Goal: Task Accomplishment & Management: Use online tool/utility

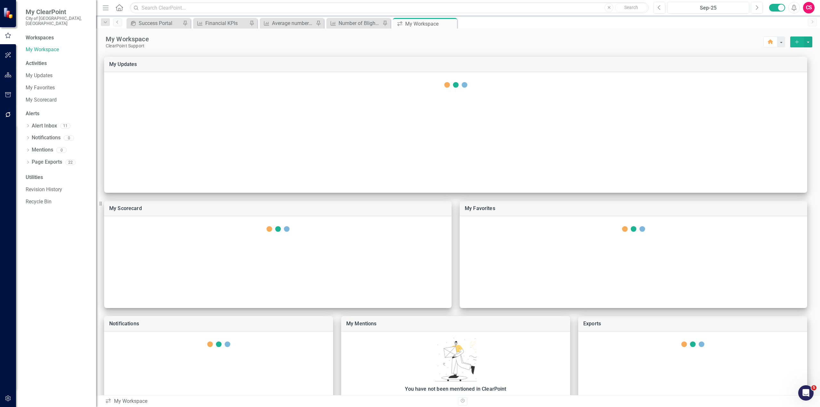
click at [9, 78] on button "button" at bounding box center [8, 75] width 14 height 13
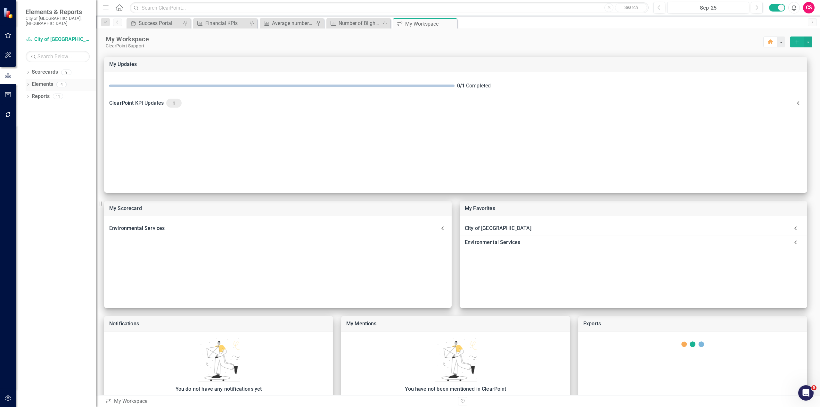
click at [38, 81] on link "Elements" at bounding box center [42, 84] width 21 height 7
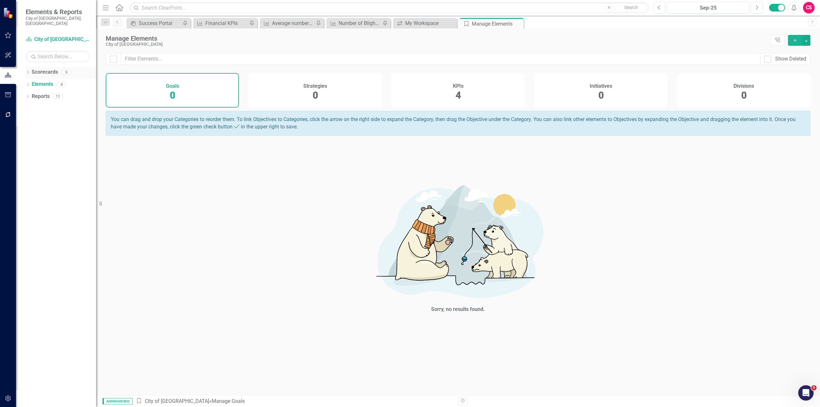
click at [28, 71] on icon "Dropdown" at bounding box center [28, 73] width 4 height 4
click at [30, 82] on icon "Dropdown" at bounding box center [31, 84] width 5 height 4
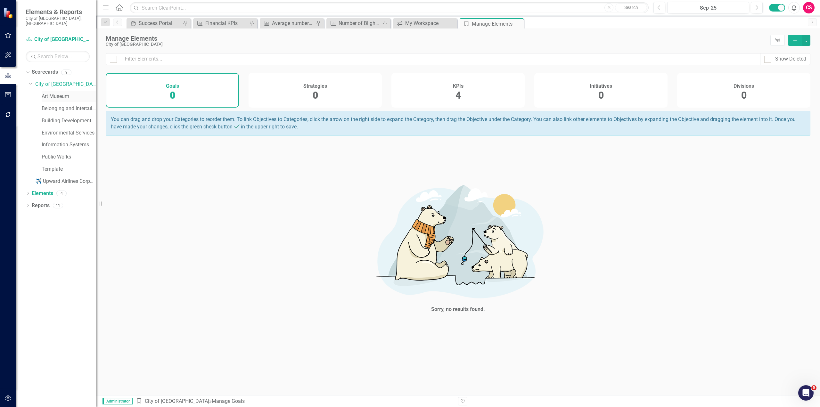
click at [61, 93] on link "Art Museum" at bounding box center [69, 96] width 54 height 7
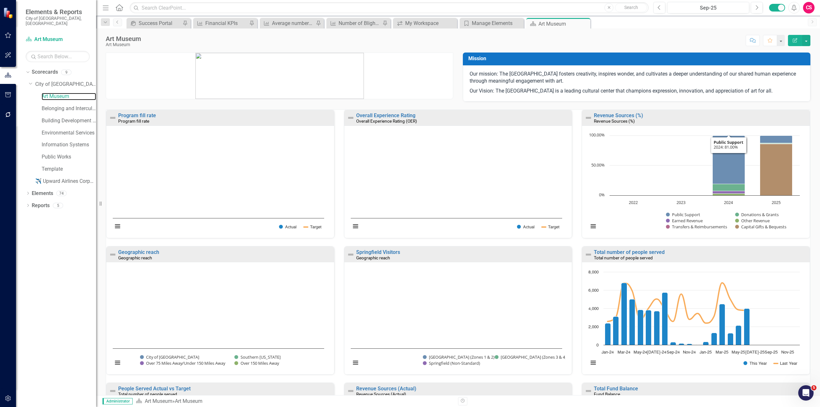
click at [631, 140] on rect "Interactive chart" at bounding box center [694, 184] width 218 height 104
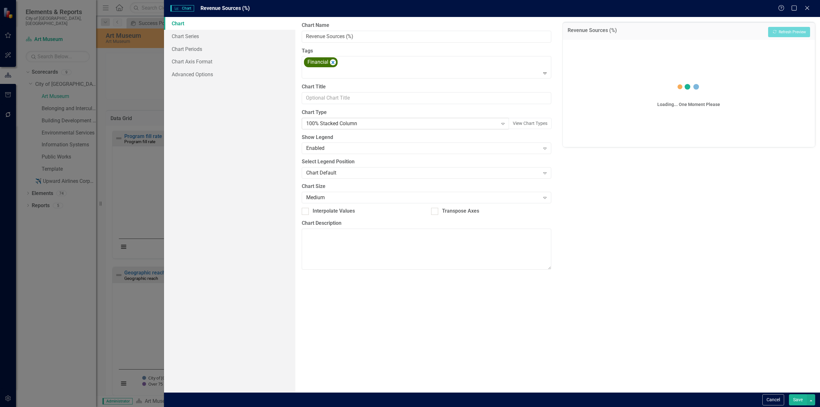
drag, startPoint x: 403, startPoint y: 111, endPoint x: 398, endPoint y: 121, distance: 10.8
click at [403, 111] on label "Chart Type" at bounding box center [426, 112] width 249 height 7
click at [398, 121] on div "100% Stacked Column" at bounding box center [402, 123] width 192 height 7
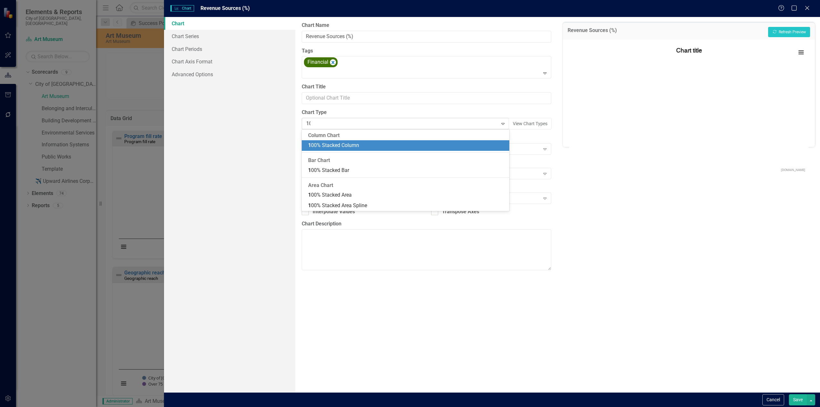
type input "100"
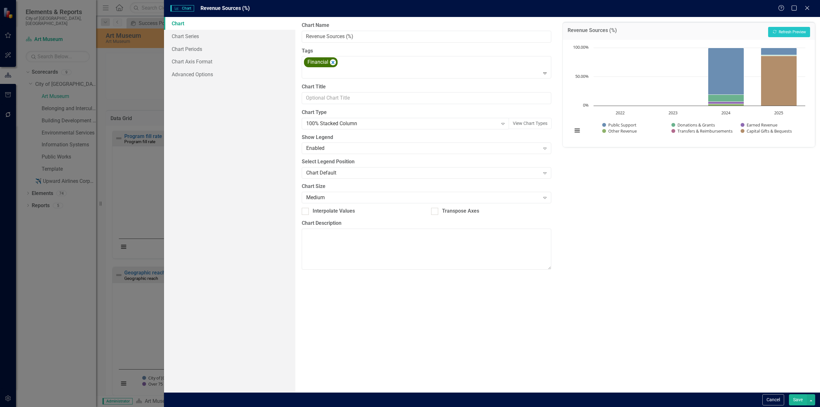
click at [216, 282] on div "Chart Chart Series Chart Periods Chart Axis Format Advanced Options" at bounding box center [229, 204] width 131 height 375
click at [769, 397] on button "Cancel" at bounding box center [773, 399] width 22 height 11
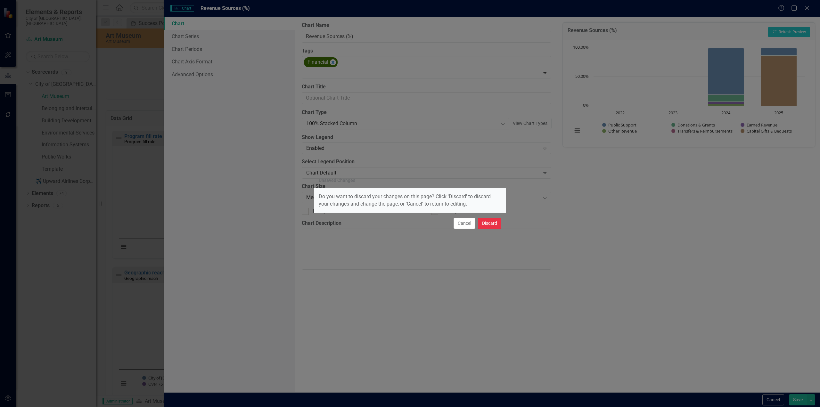
click at [488, 223] on button "Discard" at bounding box center [489, 223] width 23 height 11
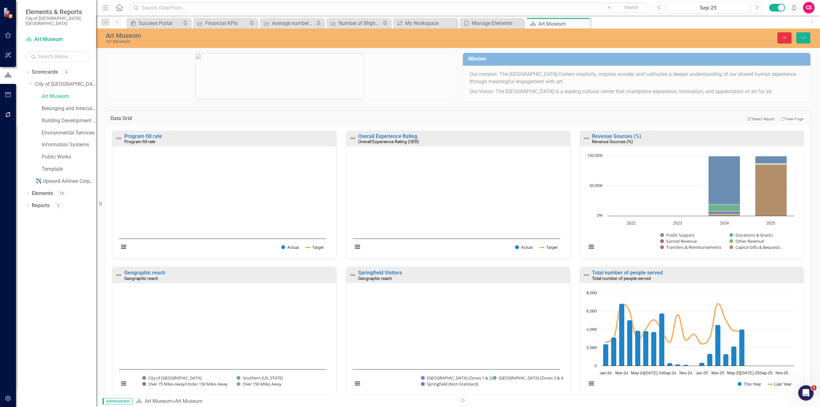
click at [782, 32] on button "Close" at bounding box center [784, 37] width 14 height 11
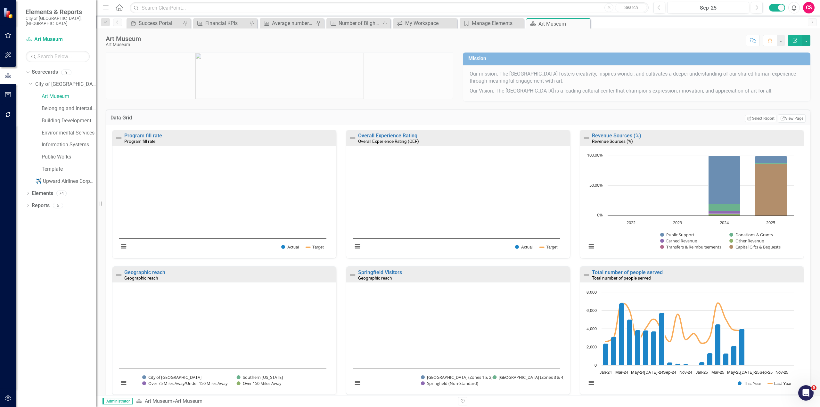
click at [781, 37] on button "button" at bounding box center [781, 40] width 8 height 11
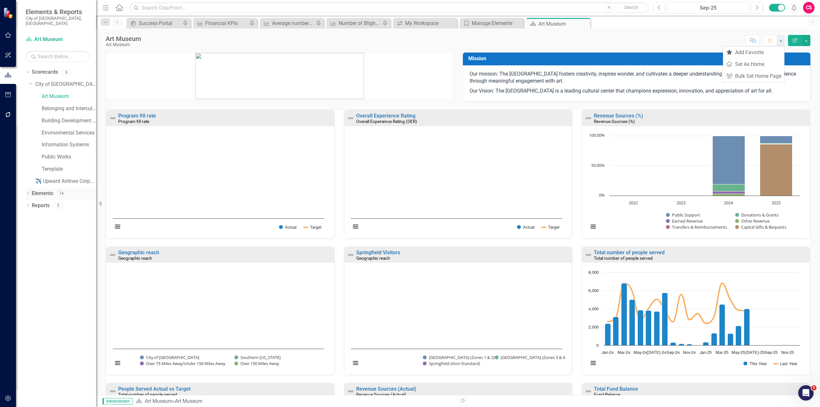
click at [27, 192] on icon "Dropdown" at bounding box center [28, 194] width 4 height 4
click at [55, 240] on link "Division Divisions" at bounding box center [49, 241] width 29 height 7
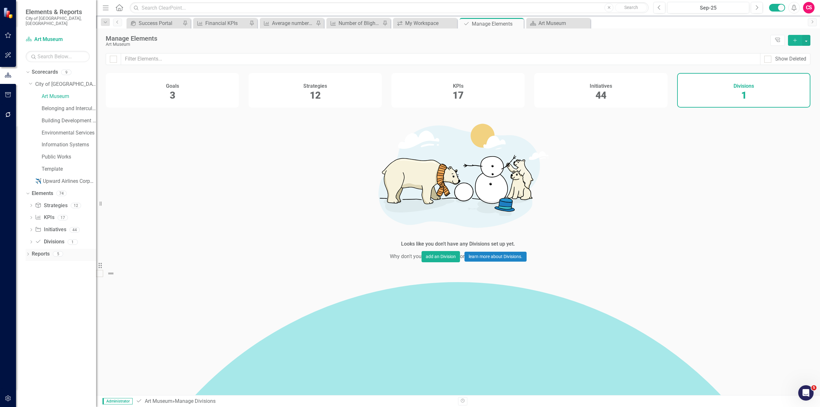
click at [29, 253] on icon "Dropdown" at bounding box center [28, 255] width 4 height 4
click at [46, 286] on div "Key Performance Indicator Report" at bounding box center [65, 288] width 62 height 6
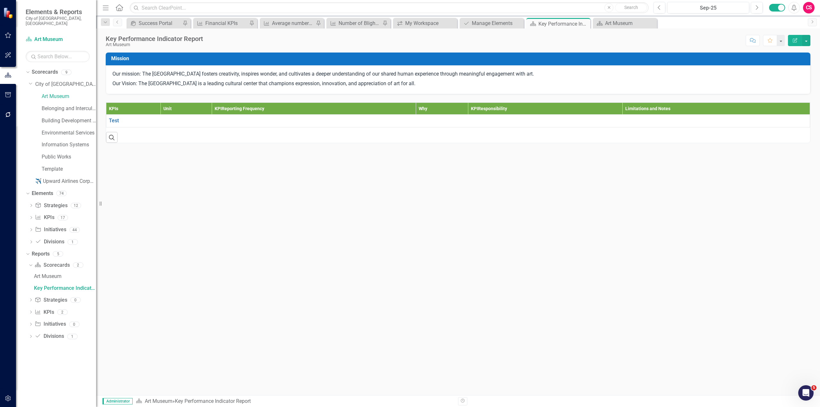
click at [510, 134] on div "Search" at bounding box center [458, 137] width 704 height 11
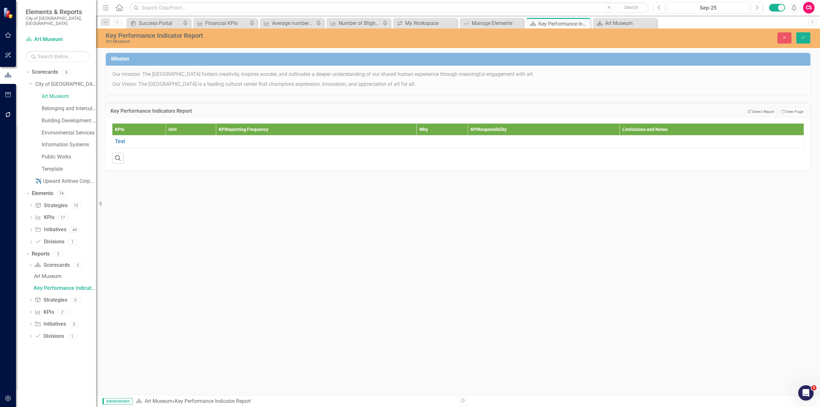
click at [786, 106] on div "Key Performance Indicators Report Edit Report Select Report Link View Page" at bounding box center [458, 111] width 705 height 16
click at [785, 109] on link "Link View Page" at bounding box center [792, 112] width 28 height 8
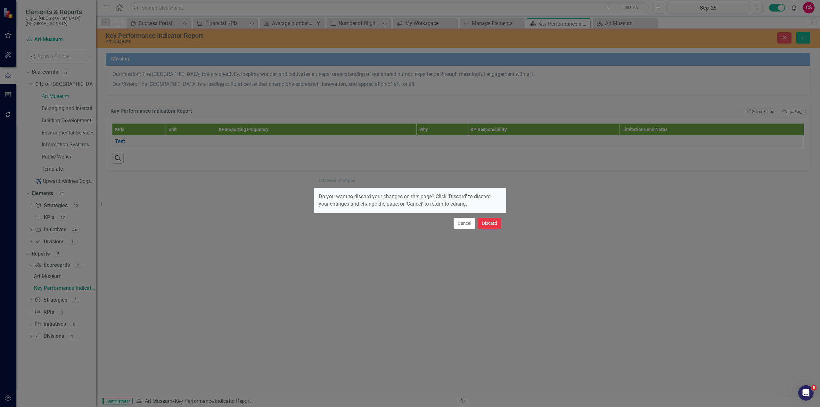
click at [489, 227] on button "Discard" at bounding box center [489, 223] width 23 height 11
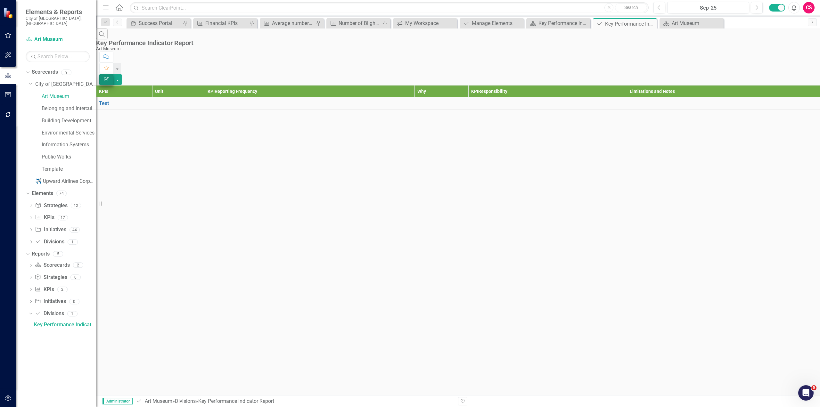
drag, startPoint x: 785, startPoint y: 38, endPoint x: 794, endPoint y: 42, distance: 9.8
click at [792, 74] on div "Edit Report" at bounding box center [458, 79] width 724 height 11
click at [109, 77] on icon "Edit Report" at bounding box center [106, 79] width 6 height 4
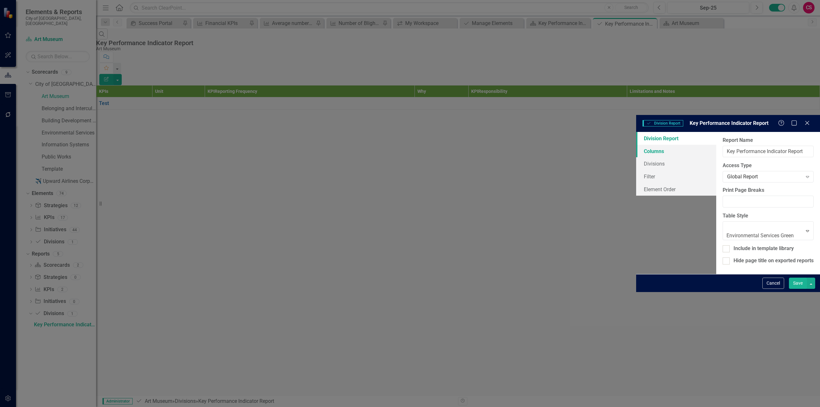
click at [636, 145] on link "Columns" at bounding box center [676, 151] width 80 height 13
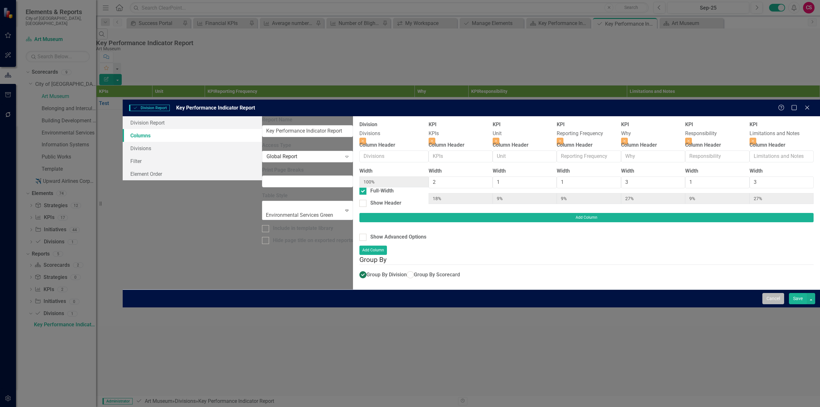
click at [766, 304] on button "Cancel" at bounding box center [773, 298] width 22 height 11
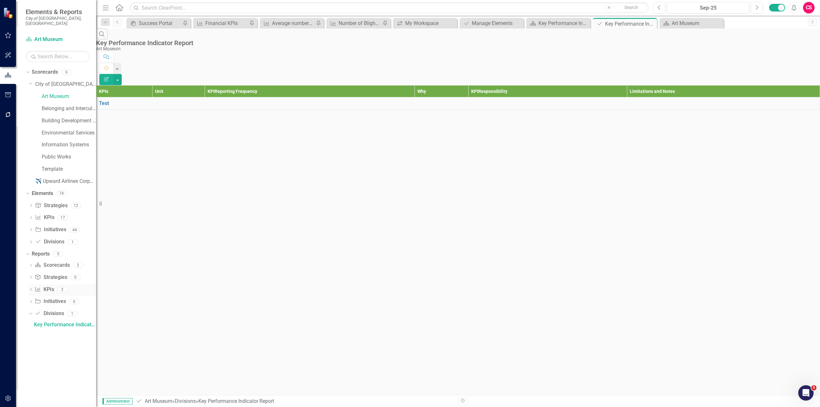
click at [51, 286] on link "KPI KPIs" at bounding box center [44, 289] width 19 height 7
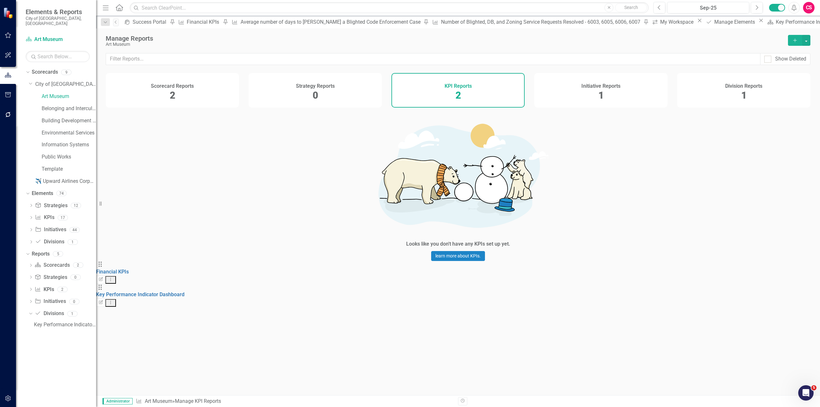
click at [797, 41] on icon "Add" at bounding box center [795, 40] width 6 height 4
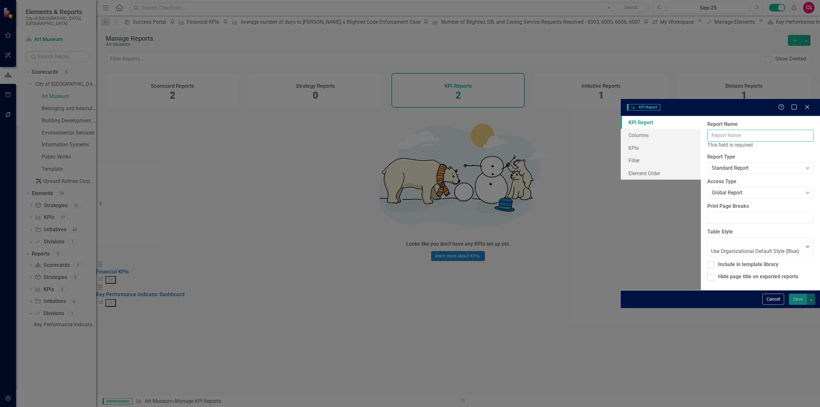
click at [707, 130] on input "Report Name" at bounding box center [760, 136] width 106 height 12
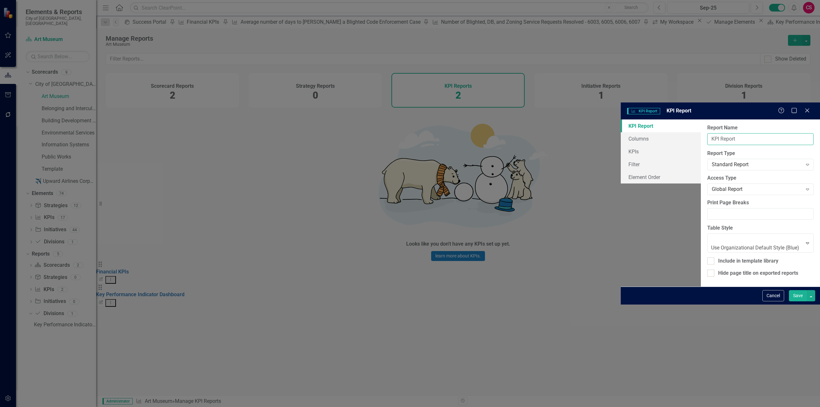
type input "KPI Report"
click at [621, 119] on link "KPI Report" at bounding box center [661, 125] width 80 height 13
click at [621, 132] on link "Columns" at bounding box center [661, 138] width 80 height 13
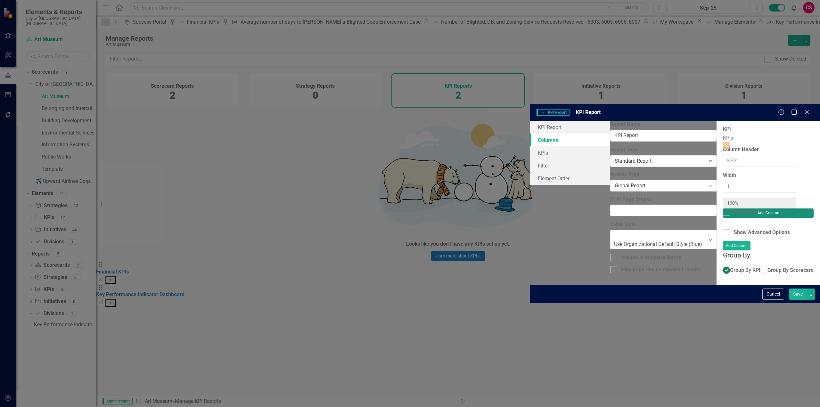
click at [791, 208] on button "Add Column" at bounding box center [768, 212] width 91 height 9
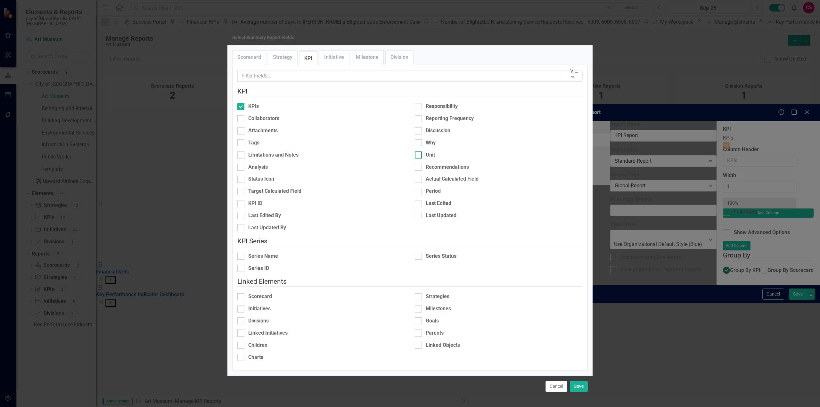
click at [420, 159] on div "Unit" at bounding box center [499, 154] width 168 height 7
click at [419, 156] on input "Unit" at bounding box center [417, 153] width 4 height 4
checkbox input "true"
click at [420, 122] on div "Reporting Frequency" at bounding box center [499, 118] width 168 height 7
click at [419, 119] on input "Reporting Frequency" at bounding box center [417, 117] width 4 height 4
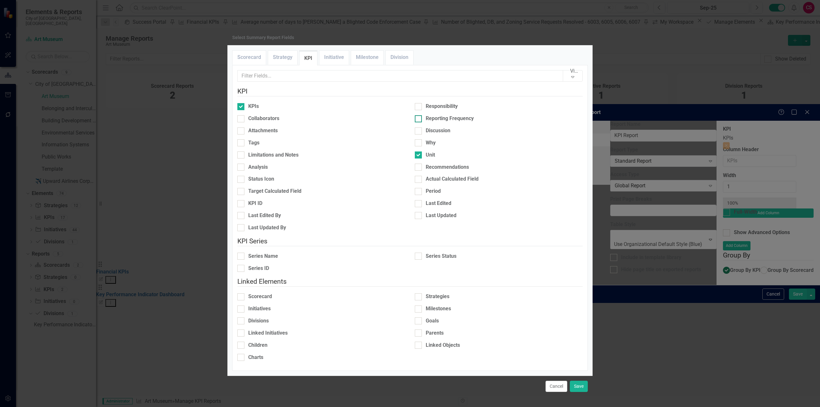
checkbox input "true"
click at [417, 146] on div at bounding box center [418, 142] width 7 height 7
click at [417, 143] on input "Why" at bounding box center [417, 141] width 4 height 4
checkbox input "true"
click at [421, 110] on div "Responsibility" at bounding box center [499, 106] width 168 height 7
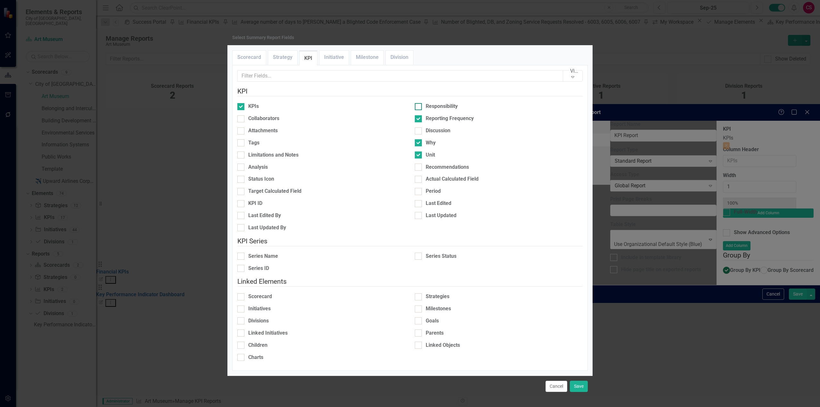
click at [419, 107] on input "Responsibility" at bounding box center [417, 105] width 4 height 4
checkbox input "true"
click at [297, 159] on div "Limitations and Notes" at bounding box center [273, 154] width 50 height 7
click at [241, 156] on input "Limitations and Notes" at bounding box center [239, 153] width 4 height 4
checkbox input "true"
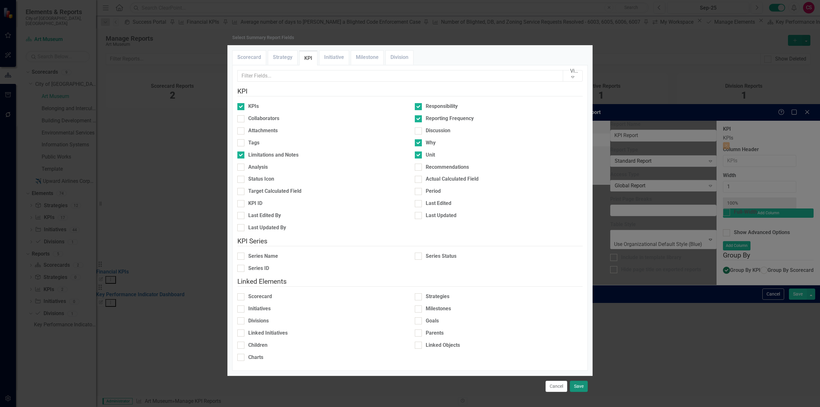
click at [579, 381] on button "Save" at bounding box center [579, 386] width 18 height 11
type input "17%"
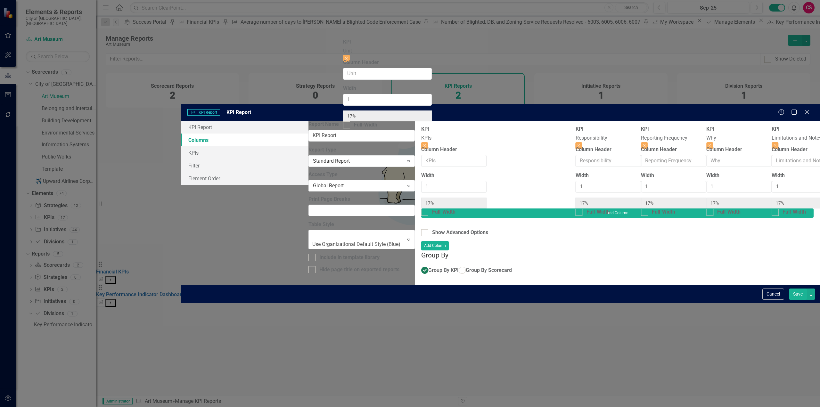
drag, startPoint x: 700, startPoint y: 37, endPoint x: 363, endPoint y: 53, distance: 337.6
click at [421, 126] on div "KPI KPIs Close Column Header Width 1 17% Full-Width KPI Responsibility Close Co…" at bounding box center [617, 167] width 392 height 83
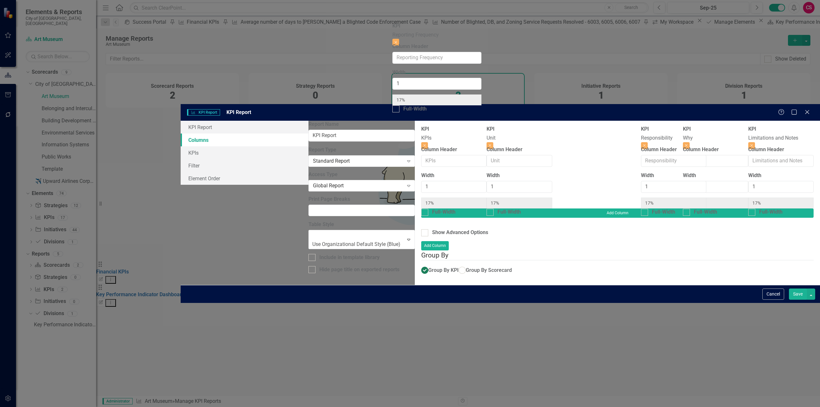
drag, startPoint x: 528, startPoint y: 34, endPoint x: 433, endPoint y: 34, distance: 94.8
click at [433, 126] on div "KPI KPIs Close Column Header Width 1 17% Full-Width KPI Unit Close Column Heade…" at bounding box center [617, 167] width 392 height 83
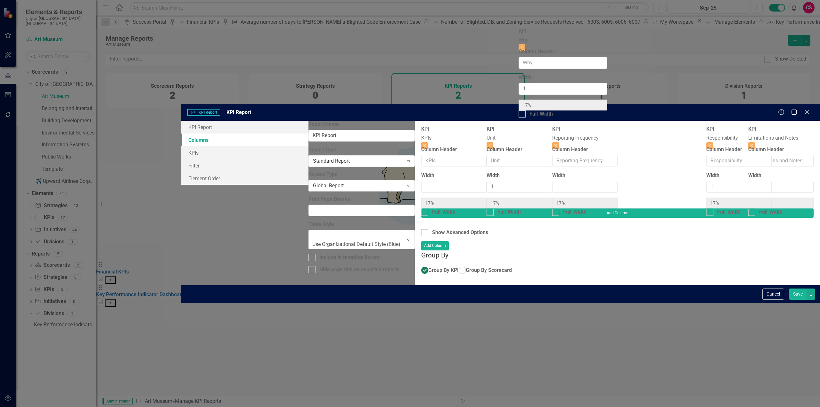
drag, startPoint x: 614, startPoint y: 38, endPoint x: 551, endPoint y: 45, distance: 63.1
click at [551, 126] on div "KPI KPIs Close Column Header Width 1 17% Full-Width KPI Unit Close Column Heade…" at bounding box center [617, 167] width 392 height 83
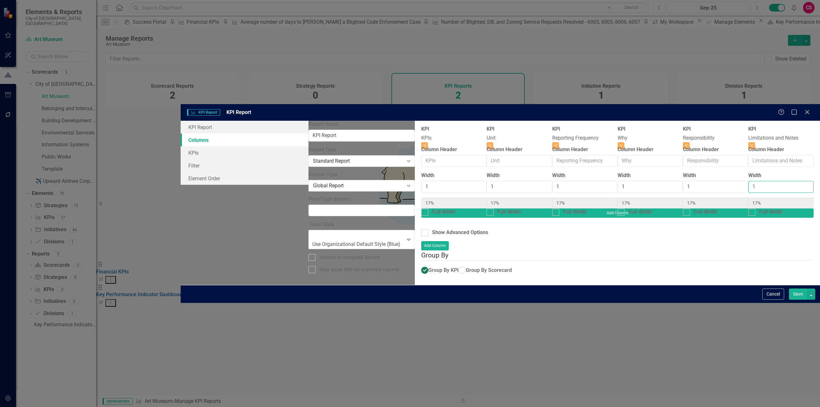
type input "2"
type input "14%"
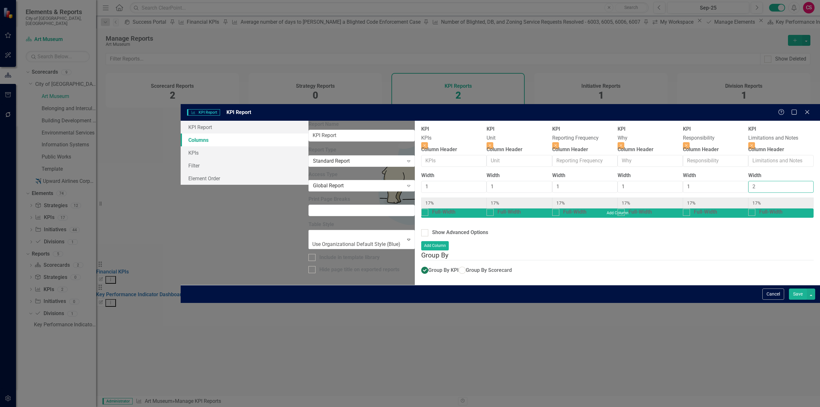
type input "29%"
type input "14%"
click at [748, 181] on input "2" at bounding box center [780, 187] width 65 height 12
type input "3"
type input "13%"
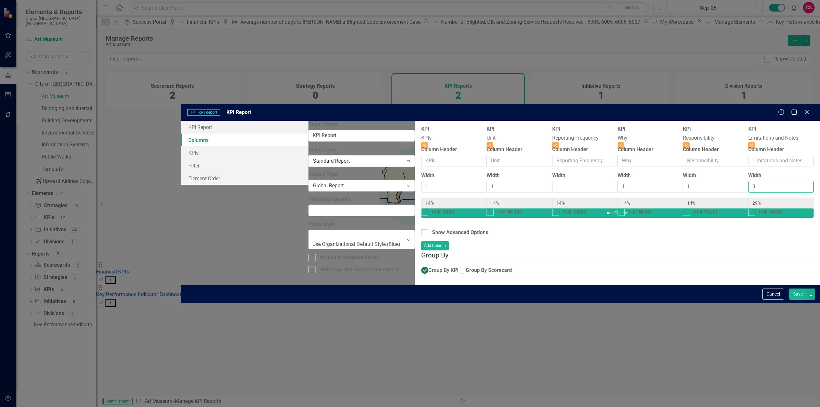
type input "13%"
type input "38%"
type input "13%"
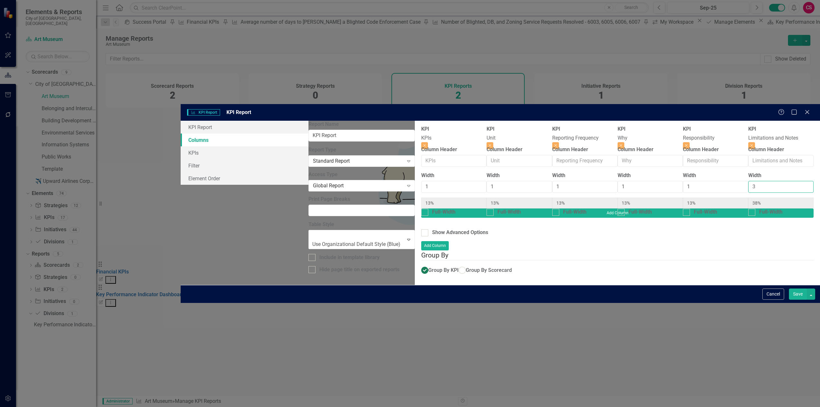
type input "3"
click at [748, 181] on input "3" at bounding box center [780, 187] width 65 height 12
type input "2"
type input "11%"
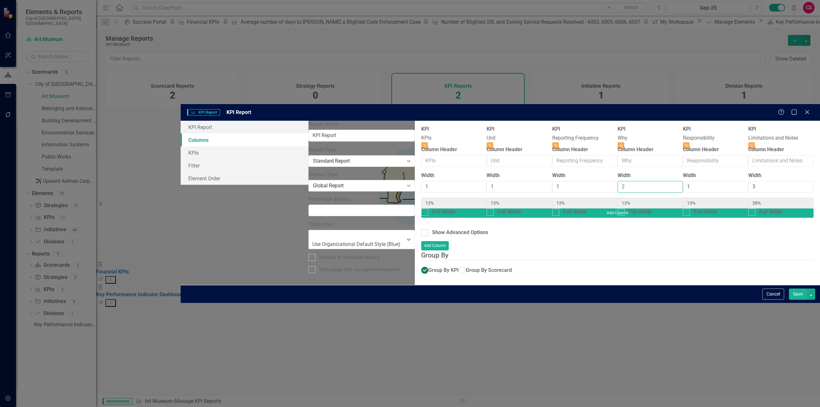
type input "11%"
type input "22%"
type input "33%"
type input "11%"
type input "3"
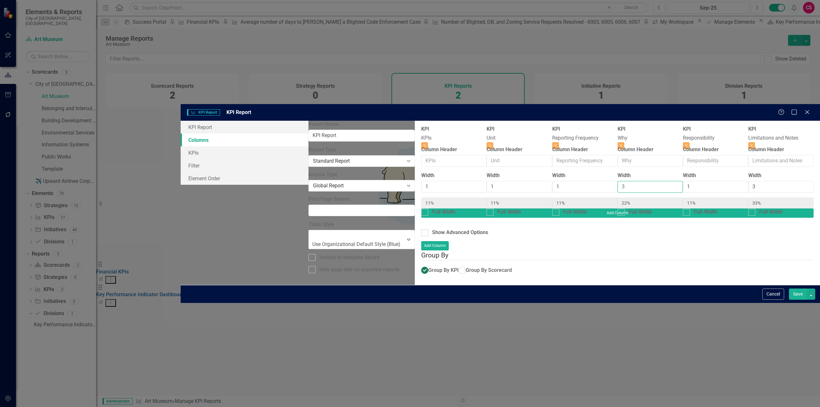
click at [617, 181] on input "3" at bounding box center [649, 187] width 65 height 12
type input "10%"
type input "30%"
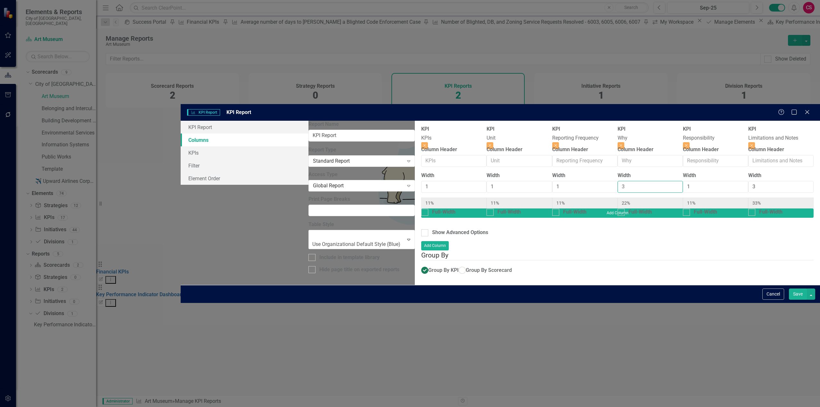
type input "30%"
type input "10%"
type input "4"
type input "9%"
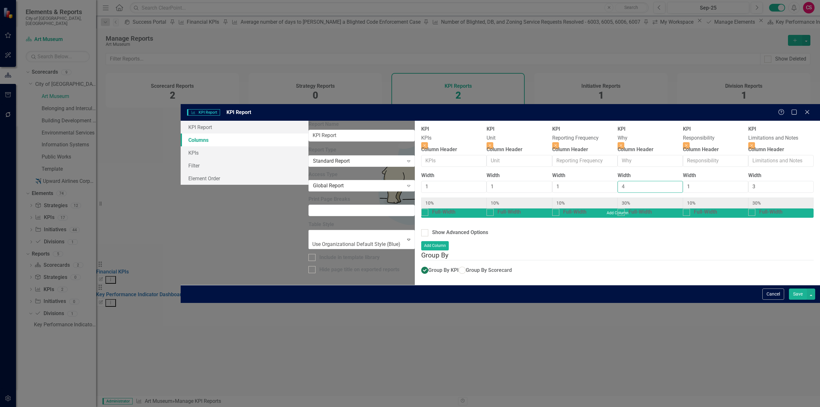
type input "9%"
type input "36%"
type input "27%"
type input "9%"
click at [617, 181] on input "4" at bounding box center [649, 187] width 65 height 12
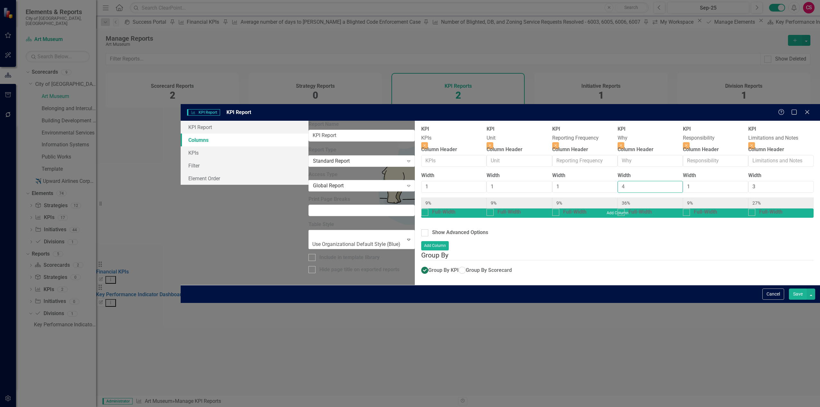
type input "3"
type input "10%"
type input "30%"
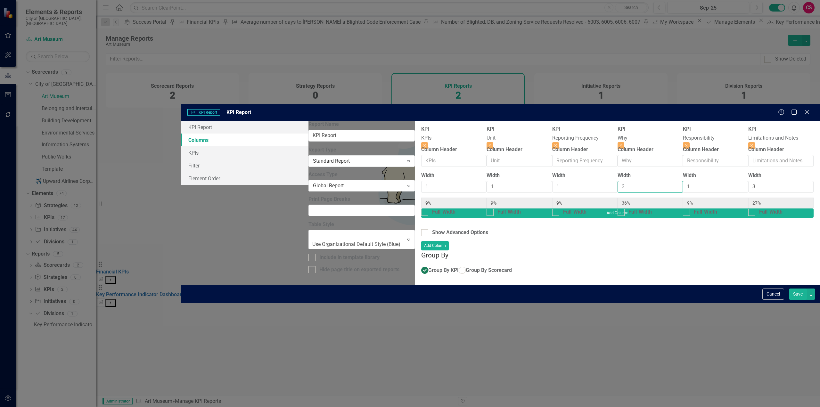
type input "30%"
type input "10%"
type input "3"
click at [617, 181] on input "3" at bounding box center [649, 187] width 65 height 12
type input "2"
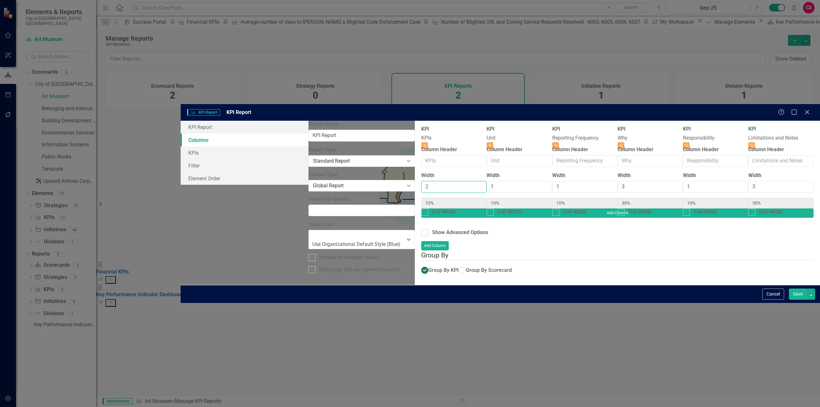
type input "18%"
type input "9%"
type input "27%"
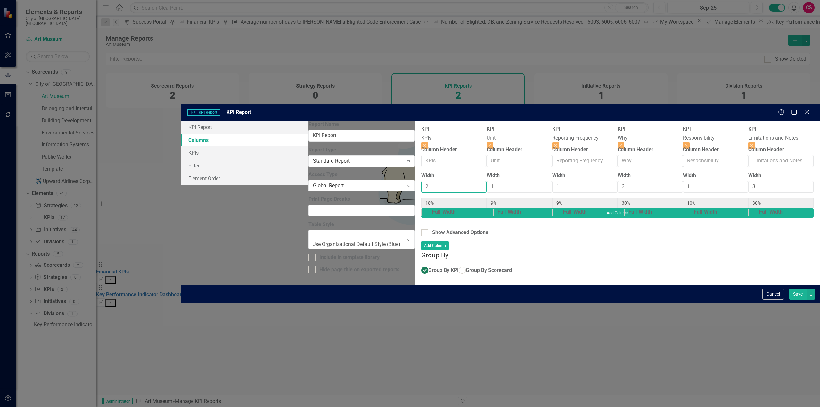
type input "9%"
type input "2"
click at [421, 181] on input "2" at bounding box center [453, 187] width 65 height 12
click at [793, 300] on button "Save" at bounding box center [798, 294] width 18 height 11
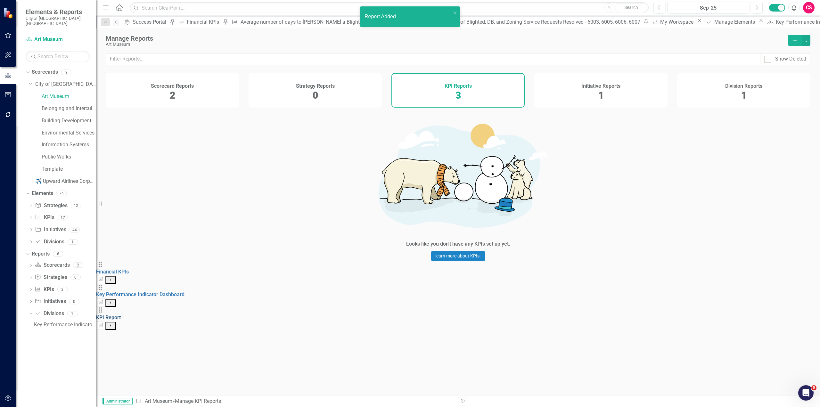
click at [121, 314] on link "KPI Report" at bounding box center [108, 317] width 25 height 6
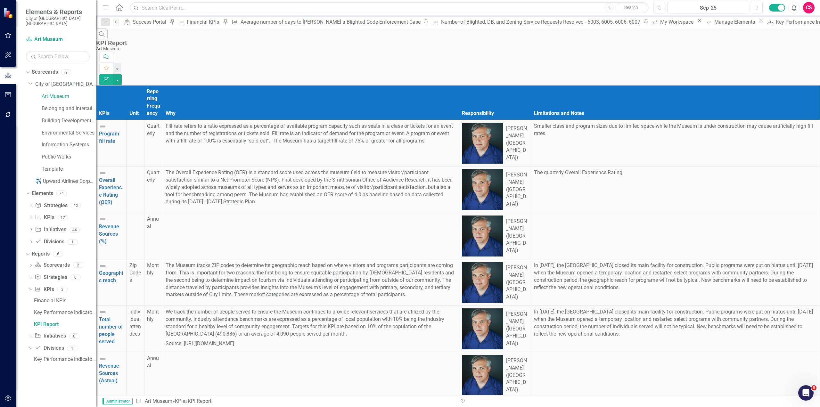
scroll to position [224, 0]
click at [55, 310] on div "Key Performance Indicator Dashboard" at bounding box center [65, 313] width 62 height 6
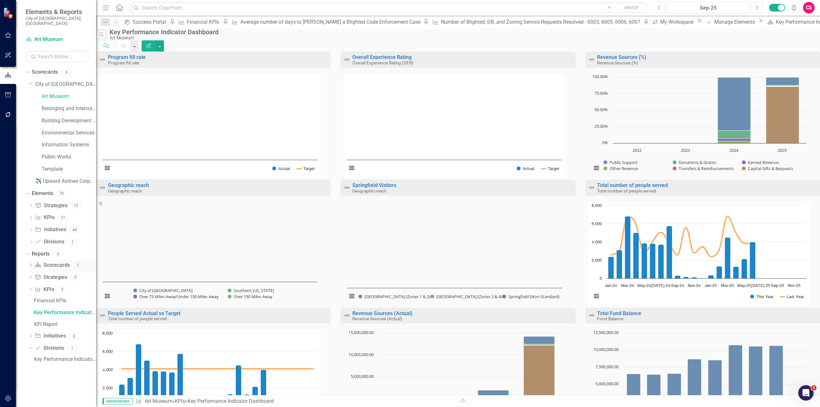
click at [29, 264] on icon "Dropdown" at bounding box center [31, 266] width 4 height 4
click at [54, 285] on div "Key Performance Indicator Report" at bounding box center [65, 288] width 62 height 6
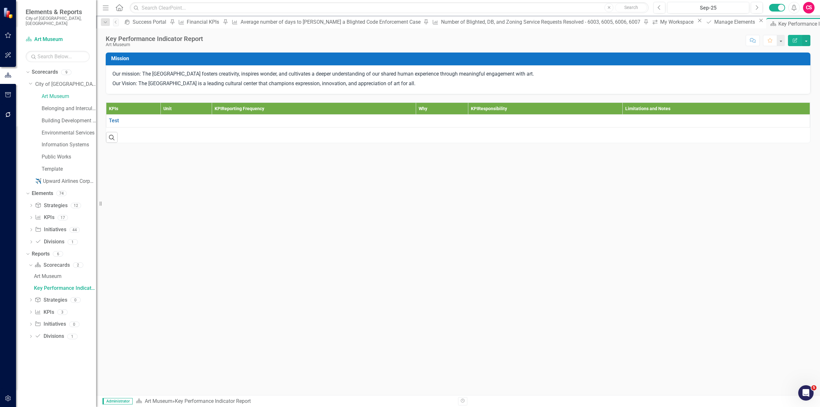
click at [284, 132] on div "Search" at bounding box center [458, 137] width 704 height 11
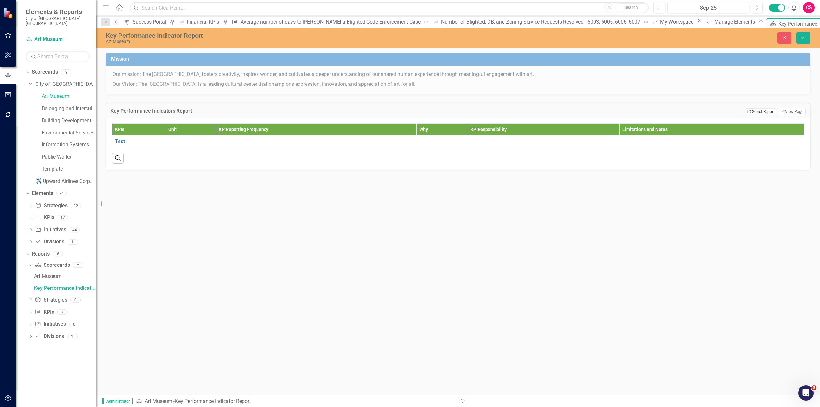
click at [759, 109] on button "Edit Report Select Report" at bounding box center [760, 111] width 31 height 7
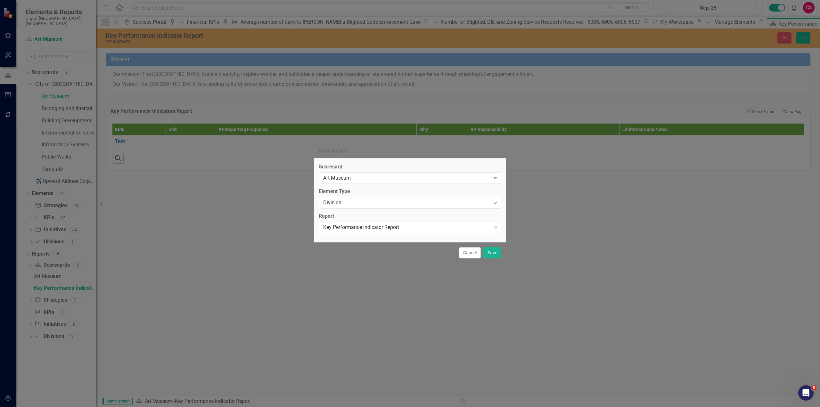
click at [367, 203] on div "Division" at bounding box center [406, 202] width 167 height 7
click at [356, 225] on div "Select Report..." at bounding box center [406, 227] width 167 height 7
click at [354, 235] on div "Scorecard Art Museum Expand Element Type KPI Expand Report Key Performance Indi…" at bounding box center [410, 201] width 192 height 84
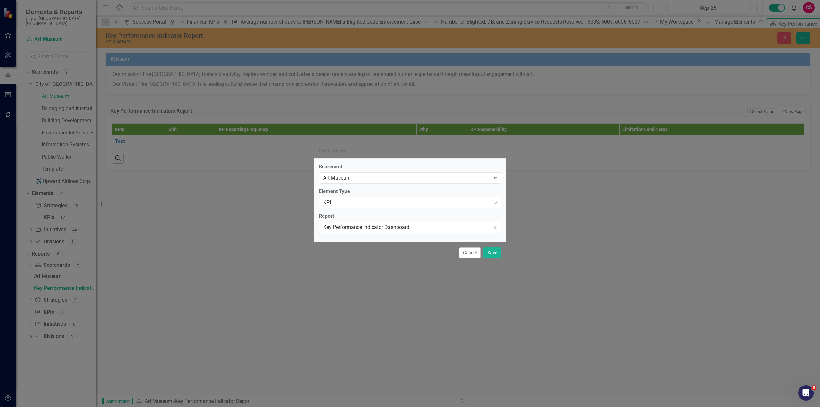
click at [353, 227] on div "Key Performance Indicator Dashboard" at bounding box center [406, 227] width 167 height 7
drag, startPoint x: 349, startPoint y: 258, endPoint x: 414, endPoint y: 255, distance: 65.4
click at [493, 256] on button "Save" at bounding box center [492, 252] width 18 height 11
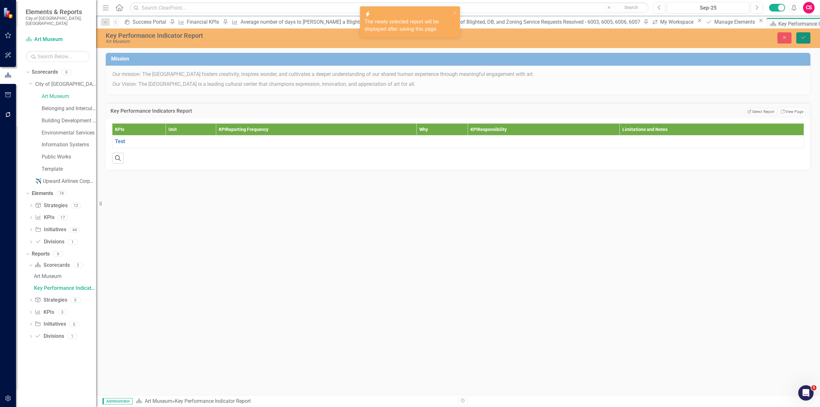
click at [801, 34] on button "Save" at bounding box center [803, 37] width 14 height 11
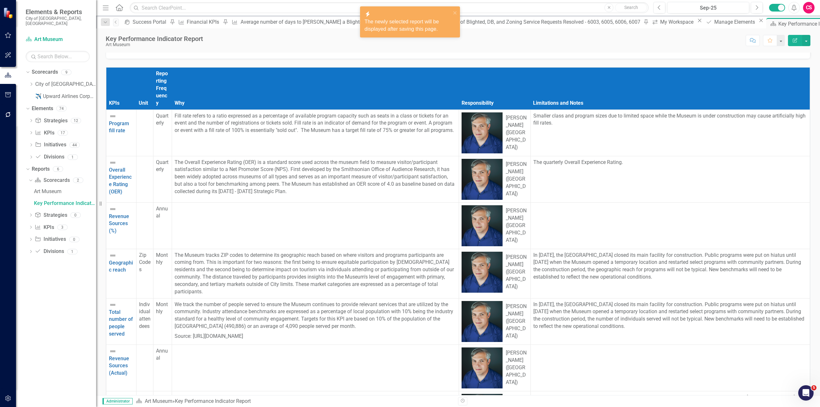
scroll to position [22, 0]
click at [30, 82] on icon "Dropdown" at bounding box center [31, 84] width 5 height 4
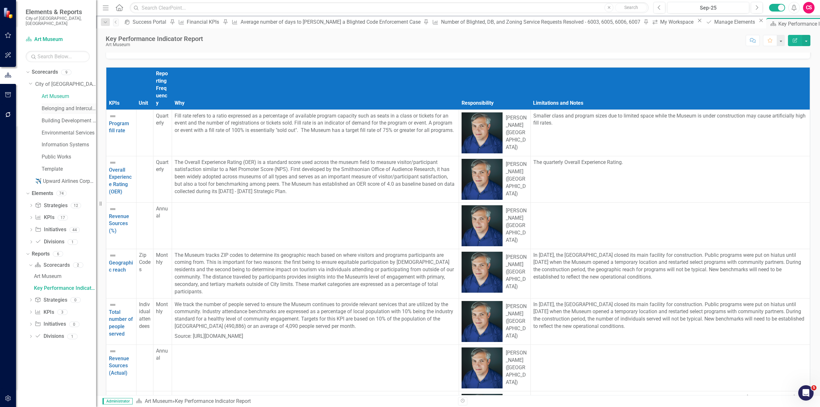
click at [48, 108] on div "Belonging and Intercultural Development" at bounding box center [69, 108] width 54 height 11
click at [51, 105] on link "Belonging and Intercultural Development" at bounding box center [69, 108] width 54 height 7
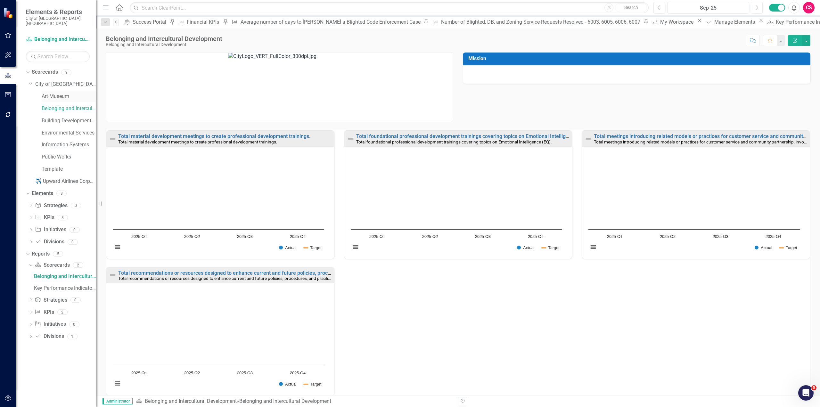
click at [61, 93] on link "Art Museum" at bounding box center [69, 96] width 54 height 7
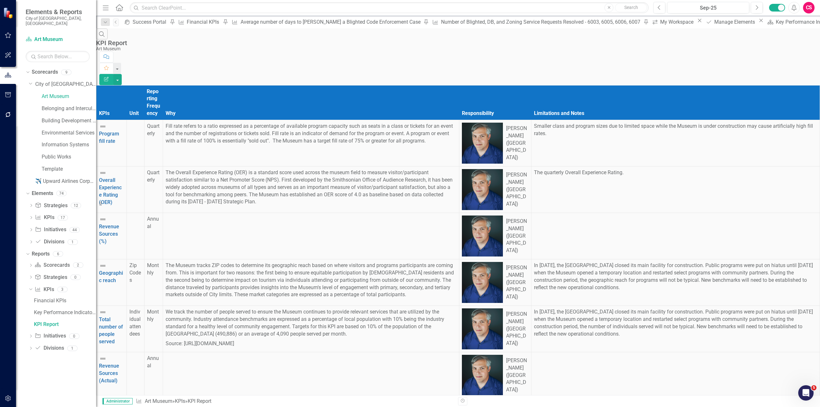
click at [109, 77] on icon "button" at bounding box center [106, 79] width 4 height 4
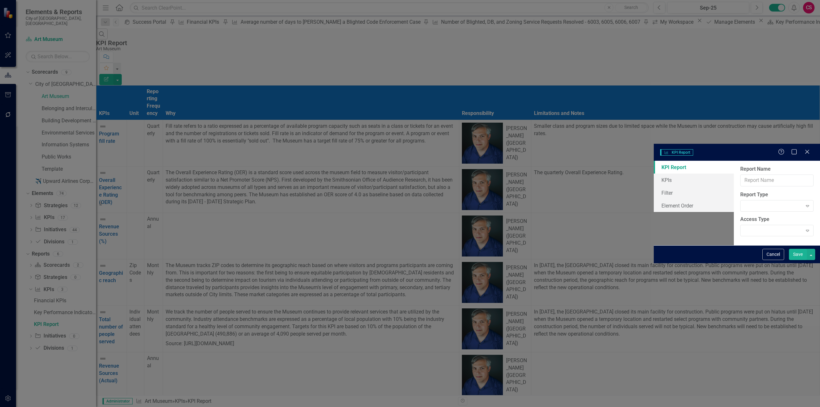
type input "KPI Report"
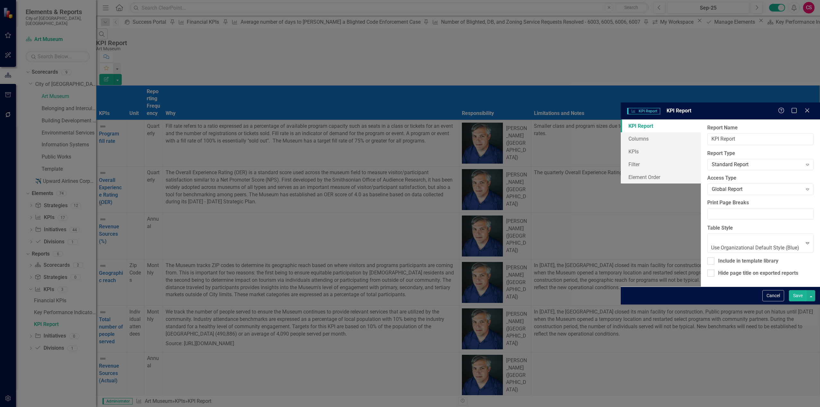
drag, startPoint x: 264, startPoint y: 152, endPoint x: 410, endPoint y: 192, distance: 151.5
click at [718, 257] on div "Include in template library" at bounding box center [748, 260] width 60 height 7
click at [707, 257] on input "Include in template library" at bounding box center [709, 259] width 4 height 4
checkbox input "true"
click at [797, 301] on button "Save" at bounding box center [798, 295] width 18 height 11
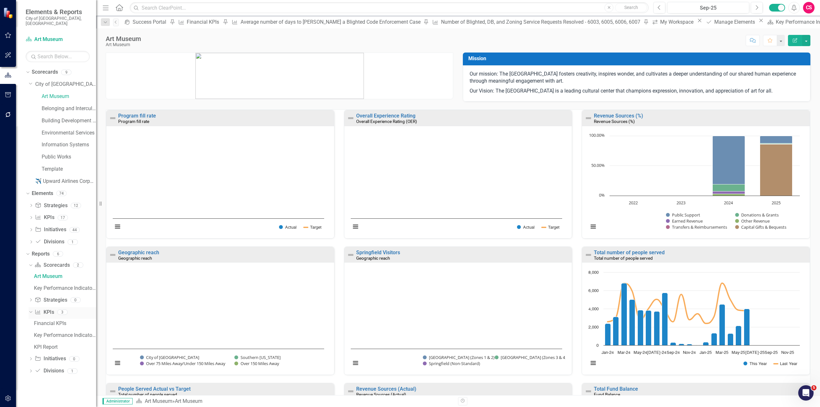
click at [44, 309] on link "KPI KPIs" at bounding box center [44, 312] width 19 height 7
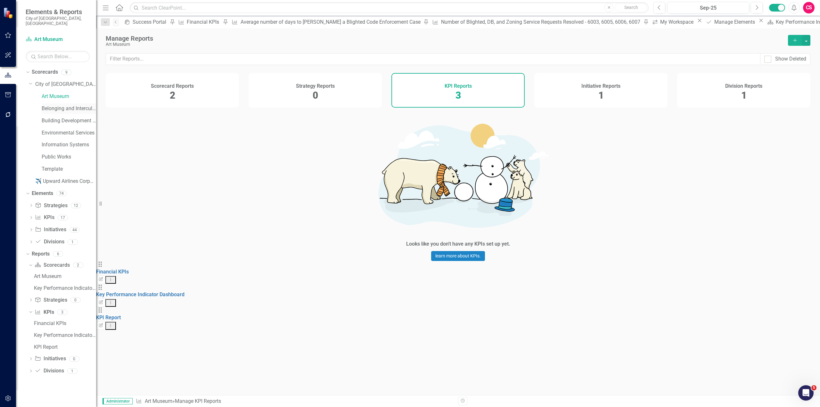
click at [72, 106] on link "Belonging and Intercultural Development" at bounding box center [69, 108] width 54 height 7
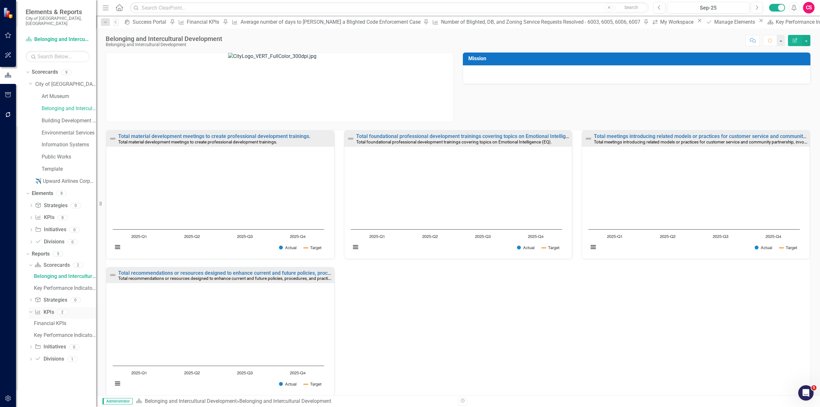
click at [45, 309] on link "KPI KPIs" at bounding box center [44, 312] width 19 height 7
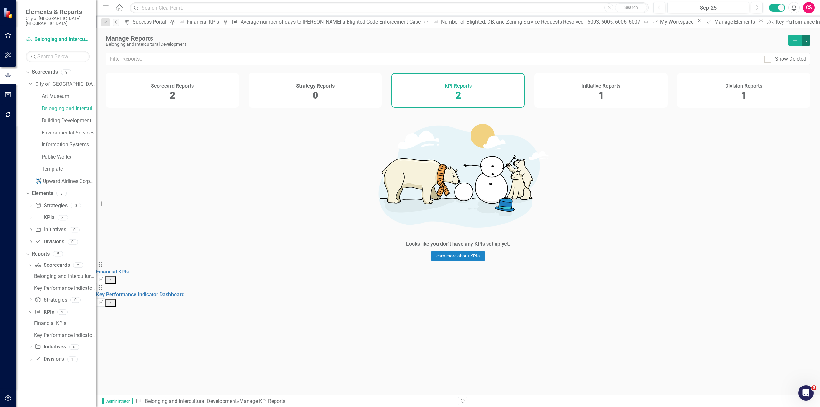
click at [808, 44] on button "button" at bounding box center [806, 40] width 8 height 11
click at [798, 63] on link "Copy Add From Template" at bounding box center [780, 64] width 60 height 12
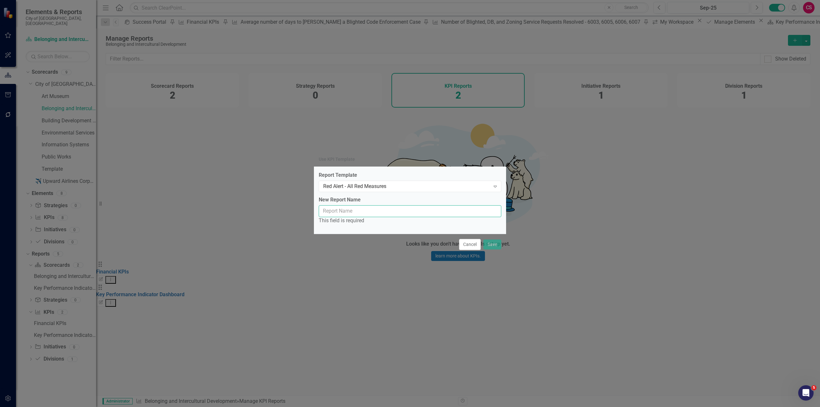
click at [342, 214] on input "New Report Name" at bounding box center [410, 211] width 183 height 12
click at [351, 186] on div "Red Alert - All Red Measures" at bounding box center [406, 186] width 167 height 7
click at [337, 220] on div "This field is required" at bounding box center [410, 220] width 183 height 7
click at [336, 215] on input "New Report Name" at bounding box center [410, 211] width 183 height 12
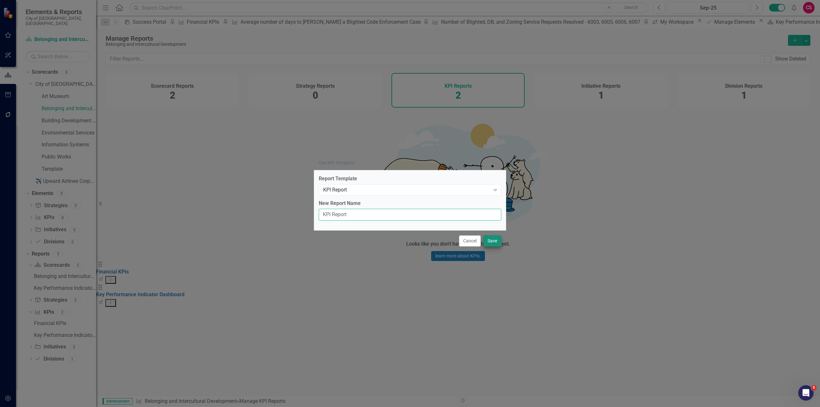
type input "KPI Report"
click at [494, 243] on button "Save" at bounding box center [492, 240] width 18 height 11
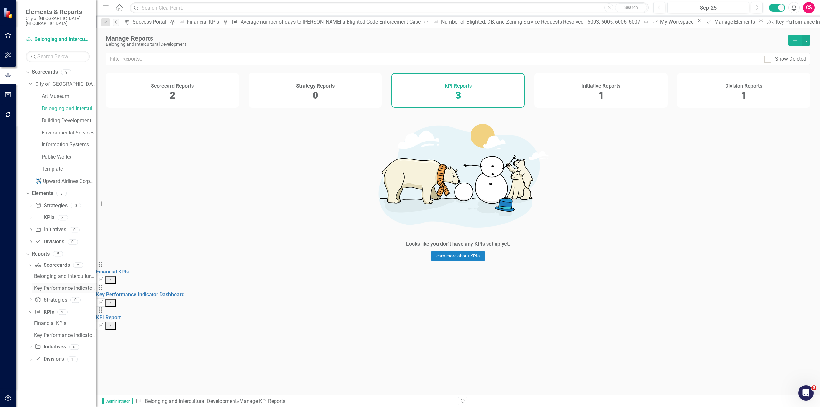
click at [59, 283] on link "Key Performance Indicator Report" at bounding box center [64, 288] width 64 height 10
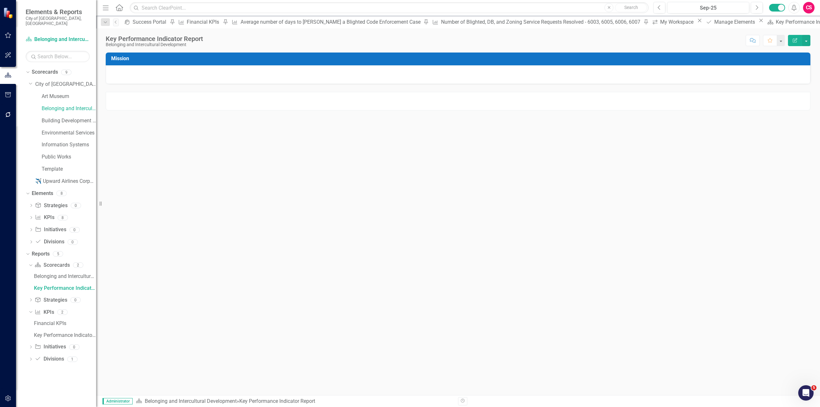
click at [449, 109] on div at bounding box center [458, 101] width 705 height 19
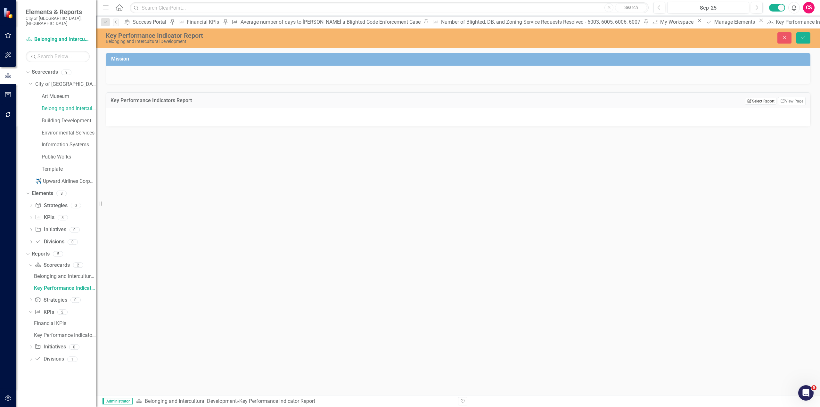
click at [773, 101] on button "Edit Report Select Report" at bounding box center [760, 101] width 31 height 7
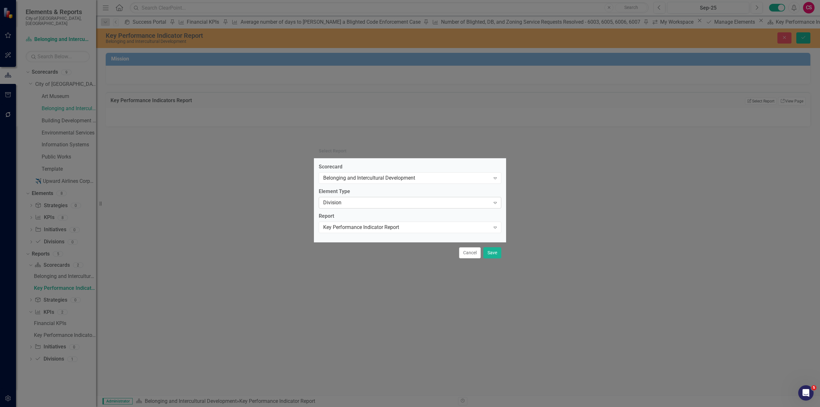
click at [362, 201] on div "Division" at bounding box center [406, 202] width 167 height 7
click at [339, 227] on div "Select Report..." at bounding box center [406, 227] width 167 height 7
click at [343, 271] on div "Select Report Scorecard Belonging and Intercultural Development Expand Element …" at bounding box center [410, 203] width 192 height 407
click at [472, 253] on button "Cancel" at bounding box center [470, 252] width 22 height 11
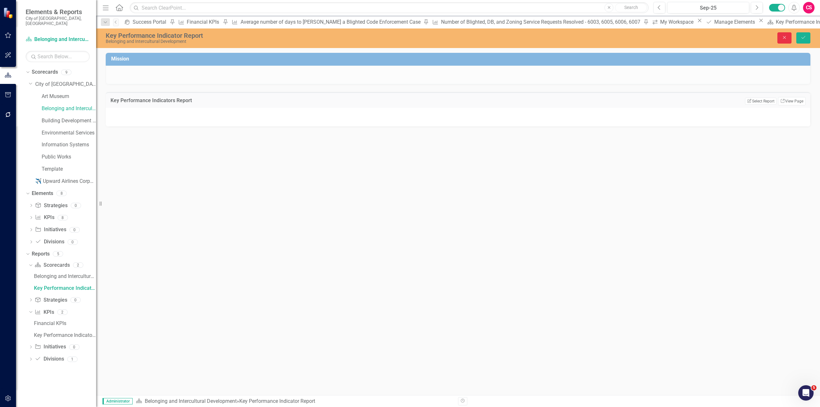
drag, startPoint x: 784, startPoint y: 41, endPoint x: 552, endPoint y: 90, distance: 237.3
click at [778, 43] on button "Close" at bounding box center [784, 37] width 14 height 11
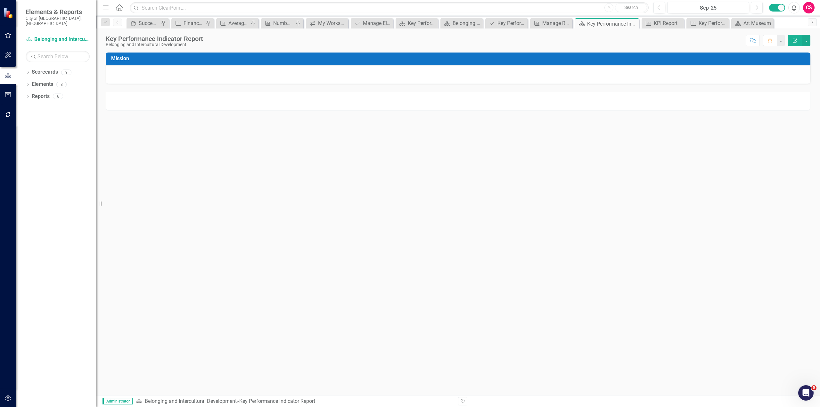
click at [551, 107] on div at bounding box center [458, 101] width 705 height 19
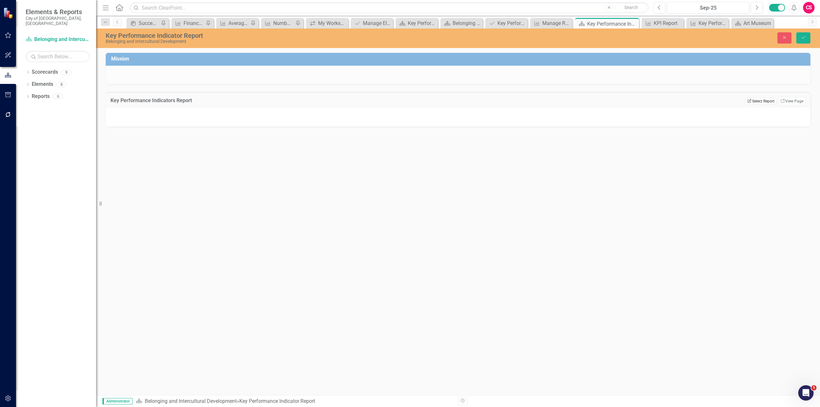
click at [775, 101] on button "Edit Report Select Report" at bounding box center [760, 101] width 31 height 7
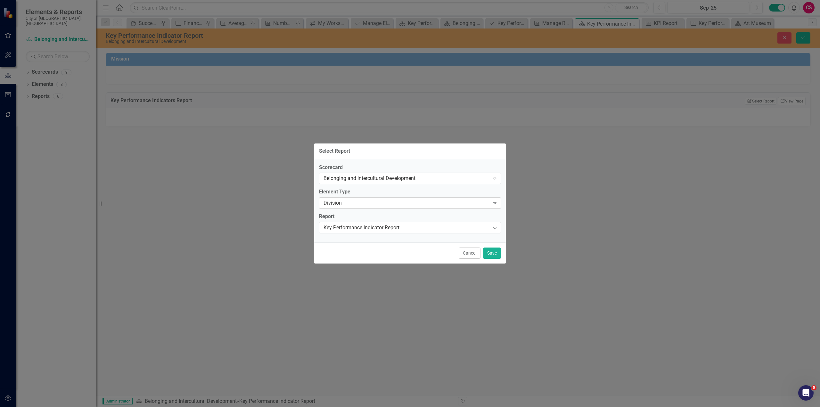
click at [367, 201] on div "Division" at bounding box center [406, 203] width 166 height 7
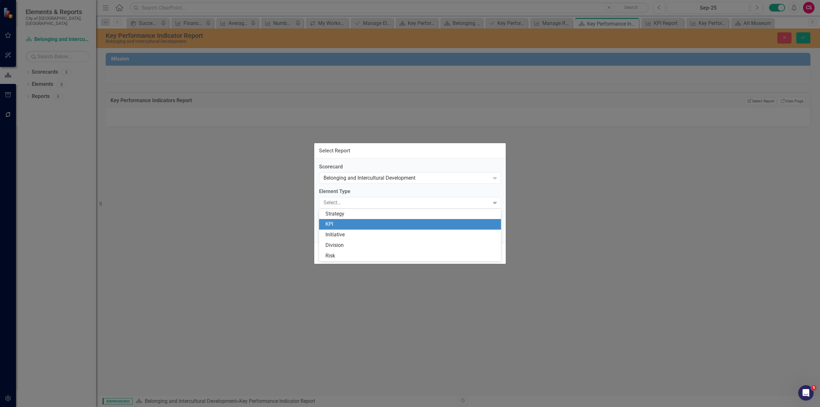
click at [346, 229] on div "KPI" at bounding box center [410, 224] width 182 height 11
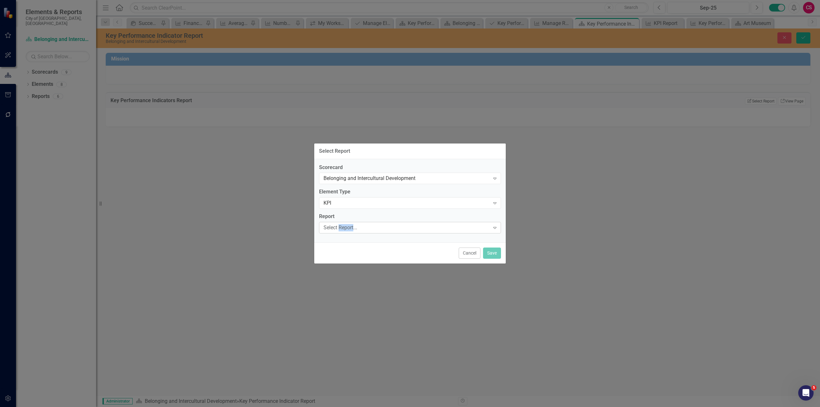
click at [346, 230] on div "Select Report..." at bounding box center [406, 227] width 166 height 7
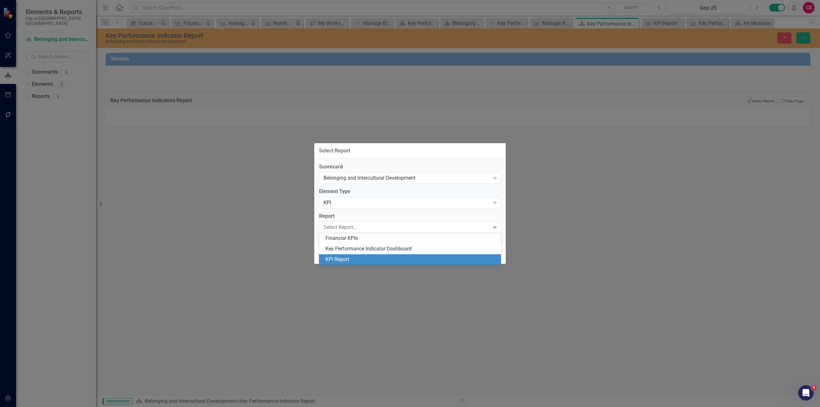
click at [335, 260] on div "KPI Report" at bounding box center [411, 259] width 172 height 7
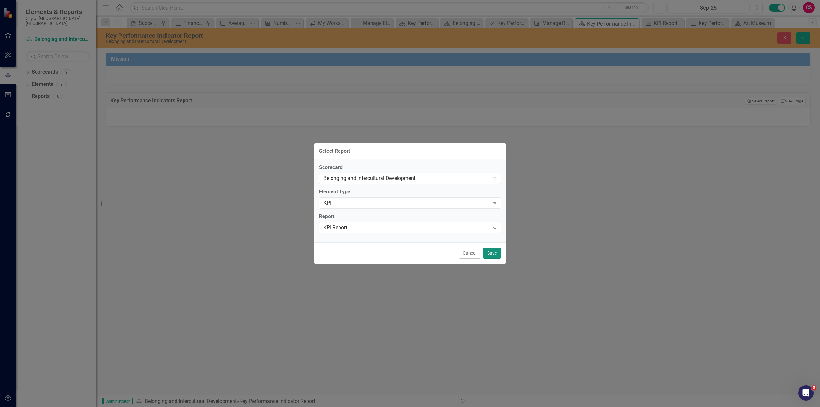
drag, startPoint x: 496, startPoint y: 251, endPoint x: 533, endPoint y: 199, distance: 64.1
click at [496, 251] on button "Save" at bounding box center [492, 253] width 18 height 11
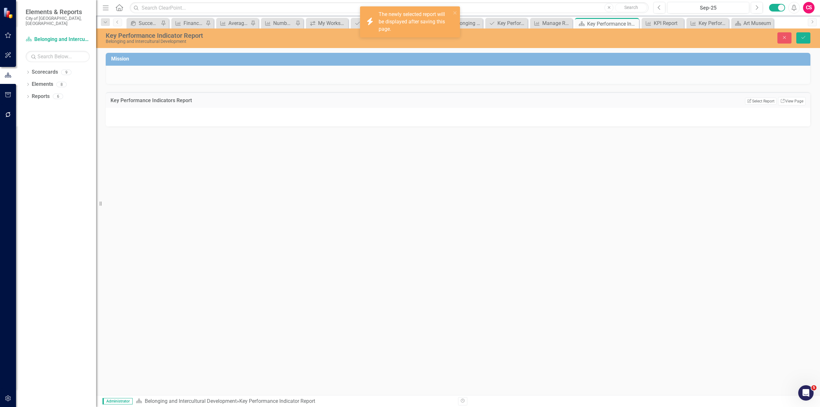
click at [814, 34] on div "Close Save" at bounding box center [669, 37] width 292 height 11
click at [806, 38] on icon "Save" at bounding box center [803, 37] width 6 height 4
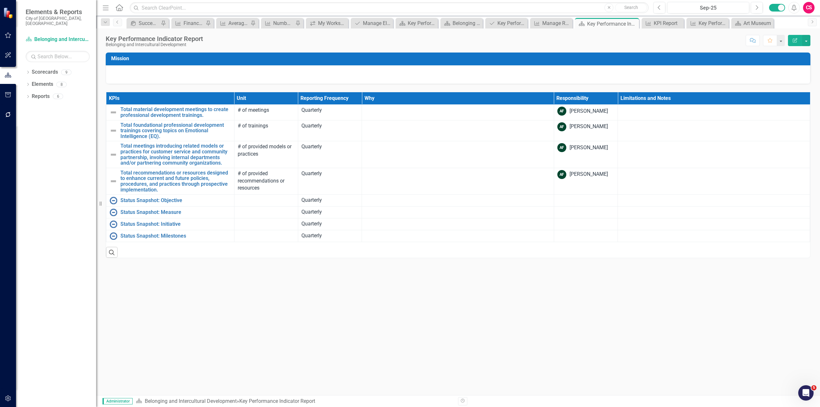
click at [551, 247] on div "Search" at bounding box center [458, 250] width 704 height 16
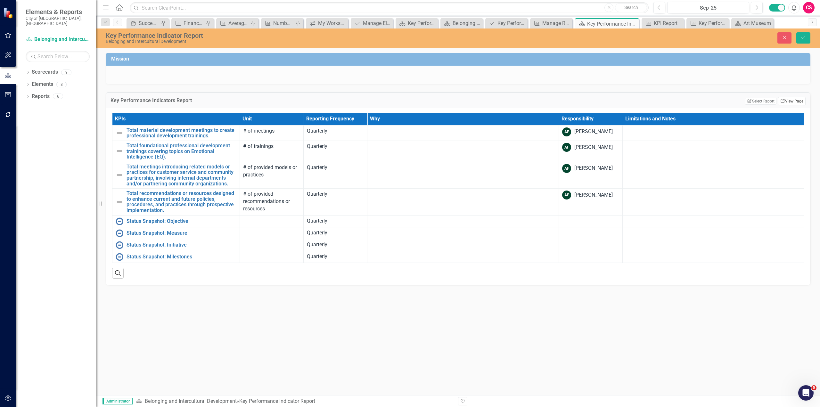
click at [799, 99] on link "Link View Page" at bounding box center [792, 101] width 28 height 8
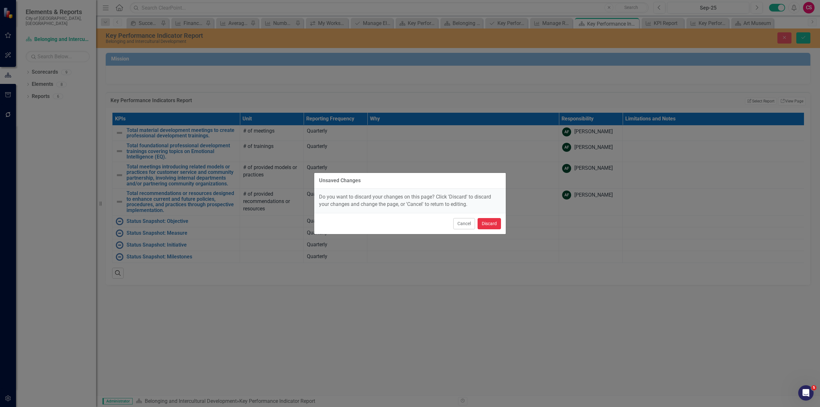
click at [490, 225] on button "Discard" at bounding box center [488, 223] width 23 height 11
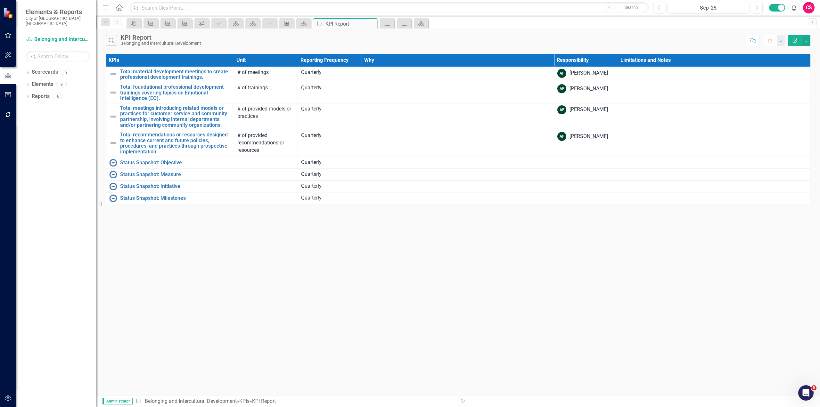
click at [793, 38] on icon "Edit Report" at bounding box center [795, 40] width 6 height 4
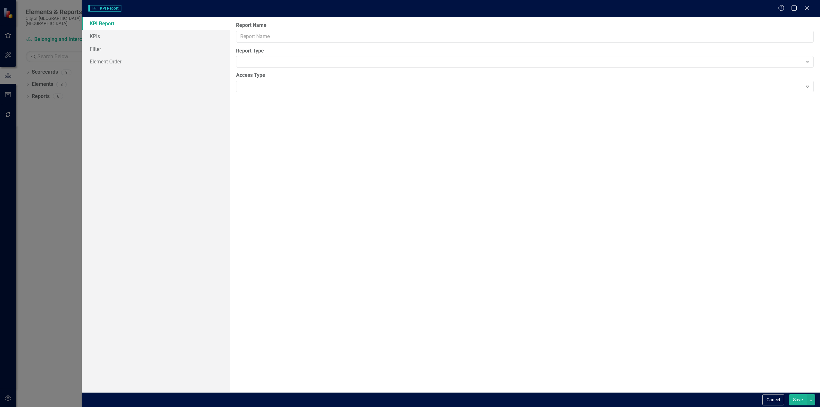
type input "KPI Report"
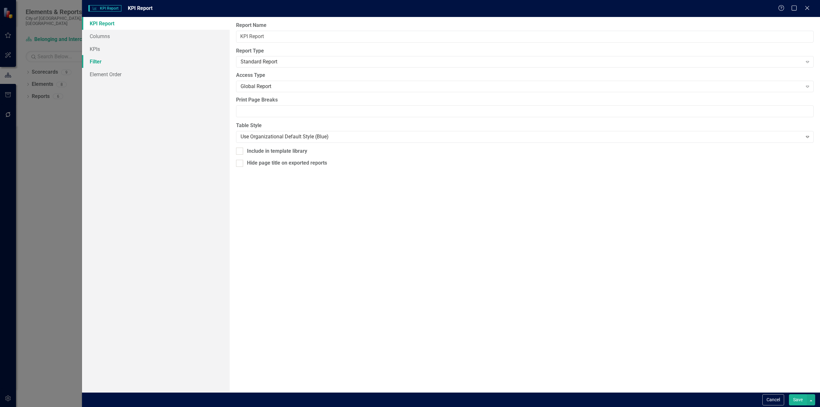
click at [97, 60] on link "Filter" at bounding box center [156, 61] width 148 height 13
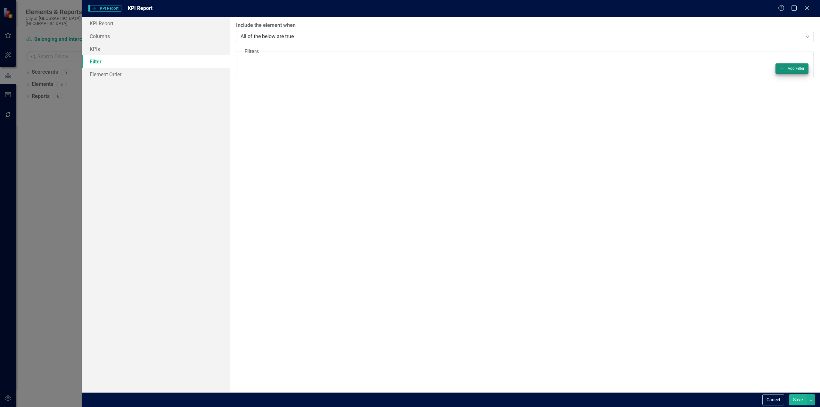
click at [781, 75] on fieldset "Filters Add Add Filter" at bounding box center [524, 62] width 577 height 29
click at [782, 71] on button "Add Add Filter" at bounding box center [791, 68] width 33 height 10
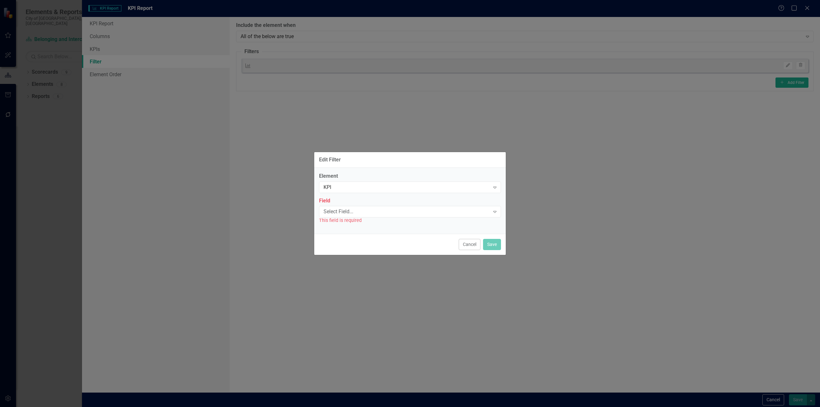
click at [330, 219] on div "This field is required" at bounding box center [410, 220] width 182 height 7
click at [326, 210] on div "Select Field..." at bounding box center [406, 211] width 166 height 7
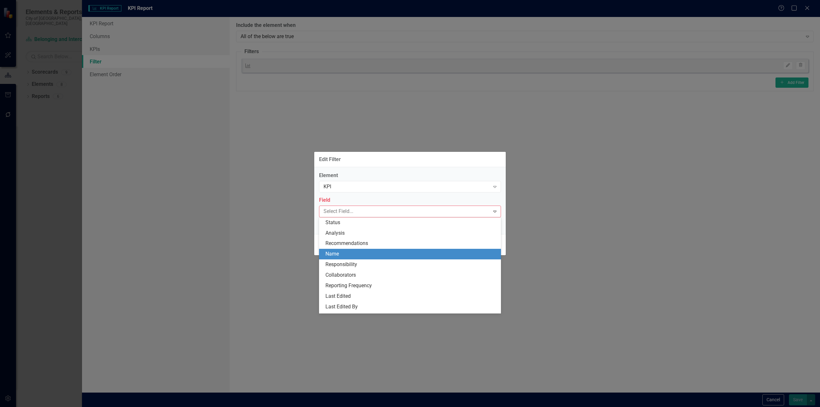
click at [330, 254] on div "Name" at bounding box center [411, 253] width 172 height 7
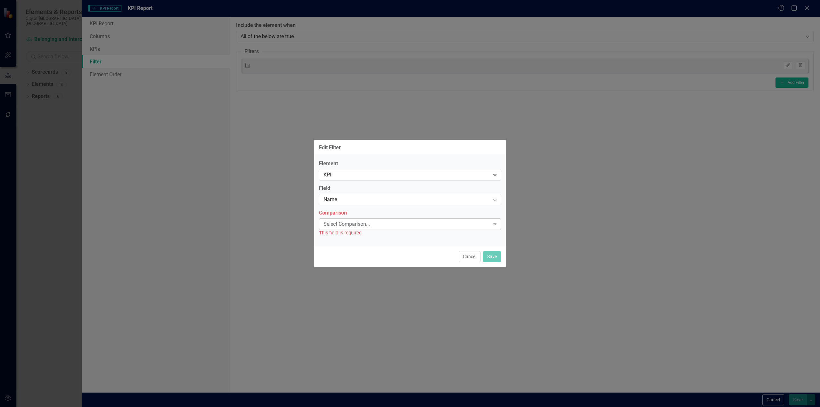
click at [330, 225] on div "Select Comparison..." at bounding box center [406, 223] width 166 height 7
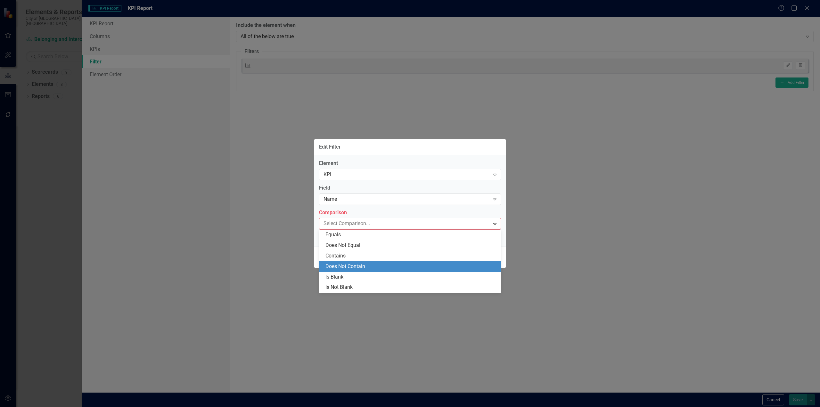
click at [336, 266] on div "Does Not Contain" at bounding box center [411, 266] width 172 height 7
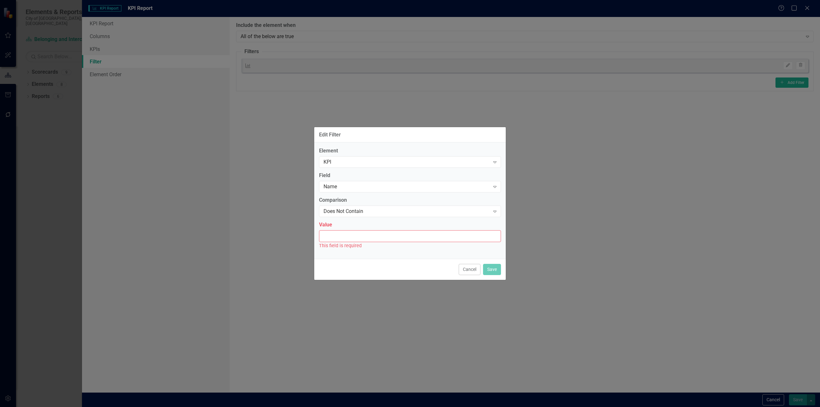
click at [329, 239] on input "Value" at bounding box center [410, 236] width 182 height 12
type input "Status Snapshot"
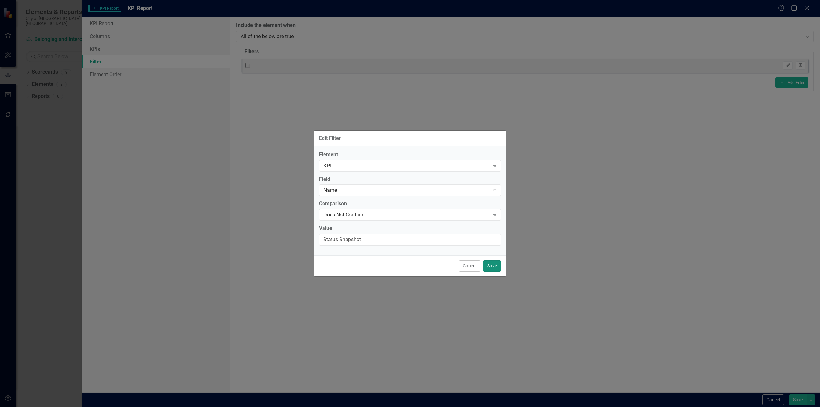
click at [494, 269] on button "Save" at bounding box center [492, 265] width 18 height 11
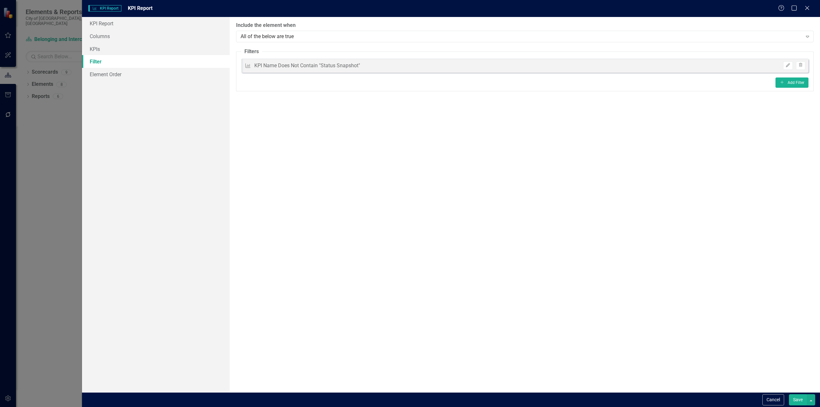
click at [792, 398] on button "Save" at bounding box center [798, 399] width 18 height 11
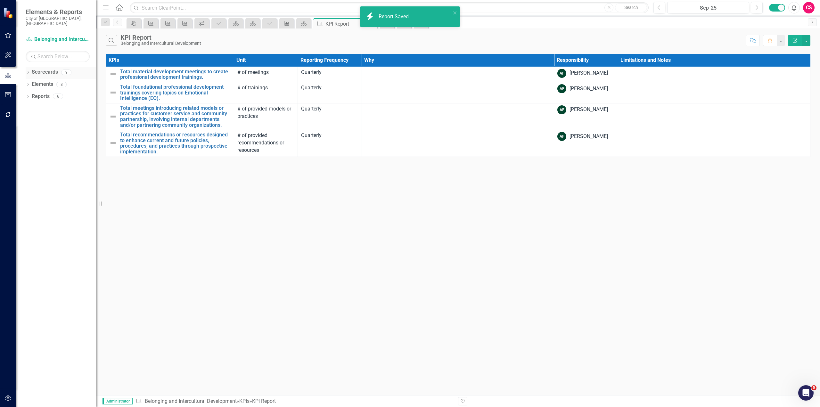
click at [29, 70] on div "Dropdown" at bounding box center [28, 72] width 4 height 5
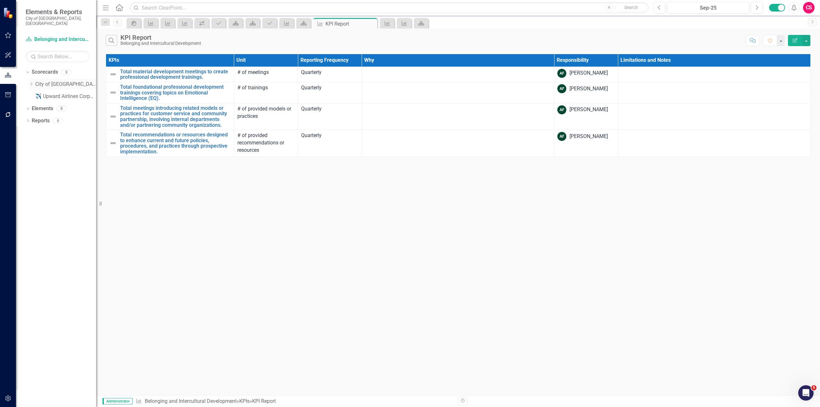
click at [31, 82] on icon "Dropdown" at bounding box center [31, 84] width 5 height 4
click at [51, 93] on link "Art Museum" at bounding box center [69, 96] width 54 height 7
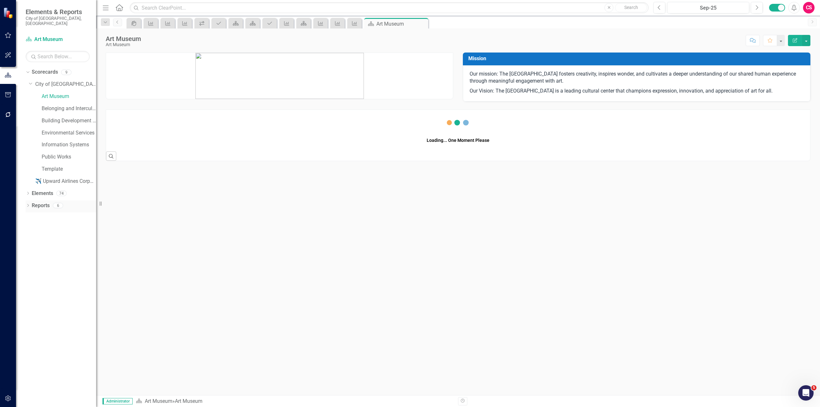
click at [29, 204] on icon "Dropdown" at bounding box center [28, 206] width 4 height 4
click at [0, 0] on div "Dropdown Scorecard Scorecards 2 Art Museum Key Performance Indicator Report Dro…" at bounding box center [0, 0] width 0 height 0
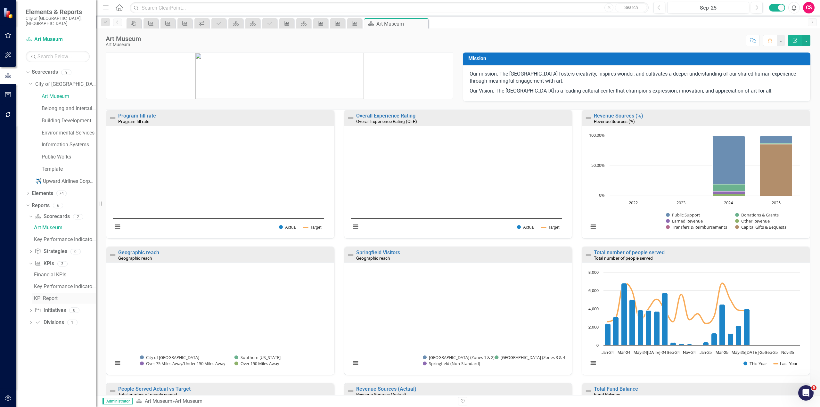
click at [49, 296] on div "KPI Report" at bounding box center [65, 299] width 62 height 6
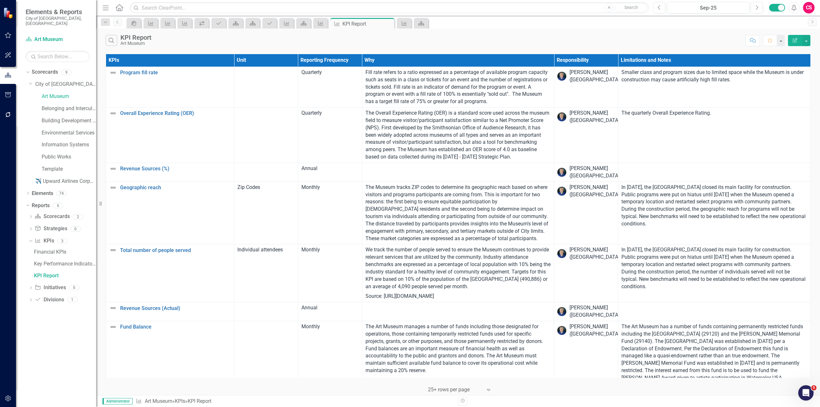
click at [797, 40] on icon "Edit Report" at bounding box center [795, 40] width 6 height 4
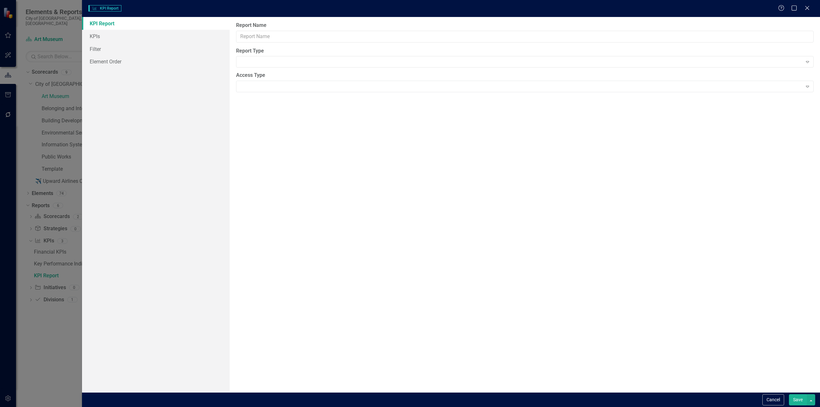
type input "KPI Report"
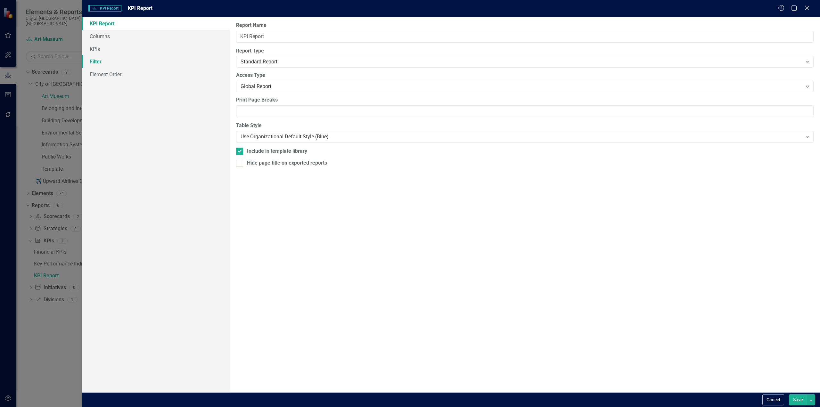
click at [108, 59] on link "Filter" at bounding box center [156, 61] width 148 height 13
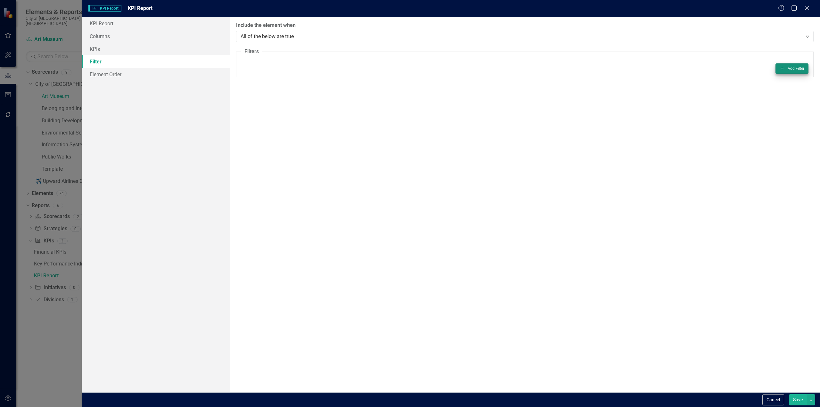
click at [784, 73] on fieldset "Filters Add Add Filter" at bounding box center [524, 62] width 577 height 29
click at [785, 69] on button "Add Add Filter" at bounding box center [791, 68] width 33 height 10
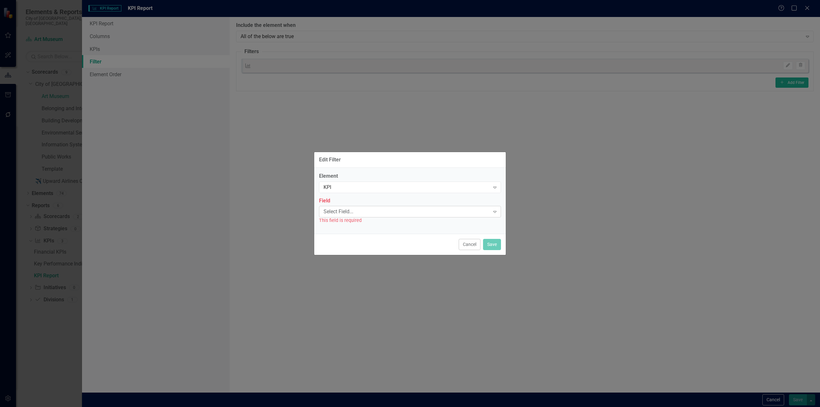
click at [326, 209] on div "Select Field..." at bounding box center [406, 211] width 166 height 7
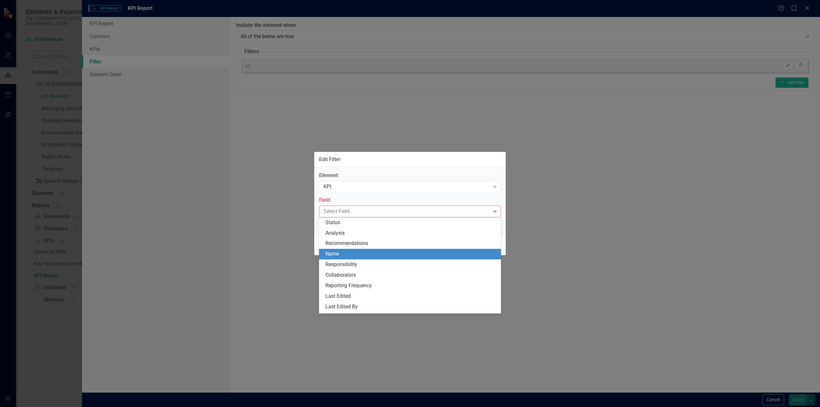
click at [334, 256] on div "Name" at bounding box center [411, 253] width 172 height 7
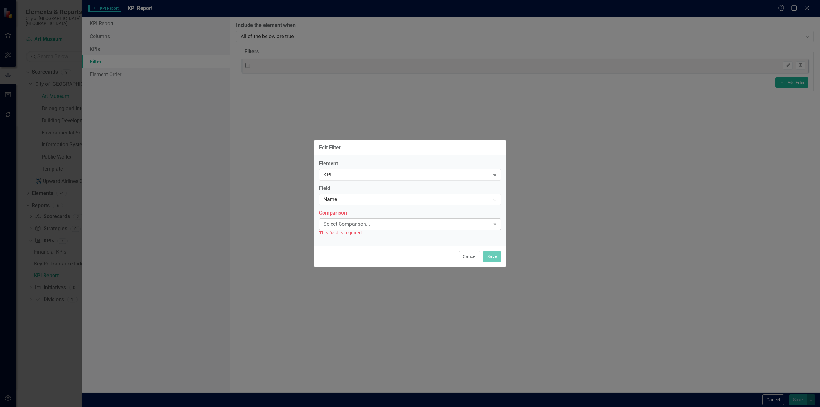
click at [333, 224] on div "Select Comparison..." at bounding box center [406, 223] width 166 height 7
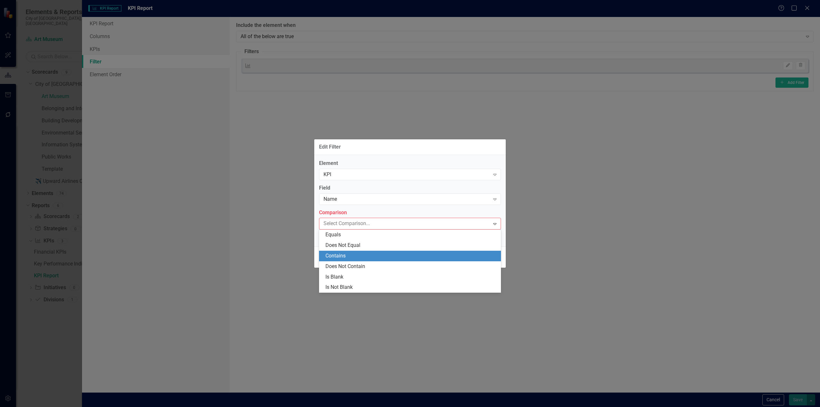
click at [335, 260] on div "Contains" at bounding box center [410, 256] width 182 height 11
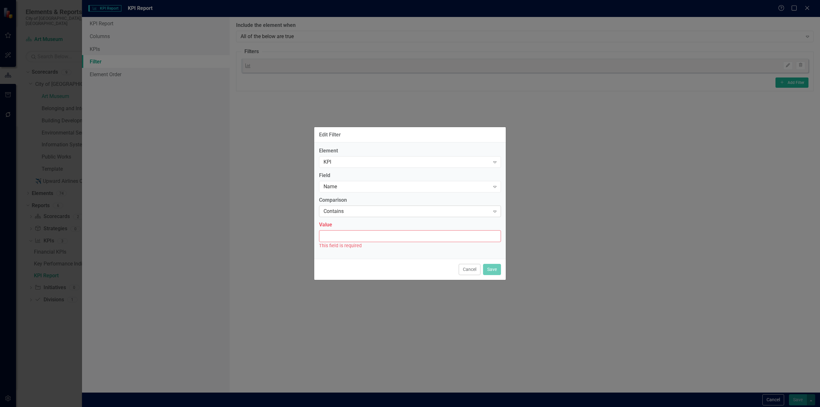
click at [339, 208] on div "Contains Expand" at bounding box center [410, 212] width 182 height 12
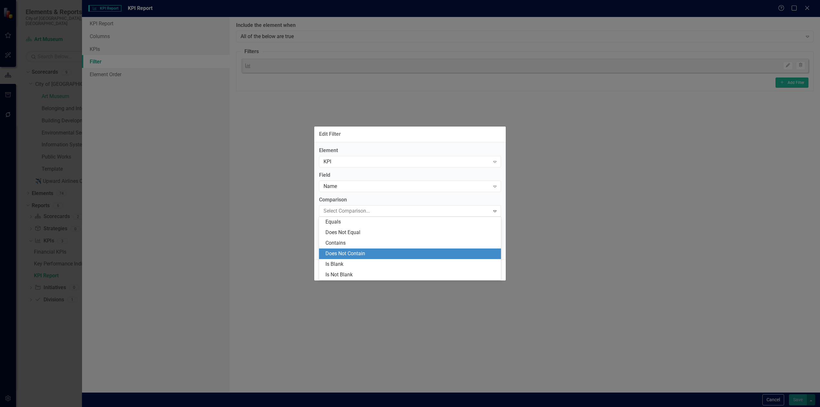
drag, startPoint x: 337, startPoint y: 251, endPoint x: 338, endPoint y: 248, distance: 3.9
click at [338, 250] on div "Does Not Contain" at bounding box center [411, 253] width 172 height 7
click at [344, 229] on div "Value This field is required" at bounding box center [410, 235] width 182 height 28
click at [344, 232] on input "Value" at bounding box center [410, 236] width 182 height 12
type input "Status Snapshot"
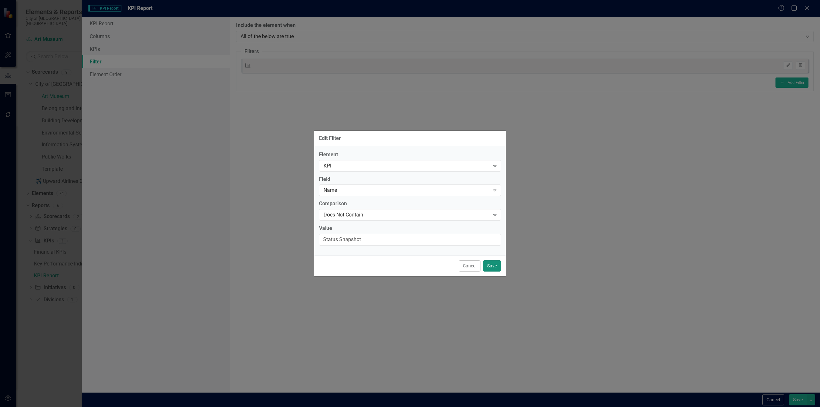
click at [496, 267] on button "Save" at bounding box center [492, 265] width 18 height 11
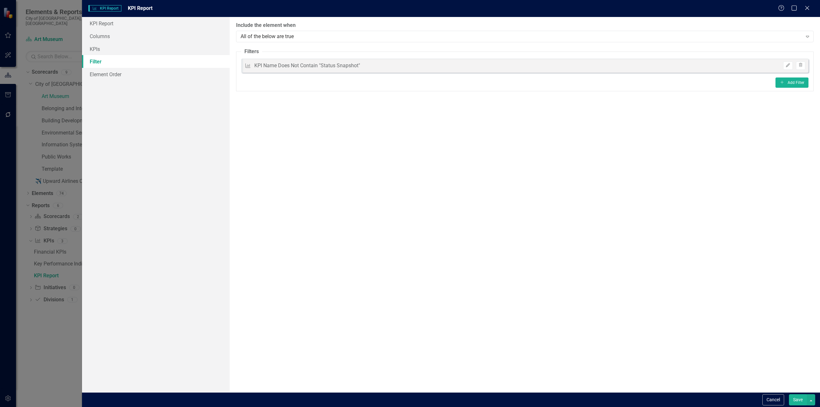
click at [804, 400] on button "Save" at bounding box center [798, 399] width 18 height 11
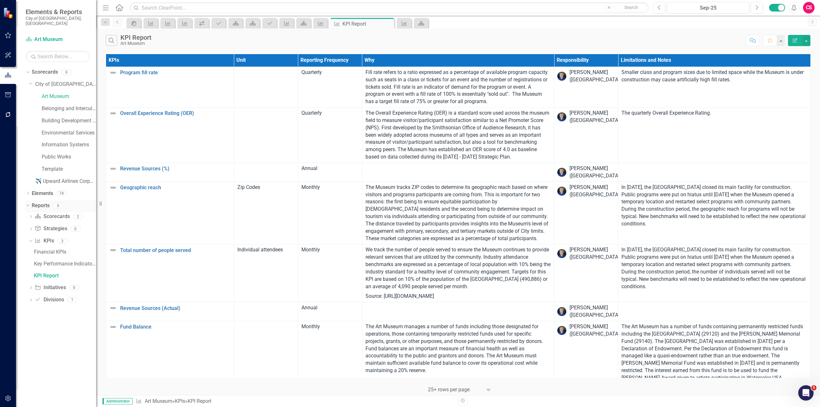
click at [28, 203] on icon "Dropdown" at bounding box center [27, 205] width 4 height 4
click at [28, 192] on icon at bounding box center [28, 193] width 2 height 3
click at [48, 117] on link "Building Development Services" at bounding box center [69, 120] width 54 height 7
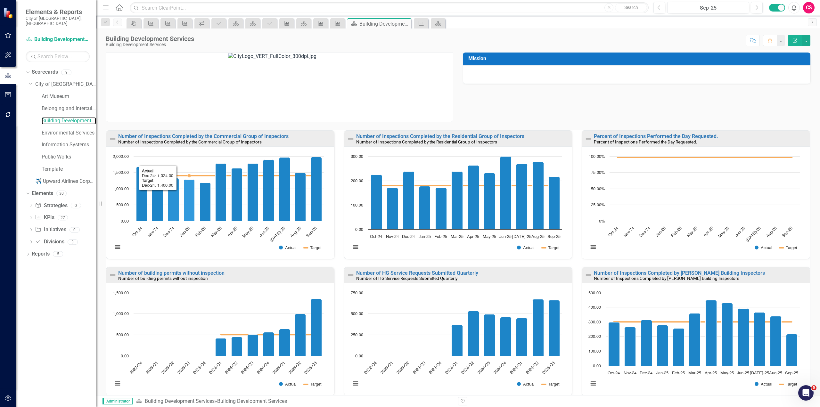
scroll to position [0, 0]
click at [31, 204] on icon "Dropdown" at bounding box center [31, 206] width 4 height 4
click at [29, 203] on div "Dropdown" at bounding box center [26, 205] width 5 height 4
click at [28, 253] on icon "Dropdown" at bounding box center [28, 255] width 4 height 4
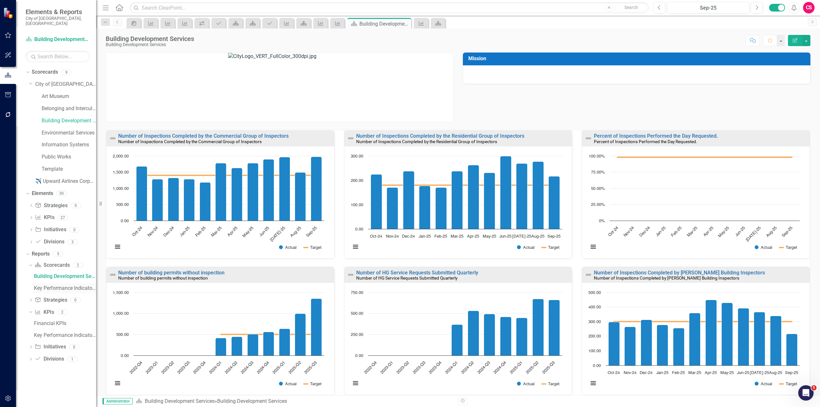
click at [45, 285] on div "Key Performance Indicator Report" at bounding box center [65, 288] width 62 height 6
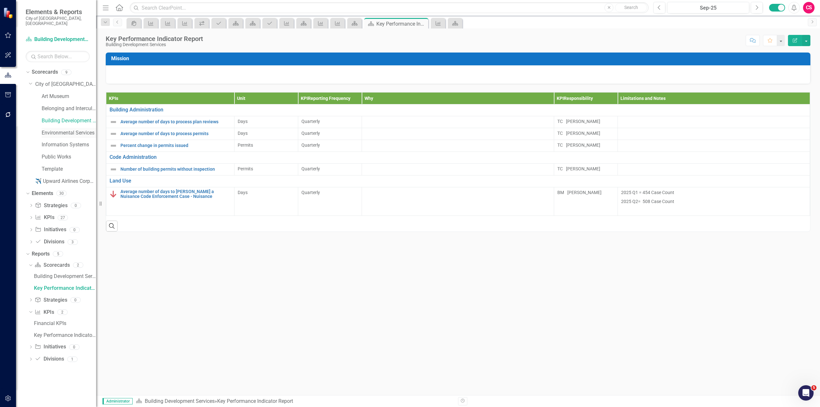
click at [60, 129] on link "Environmental Services" at bounding box center [69, 132] width 54 height 7
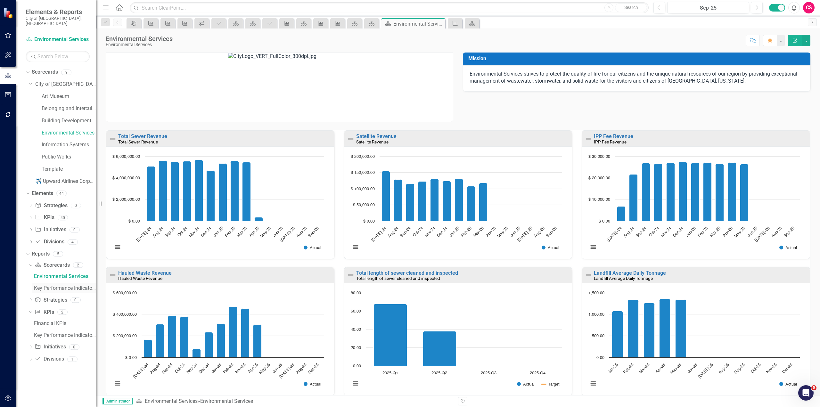
click at [59, 285] on div "Key Performance Indicator Report" at bounding box center [65, 288] width 62 height 6
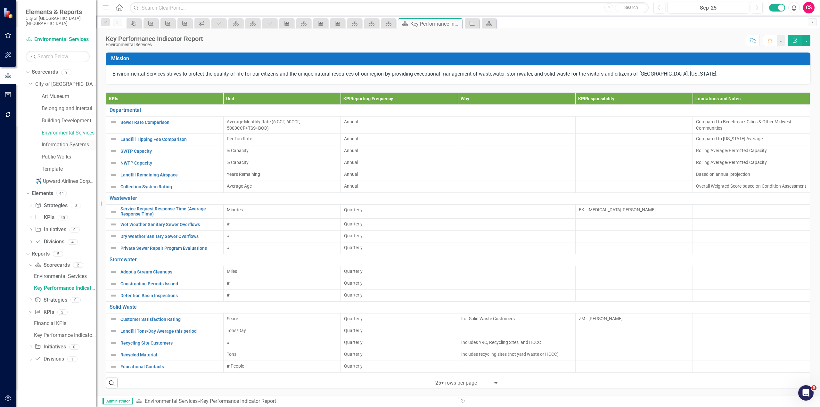
click at [54, 141] on link "Information Systems" at bounding box center [69, 144] width 54 height 7
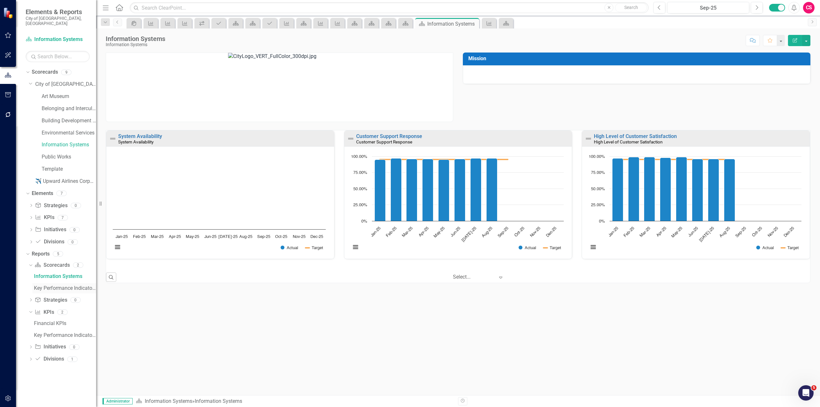
click at [64, 285] on div "Key Performance Indicator Report" at bounding box center [65, 288] width 62 height 6
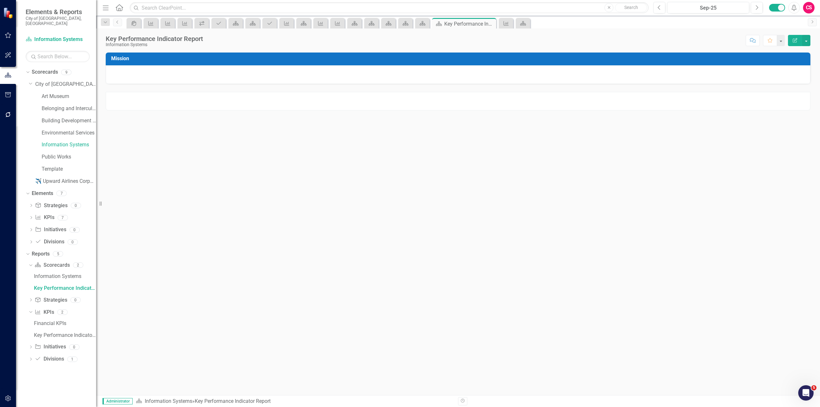
click at [690, 101] on div at bounding box center [458, 101] width 705 height 19
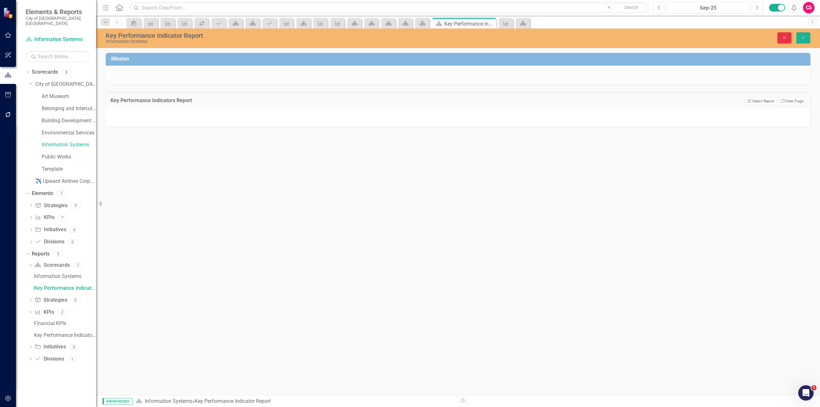
click at [784, 36] on icon "Close" at bounding box center [784, 37] width 6 height 4
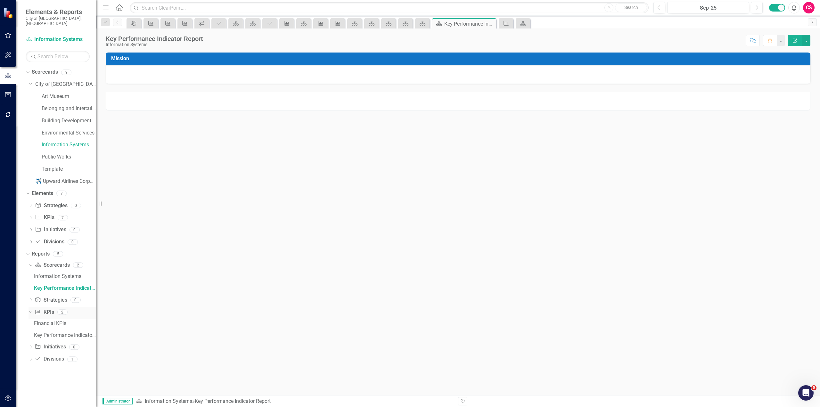
click at [40, 309] on icon "KPI" at bounding box center [38, 311] width 6 height 5
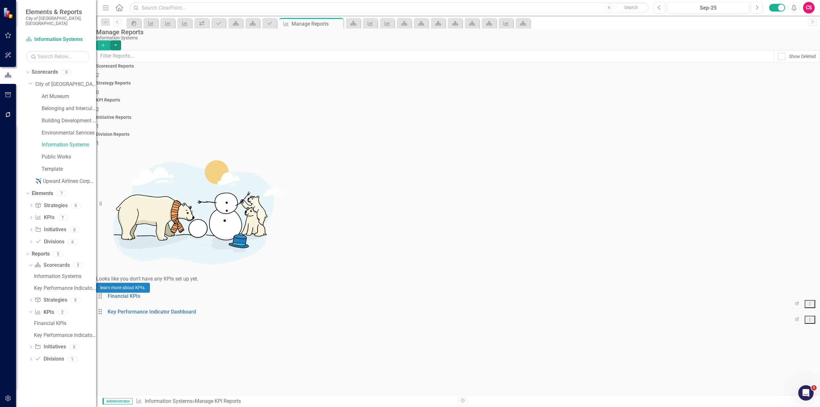
click at [121, 40] on button "button" at bounding box center [115, 45] width 11 height 10
click at [795, 68] on link "Copy Add From Template" at bounding box center [780, 64] width 60 height 12
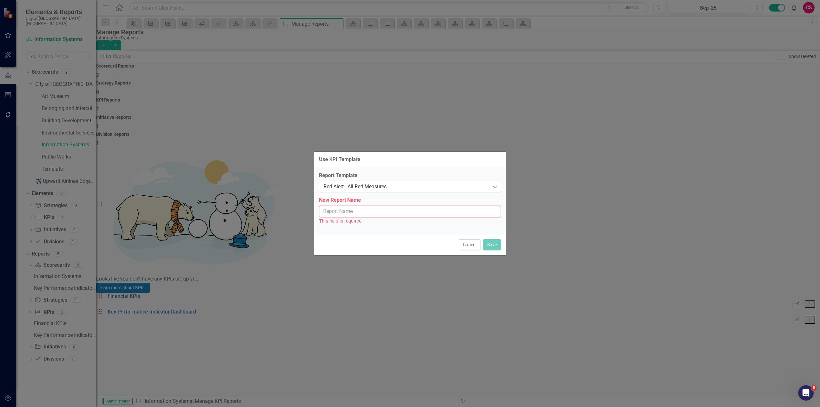
click at [354, 177] on label "Report Template" at bounding box center [410, 175] width 182 height 7
click at [354, 183] on div "Red Alert - All Red Measures" at bounding box center [406, 186] width 166 height 7
click at [330, 213] on input "New Report Name" at bounding box center [410, 212] width 182 height 12
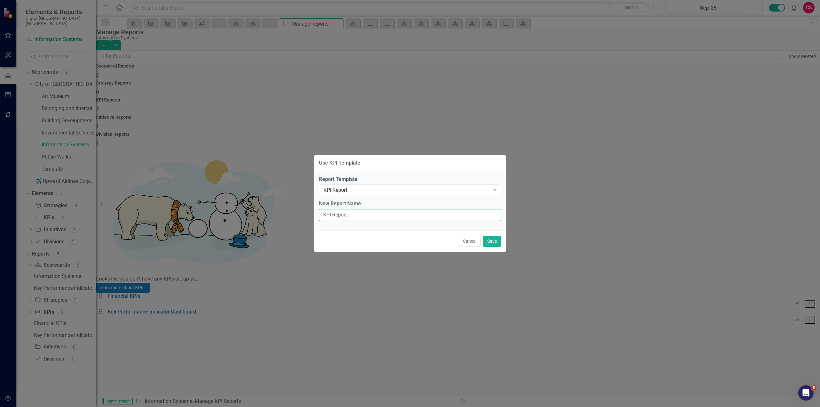
type input "KPI Report"
click at [491, 239] on button "Save" at bounding box center [492, 241] width 18 height 11
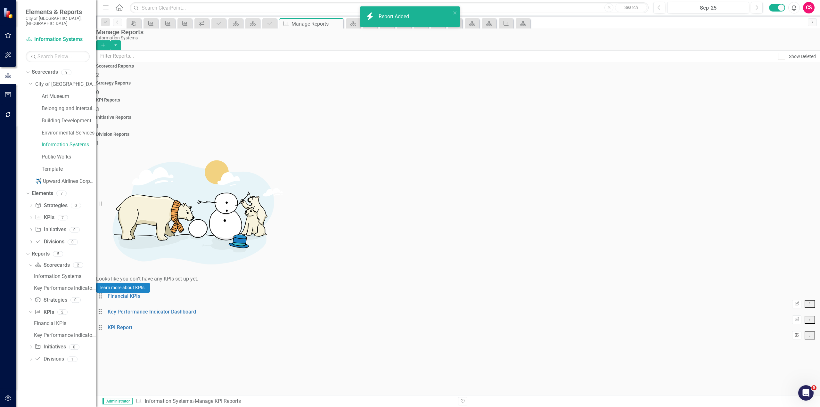
click at [794, 333] on icon "Edit Report" at bounding box center [796, 335] width 5 height 4
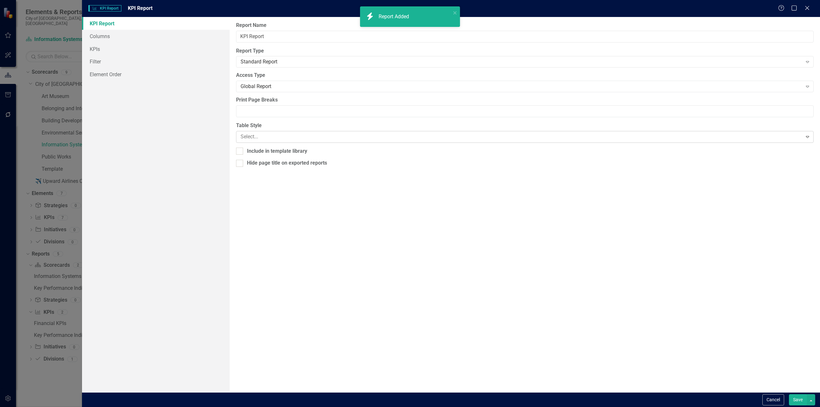
click at [336, 132] on div "Select..." at bounding box center [519, 136] width 564 height 11
drag, startPoint x: 312, startPoint y: 164, endPoint x: 289, endPoint y: 142, distance: 32.2
click at [134, 35] on link "Columns" at bounding box center [156, 36] width 148 height 13
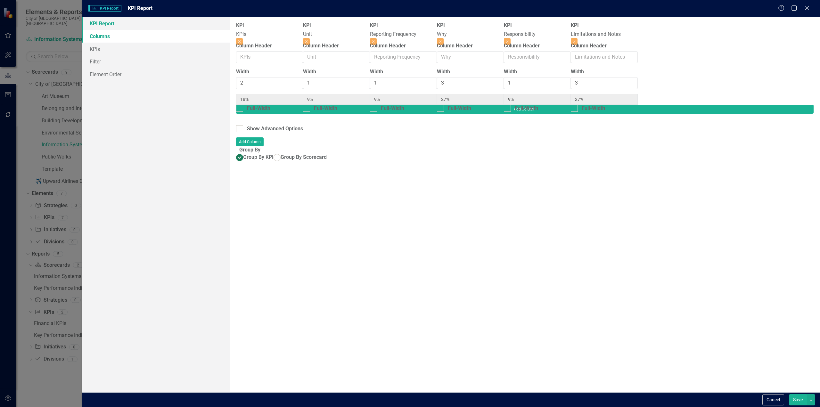
click at [138, 27] on link "KPI Report" at bounding box center [156, 23] width 148 height 13
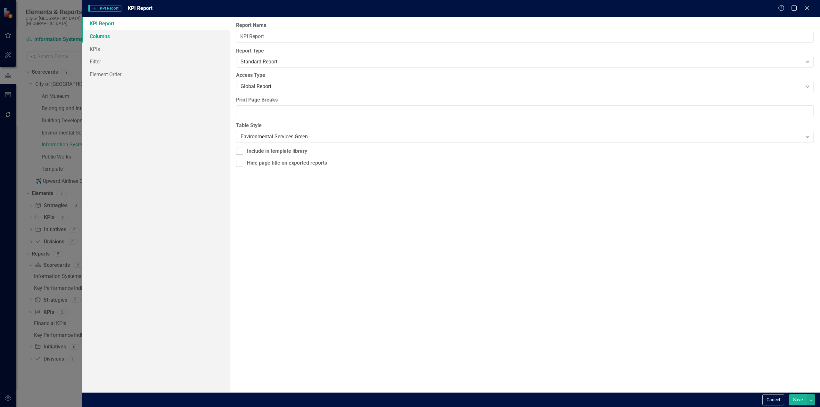
click at [139, 34] on link "Columns" at bounding box center [156, 36] width 148 height 13
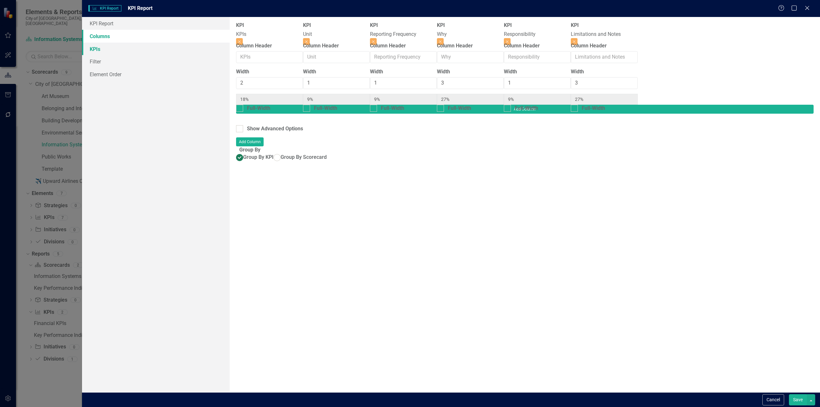
click at [135, 47] on link "KPIs" at bounding box center [156, 49] width 148 height 13
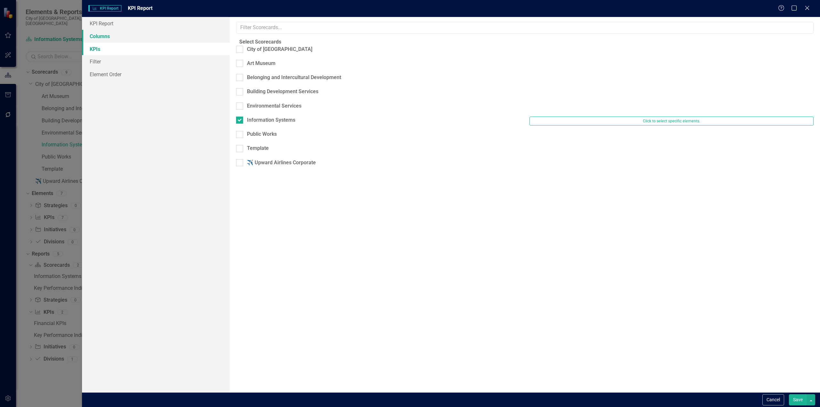
click at [139, 40] on link "Columns" at bounding box center [156, 36] width 148 height 13
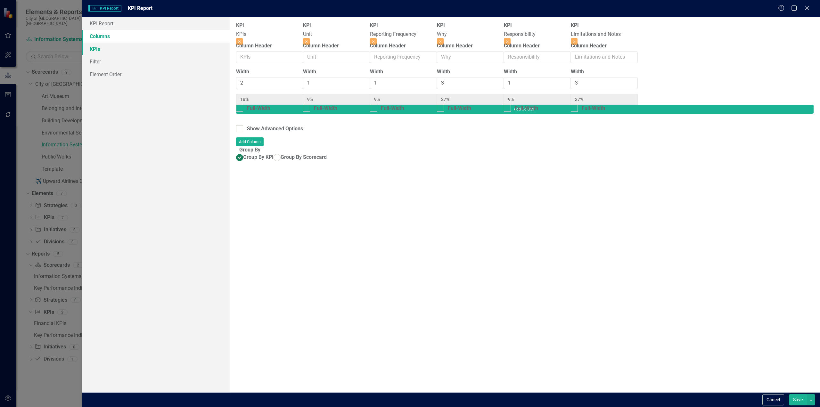
click at [137, 52] on link "KPIs" at bounding box center [156, 49] width 148 height 13
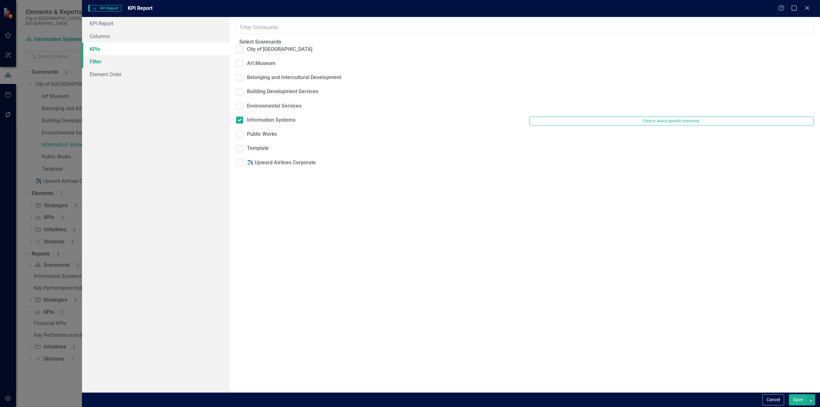
click at [133, 62] on link "Filter" at bounding box center [156, 61] width 148 height 13
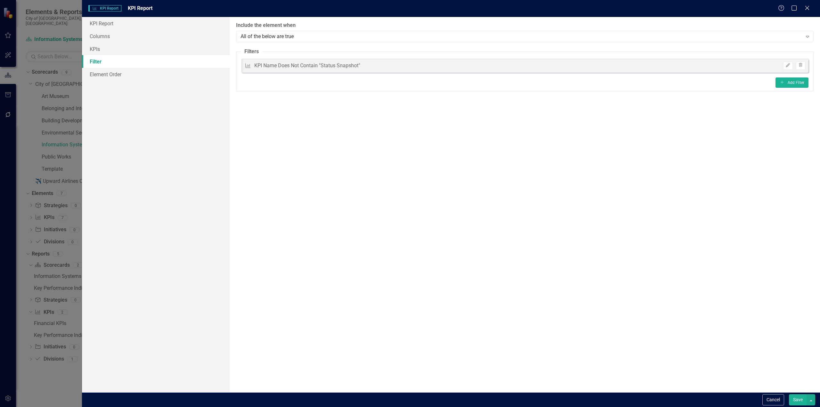
click at [794, 399] on button "Save" at bounding box center [798, 399] width 18 height 11
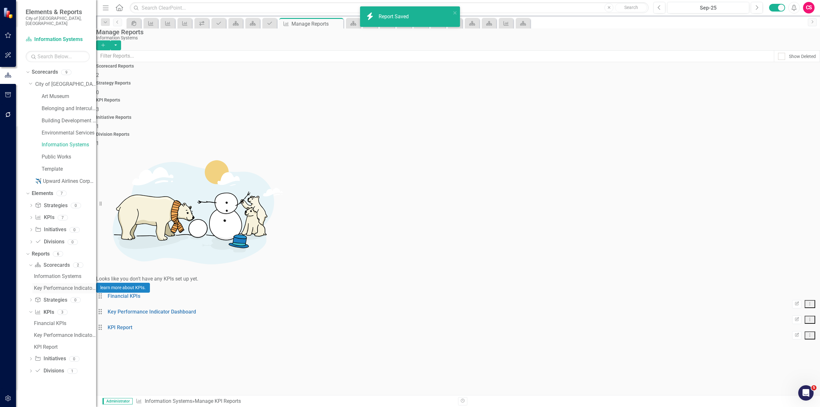
click at [38, 285] on div "Key Performance Indicator Report" at bounding box center [65, 288] width 62 height 6
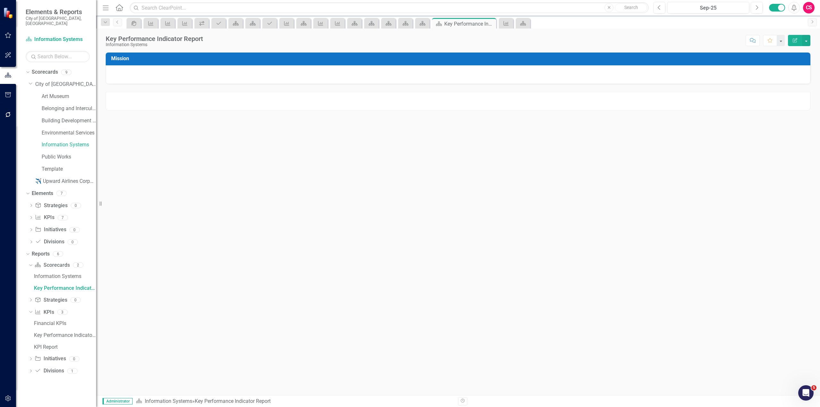
click at [531, 108] on div at bounding box center [458, 101] width 705 height 19
drag, startPoint x: 531, startPoint y: 108, endPoint x: 553, endPoint y: 110, distance: 21.9
click at [532, 108] on div at bounding box center [458, 101] width 705 height 19
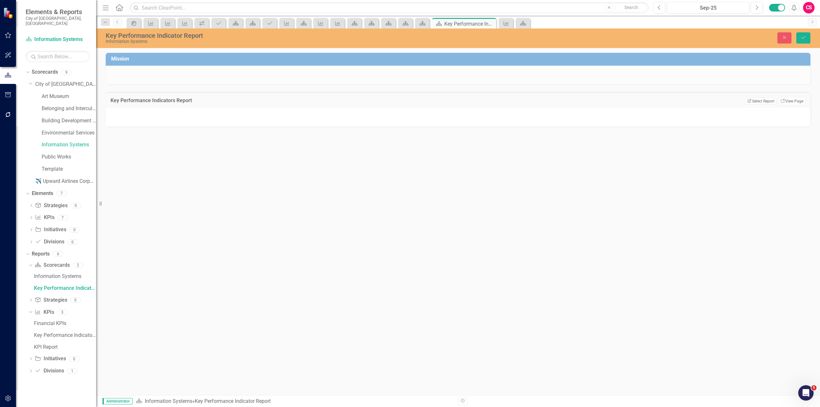
click at [771, 106] on div "Key Performance Indicators Report Edit Report Select Report Link View Page" at bounding box center [458, 100] width 705 height 16
click at [769, 103] on button "Edit Report Select Report" at bounding box center [760, 101] width 31 height 7
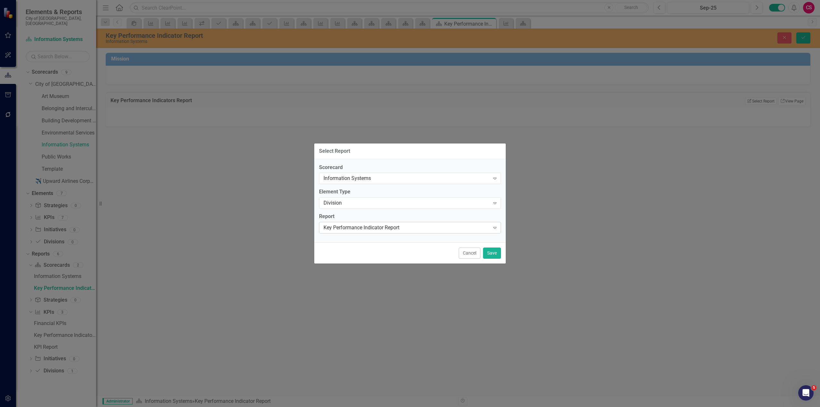
click at [374, 224] on div "Key Performance Indicator Report" at bounding box center [406, 227] width 166 height 7
click at [362, 198] on div "Division Expand" at bounding box center [410, 203] width 182 height 12
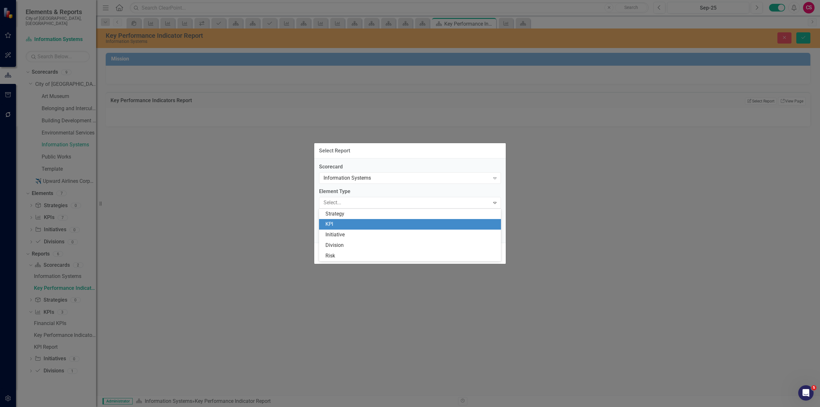
click at [338, 225] on div "KPI" at bounding box center [411, 224] width 172 height 7
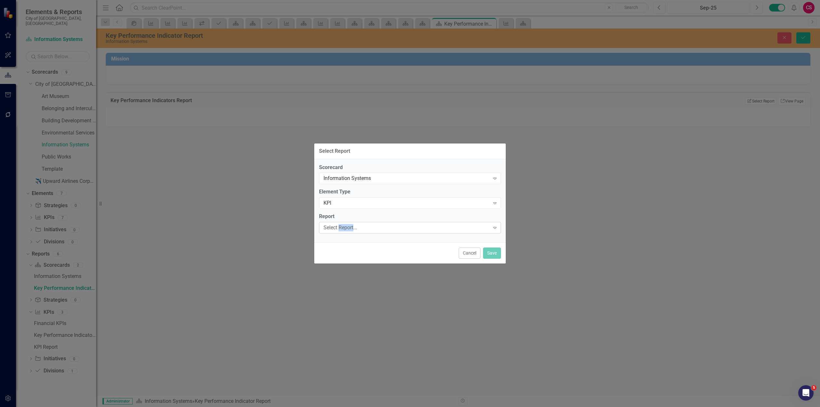
click at [339, 225] on div "Select Report..." at bounding box center [406, 227] width 166 height 7
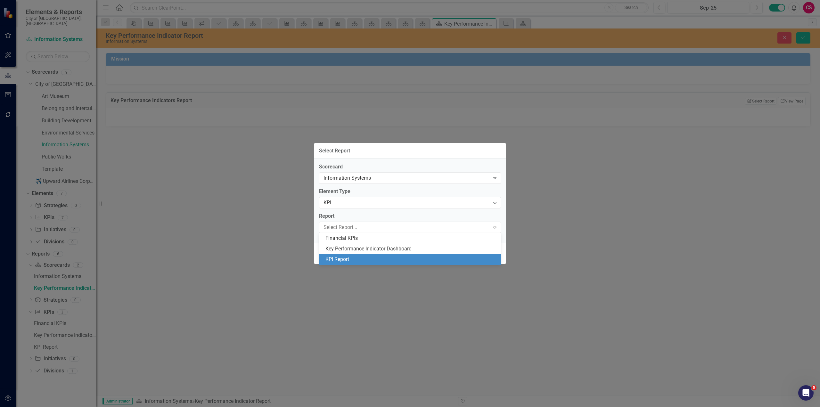
click at [335, 261] on div "KPI Report" at bounding box center [411, 259] width 172 height 7
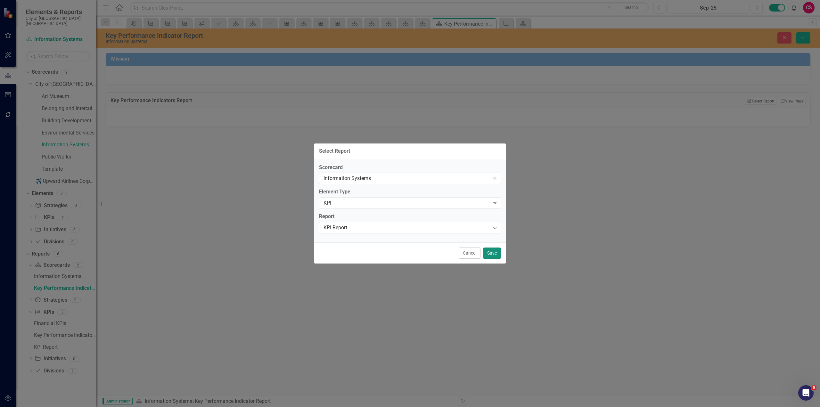
drag, startPoint x: 488, startPoint y: 254, endPoint x: 639, endPoint y: 190, distance: 164.1
click at [488, 254] on button "Save" at bounding box center [492, 253] width 18 height 11
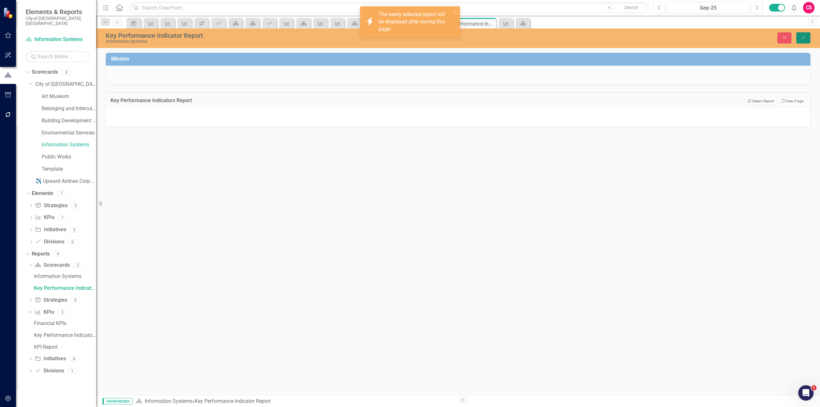
drag, startPoint x: 807, startPoint y: 40, endPoint x: 806, endPoint y: 44, distance: 4.1
click at [807, 41] on button "Save" at bounding box center [803, 37] width 14 height 11
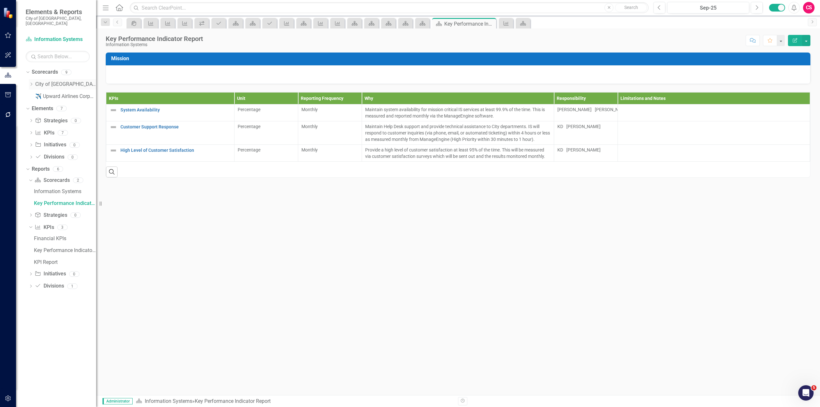
click at [30, 79] on div "Dropdown City of [GEOGRAPHIC_DATA]" at bounding box center [62, 84] width 67 height 11
click at [29, 82] on icon "Dropdown" at bounding box center [31, 84] width 5 height 4
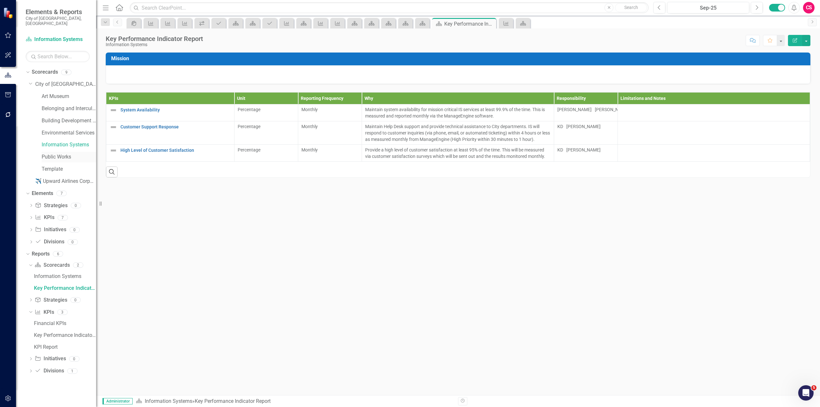
click at [60, 153] on link "Public Works" at bounding box center [69, 156] width 54 height 7
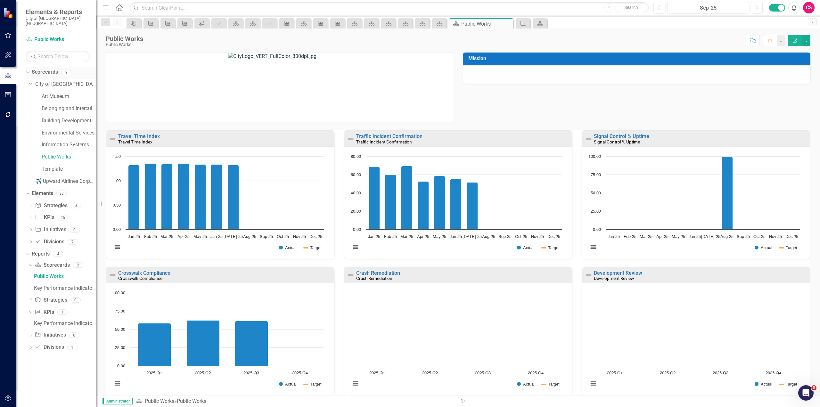
click at [29, 70] on icon "Dropdown" at bounding box center [27, 72] width 4 height 4
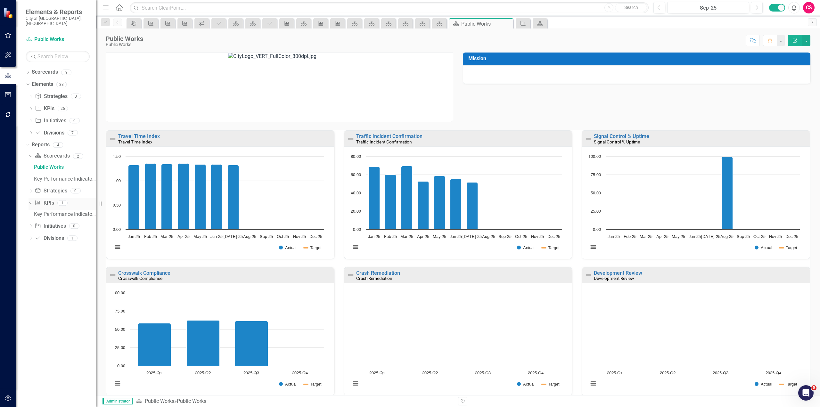
click at [52, 200] on link "KPI KPIs" at bounding box center [44, 203] width 19 height 7
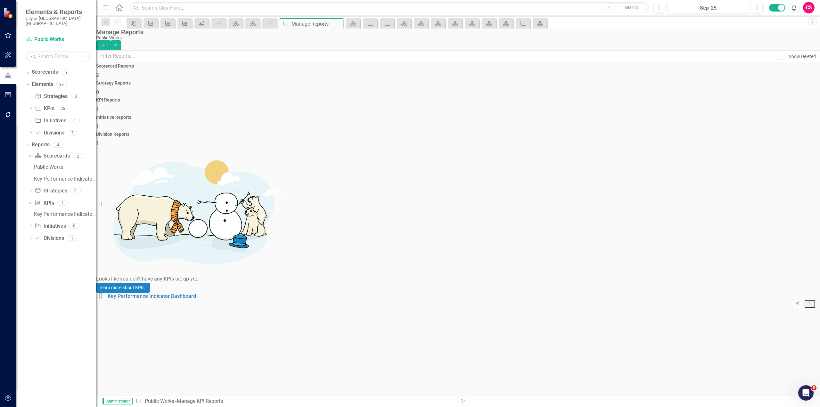
click at [715, 132] on div "Division Reports 1" at bounding box center [458, 139] width 724 height 15
click at [186, 293] on link "Key Performance Indicator Report" at bounding box center [147, 296] width 79 height 6
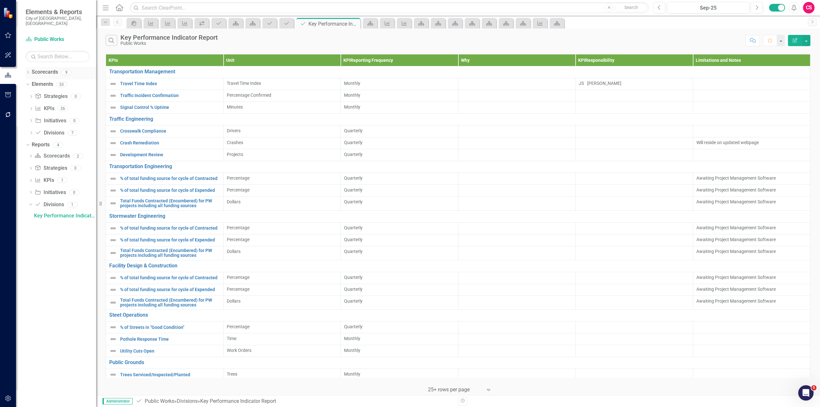
click at [26, 71] on icon "Dropdown" at bounding box center [28, 73] width 4 height 4
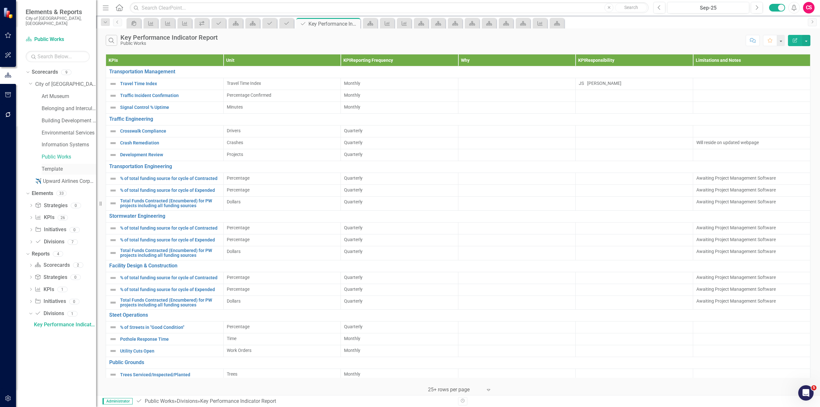
click at [57, 168] on div "Template" at bounding box center [69, 169] width 54 height 11
click at [57, 167] on link "Template" at bounding box center [69, 169] width 54 height 7
click at [55, 166] on link "Template" at bounding box center [69, 169] width 54 height 7
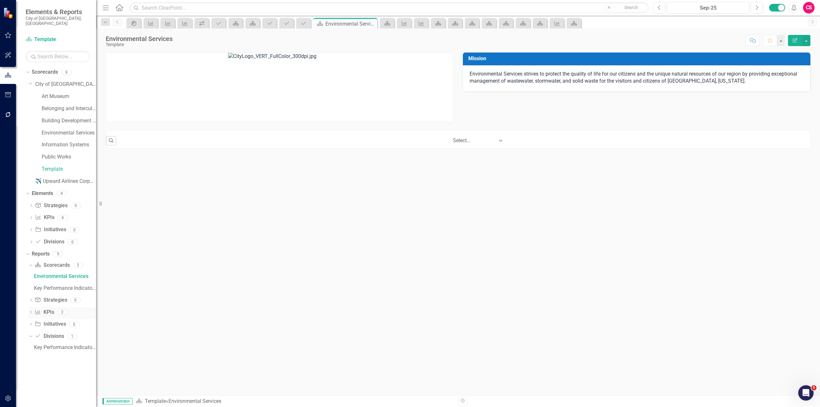
click at [51, 309] on link "KPI KPIs" at bounding box center [44, 312] width 19 height 7
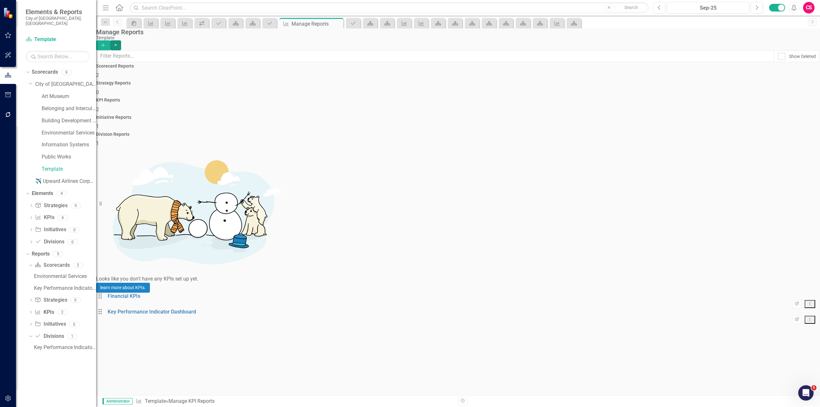
click at [121, 44] on button "button" at bounding box center [115, 45] width 11 height 10
click at [791, 62] on link "Copy Add From Template" at bounding box center [780, 64] width 60 height 12
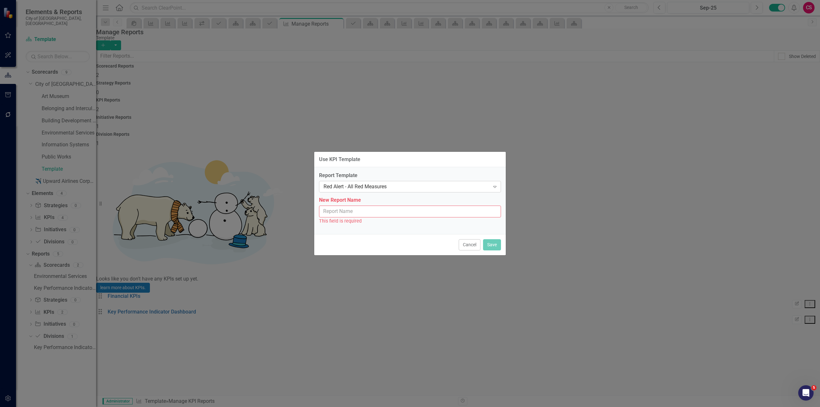
click at [360, 191] on div "Red Alert - All Red Measures Expand" at bounding box center [410, 187] width 182 height 12
click at [358, 191] on div "Matrix Expand" at bounding box center [410, 187] width 182 height 12
click at [354, 210] on input "New Report Name" at bounding box center [410, 212] width 182 height 12
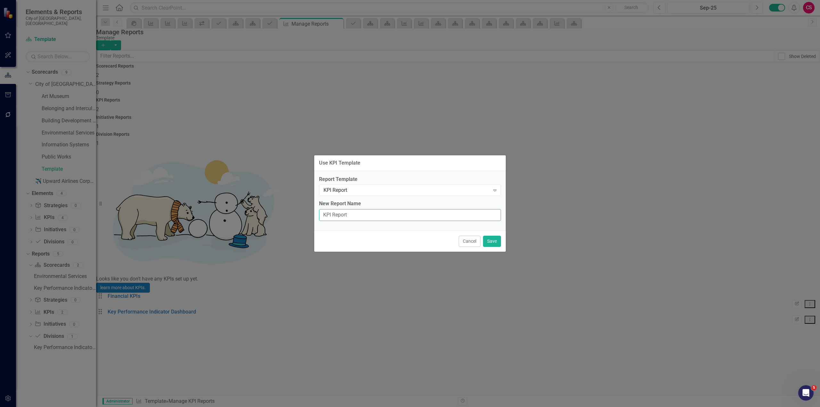
type input "KPI Report"
click at [495, 238] on button "Save" at bounding box center [492, 241] width 18 height 11
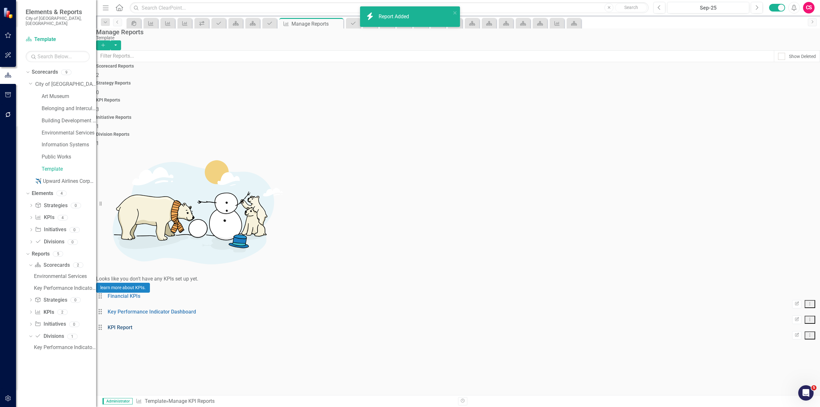
click at [132, 324] on link "KPI Report" at bounding box center [120, 327] width 25 height 6
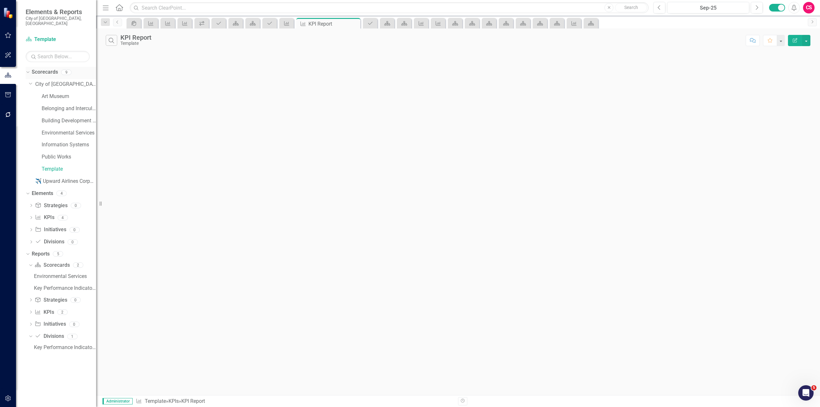
click at [53, 70] on link "Scorecards" at bounding box center [45, 72] width 26 height 7
click at [47, 81] on link "City of [GEOGRAPHIC_DATA]" at bounding box center [65, 84] width 61 height 7
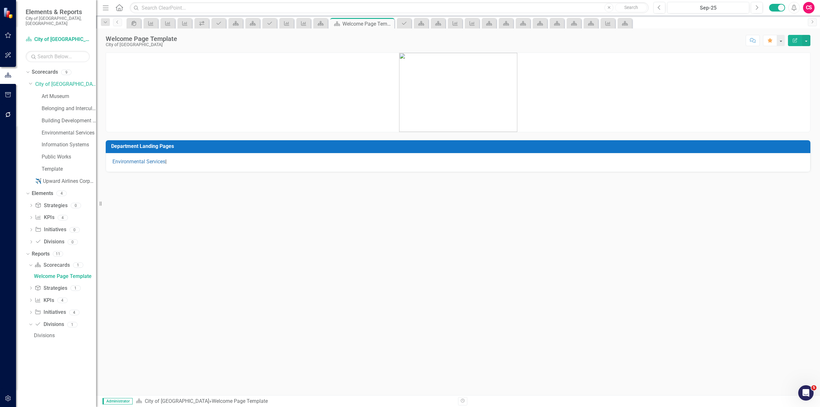
click at [246, 167] on div "Environmental Services |" at bounding box center [458, 162] width 705 height 19
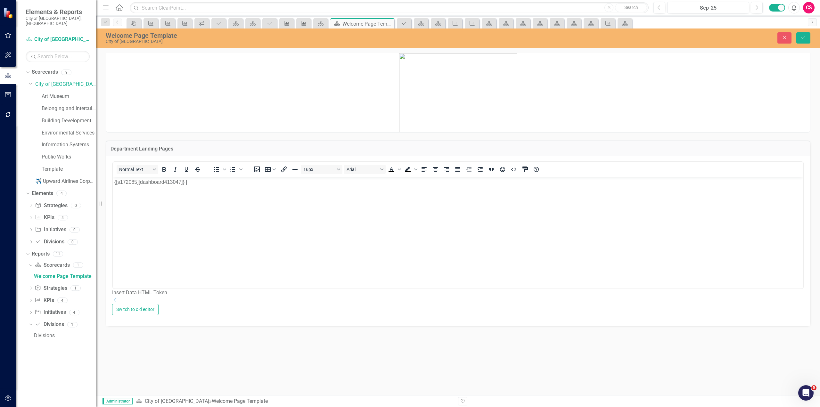
click at [117, 183] on p "{[s172085][dashboard413047]} |" at bounding box center [457, 182] width 687 height 8
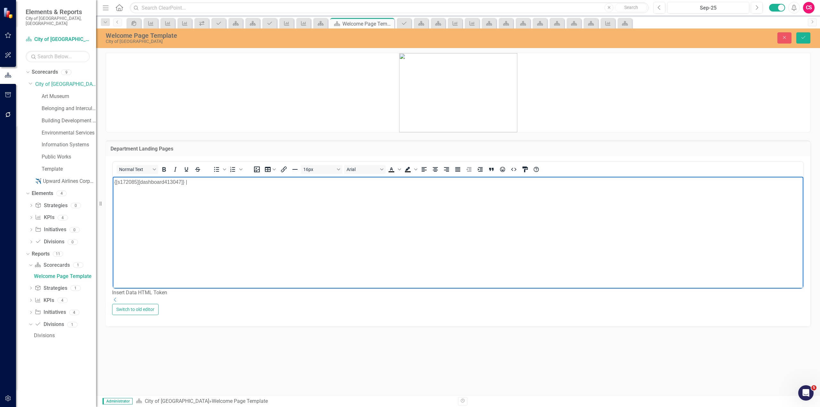
click at [795, 304] on div "Dropdown" at bounding box center [458, 300] width 692 height 7
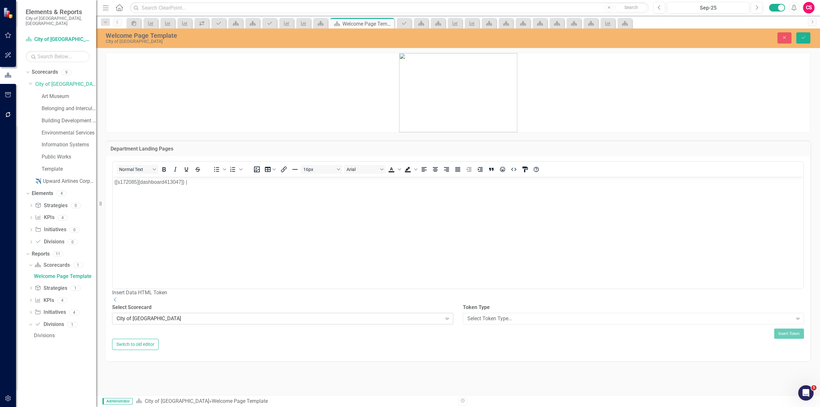
click at [325, 329] on div "Select Scorecard City of [GEOGRAPHIC_DATA] Expand" at bounding box center [282, 316] width 351 height 25
click at [322, 322] on div "City of [GEOGRAPHIC_DATA]" at bounding box center [279, 318] width 325 height 7
click at [467, 322] on div "Select Token Type..." at bounding box center [629, 318] width 325 height 7
type input "sc"
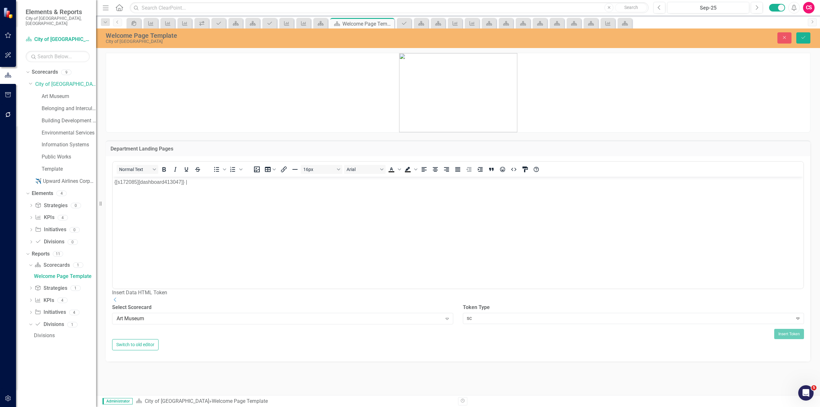
click at [114, 182] on p "{[s172085][dashboard413047]} |" at bounding box center [457, 182] width 687 height 8
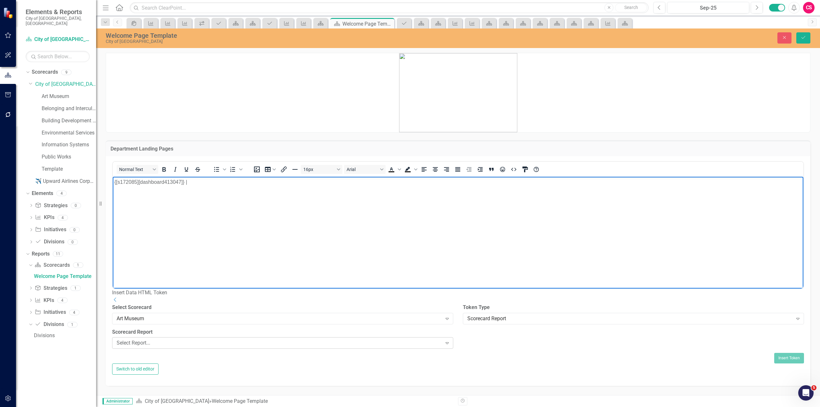
click at [301, 349] on div "Select Report... Expand" at bounding box center [282, 343] width 341 height 12
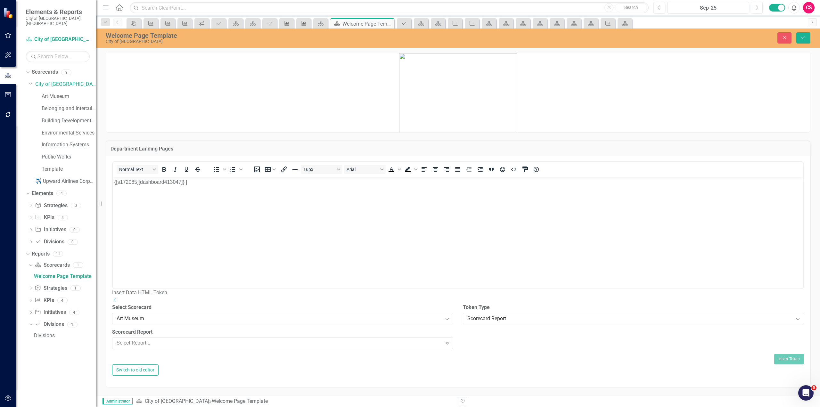
click at [290, 407] on div "Art Museum" at bounding box center [411, 412] width 810 height 7
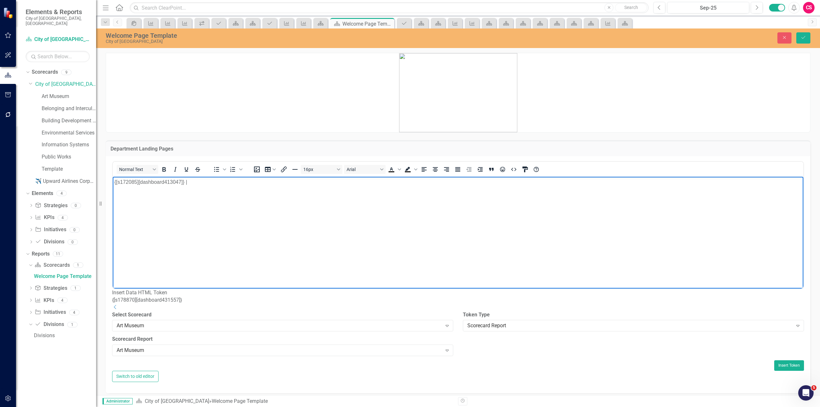
drag, startPoint x: 115, startPoint y: 180, endPoint x: 167, endPoint y: 192, distance: 53.4
click at [115, 180] on p "{[s172085][dashboard413047]} |" at bounding box center [457, 182] width 687 height 8
click at [782, 371] on button "Insert Token" at bounding box center [789, 365] width 30 height 10
click at [389, 266] on body "{[s178870][dashboard431557]} | {[s172085][dashboard413047]} |" at bounding box center [458, 224] width 690 height 96
click at [189, 180] on p "{[s178870][dashboard431557]} | {[s172085][dashboard413047]} |" at bounding box center [457, 182] width 687 height 8
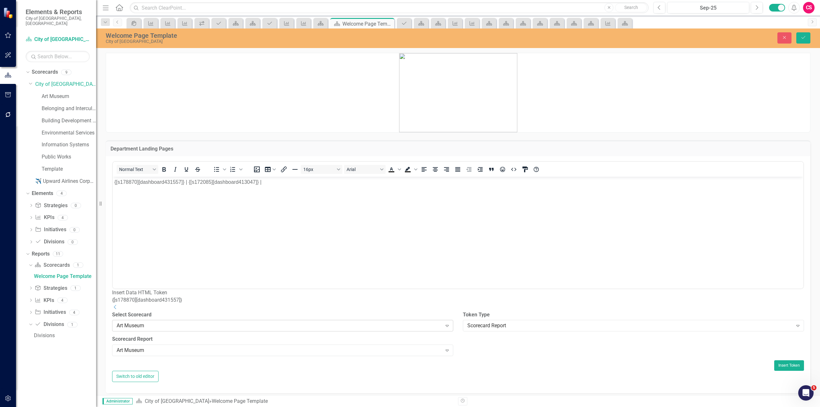
click at [415, 330] on div "Art Museum" at bounding box center [279, 325] width 325 height 7
click at [410, 348] on div "Scorecard Report Select Report... Expand" at bounding box center [282, 339] width 341 height 20
click at [401, 347] on div "Select Report..." at bounding box center [279, 342] width 325 height 7
click at [326, 407] on div "Belonging and Intercultural Development" at bounding box center [411, 412] width 810 height 7
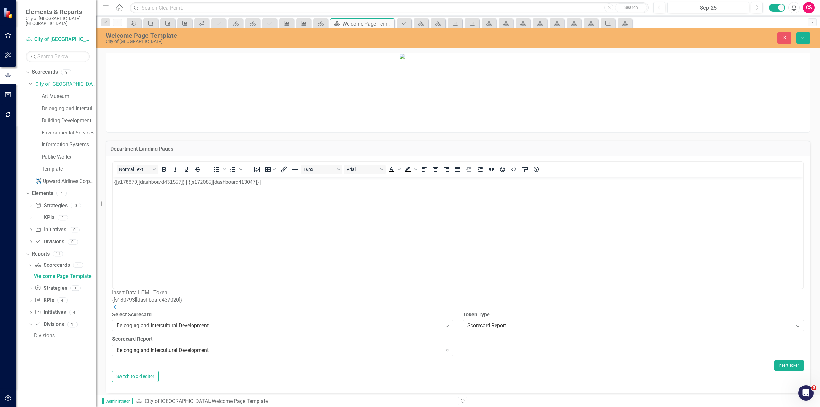
click at [187, 182] on p "{[s178870][dashboard431557]} | {[s172085][dashboard413047]} |" at bounding box center [457, 182] width 687 height 8
click at [781, 368] on button "Insert Token" at bounding box center [789, 365] width 30 height 10
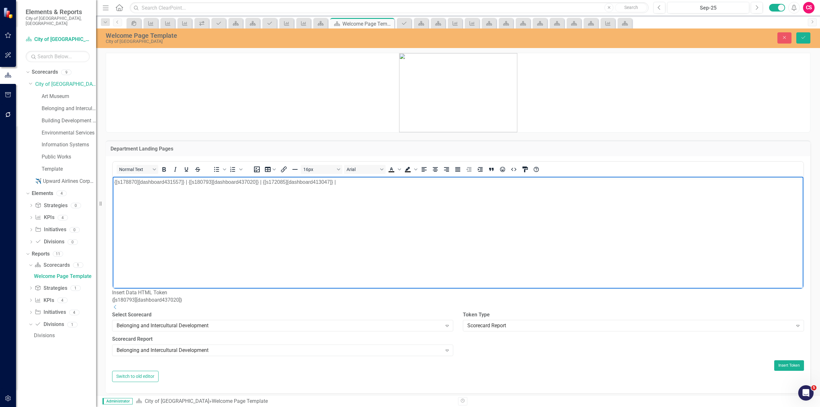
click at [571, 233] on body "{[s178870][dashboard431557]} | {[s180793][dashboard437020]} | {[s172085][dashbo…" at bounding box center [458, 224] width 690 height 96
click at [427, 330] on div "Belonging and Intercultural Development" at bounding box center [279, 325] width 325 height 7
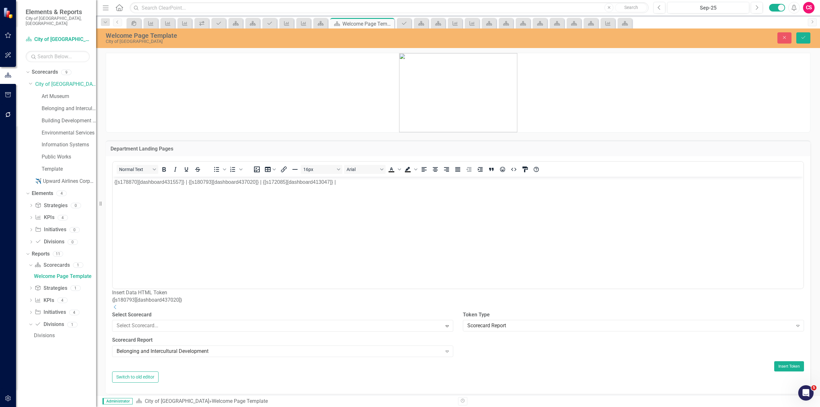
drag, startPoint x: 359, startPoint y: 289, endPoint x: 250, endPoint y: 111, distance: 208.5
click at [406, 347] on div "Select Report..." at bounding box center [279, 342] width 325 height 7
click at [325, 407] on div "Information Systems" at bounding box center [411, 412] width 810 height 7
click at [398, 237] on body "{[s178870][dashboard431557]} | {[s180793][dashboard437020]} | {[s172085][dashbo…" at bounding box center [458, 224] width 690 height 96
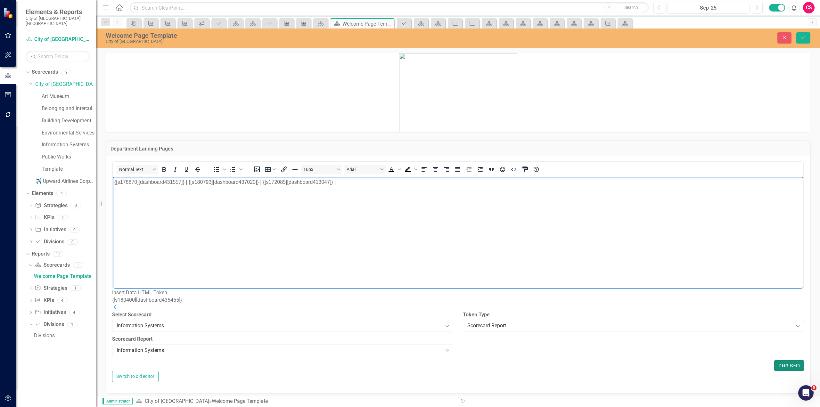
click at [778, 369] on button "Insert Token" at bounding box center [789, 365] width 30 height 10
click at [347, 319] on label "Select Scorecard" at bounding box center [282, 314] width 341 height 7
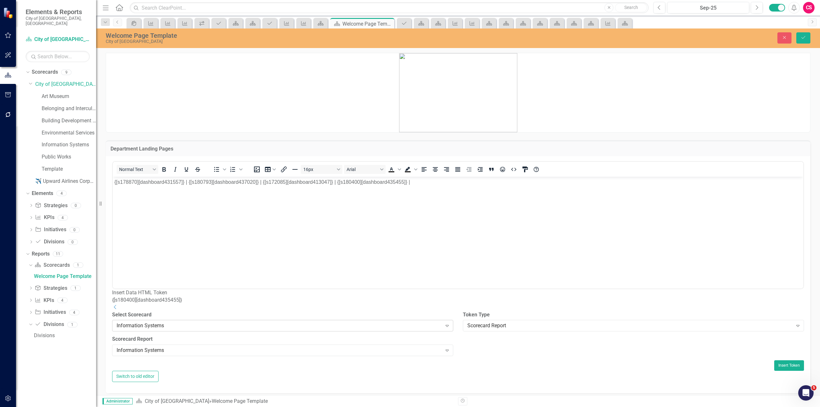
click at [341, 327] on div "Information Systems Expand" at bounding box center [282, 326] width 341 height 12
drag, startPoint x: 389, startPoint y: 342, endPoint x: 383, endPoint y: 349, distance: 9.1
click at [387, 336] on label "Scorecard Report" at bounding box center [282, 332] width 341 height 7
click at [383, 336] on label "Scorecard Report" at bounding box center [282, 332] width 341 height 7
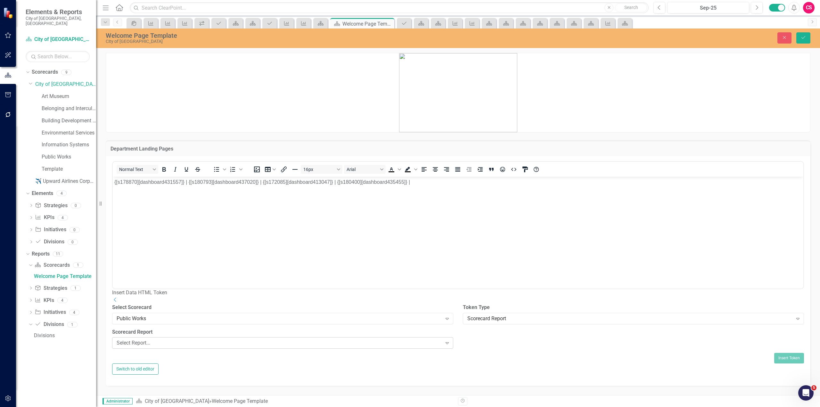
click at [378, 347] on div "Select Report..." at bounding box center [279, 342] width 325 height 7
click at [332, 407] on div "Public Works" at bounding box center [411, 412] width 810 height 7
click at [782, 371] on button "Insert Token" at bounding box center [789, 365] width 30 height 10
click at [807, 42] on button "Save" at bounding box center [803, 37] width 14 height 11
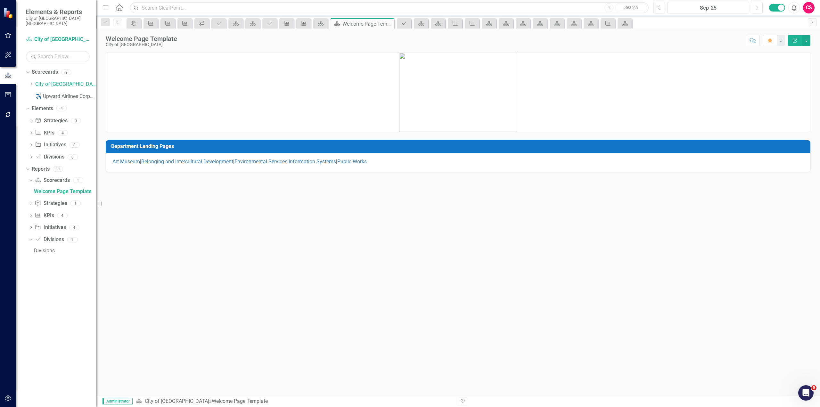
click at [415, 166] on div "Art Museum | Belonging and Intercultural Development | Environmental Services |…" at bounding box center [458, 162] width 705 height 19
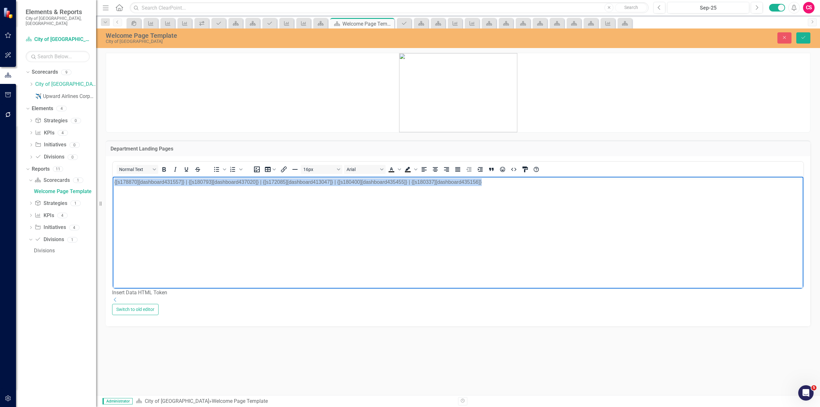
drag, startPoint x: 507, startPoint y: 190, endPoint x: -86, endPoint y: 243, distance: 594.8
click at [113, 243] on html "{[s178870][dashboard431557]} | {[s180793][dashboard437020]} | {[s172085][dashbo…" at bounding box center [458, 224] width 690 height 96
drag, startPoint x: 162, startPoint y: 167, endPoint x: 173, endPoint y: 168, distance: 10.6
click at [162, 167] on button "Bold" at bounding box center [164, 169] width 11 height 9
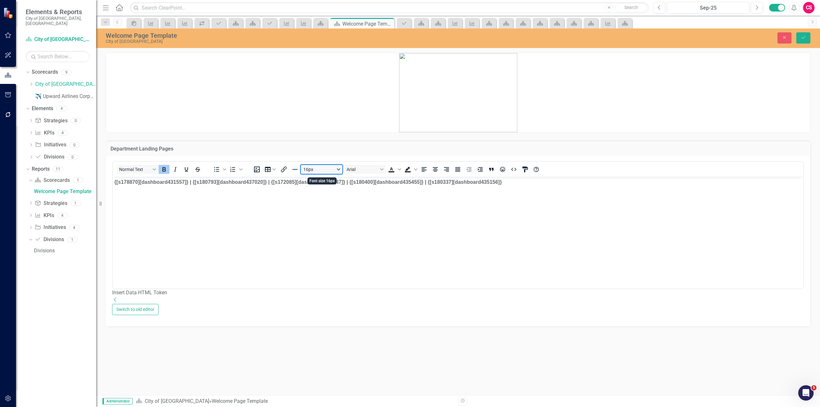
click at [339, 174] on button "16px" at bounding box center [322, 169] width 42 height 9
click at [326, 220] on div "18px" at bounding box center [318, 223] width 25 height 8
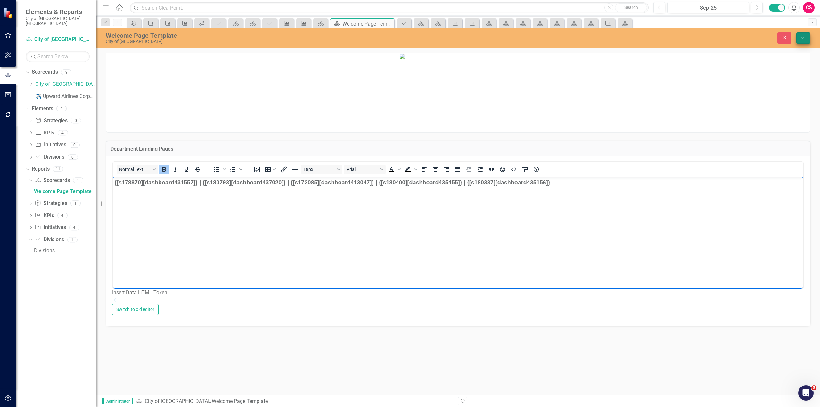
click at [803, 33] on button "Save" at bounding box center [803, 37] width 14 height 11
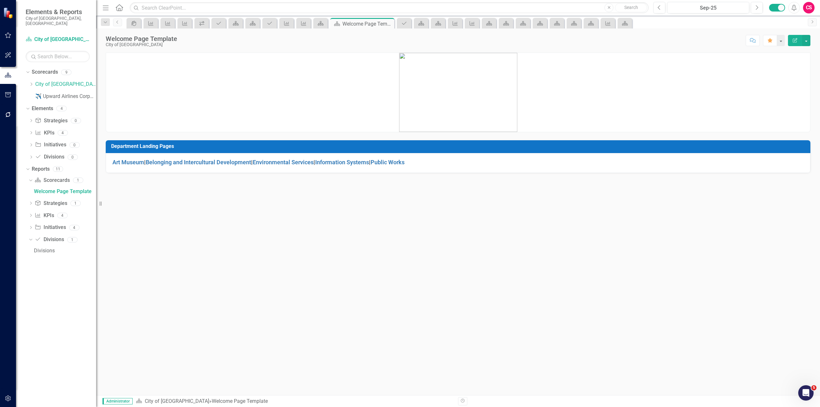
click at [797, 38] on icon "Edit Report" at bounding box center [795, 40] width 6 height 4
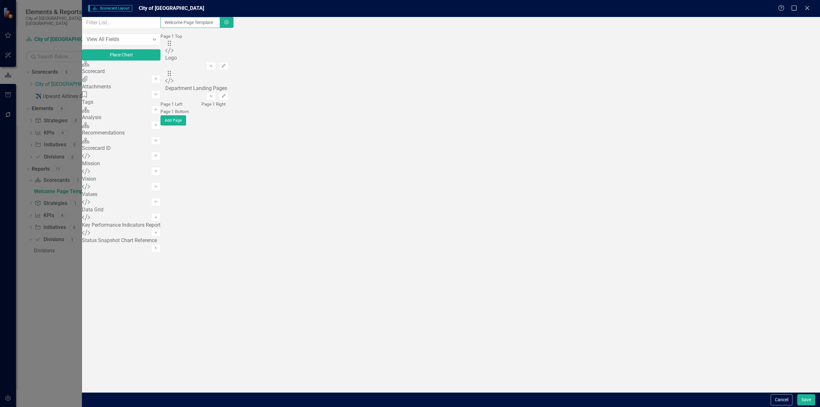
click at [220, 28] on input "Welcome Page Template" at bounding box center [190, 22] width 60 height 11
type input "Welcome Page"
click at [797, 394] on button "Save" at bounding box center [806, 399] width 18 height 11
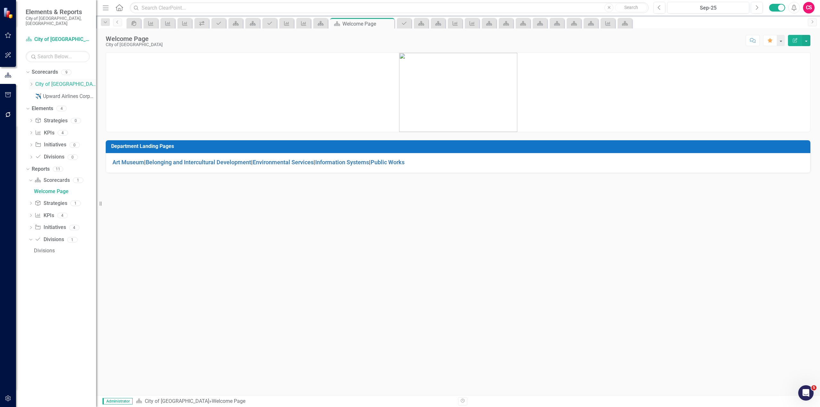
click at [30, 82] on icon "Dropdown" at bounding box center [31, 84] width 5 height 4
click at [45, 93] on link "Art Museum" at bounding box center [69, 96] width 54 height 7
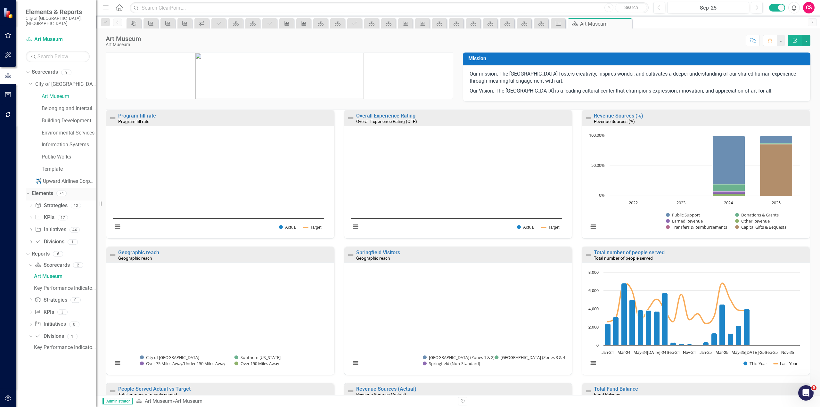
click at [46, 190] on link "Elements" at bounding box center [42, 193] width 21 height 7
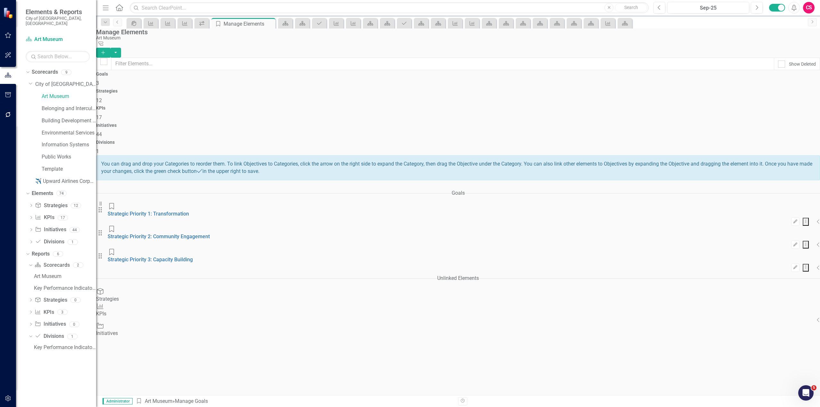
click at [282, 89] on div "Strategies 12" at bounding box center [458, 96] width 724 height 15
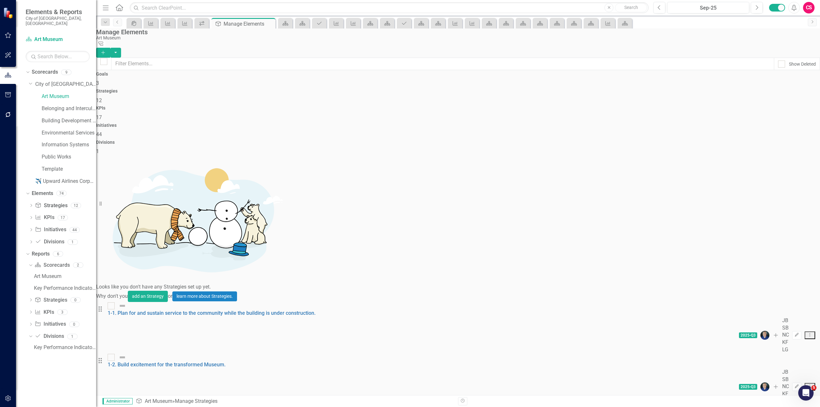
click at [419, 106] on div "KPIs 17" at bounding box center [458, 113] width 724 height 15
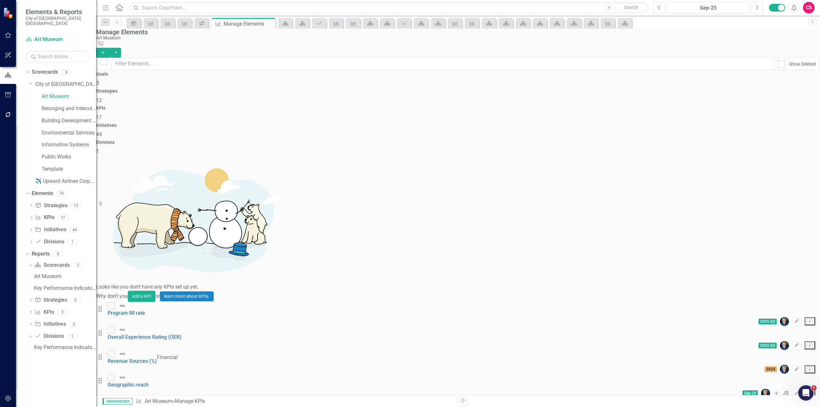
click at [186, 87] on div "Goals 3" at bounding box center [458, 79] width 724 height 15
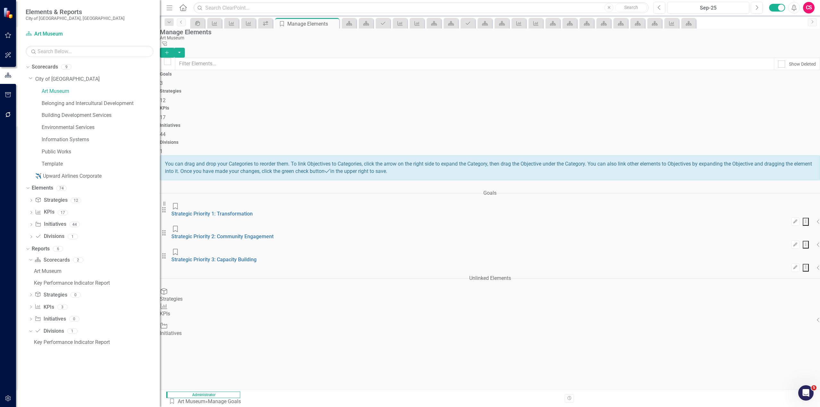
drag, startPoint x: 99, startPoint y: 90, endPoint x: 168, endPoint y: 83, distance: 69.8
click at [165, 83] on div "Resize" at bounding box center [162, 203] width 5 height 407
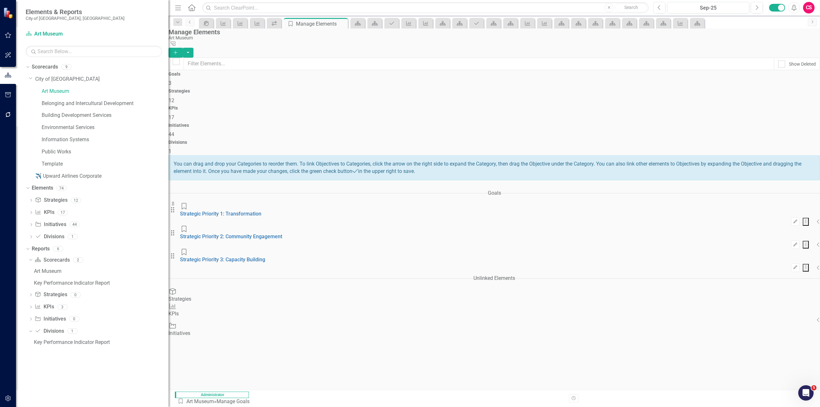
click at [263, 272] on div "Drag Goal Strategic Priority 1: Transformation Edit Dropdown Menu Collapse Drag…" at bounding box center [493, 237] width 651 height 69
click at [10, 115] on icon "button" at bounding box center [7, 114] width 5 height 5
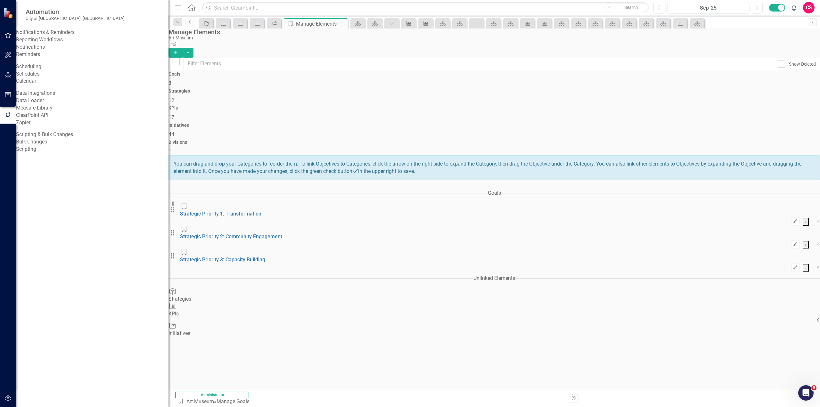
click at [37, 44] on link "Reporting Workflows" at bounding box center [92, 39] width 152 height 7
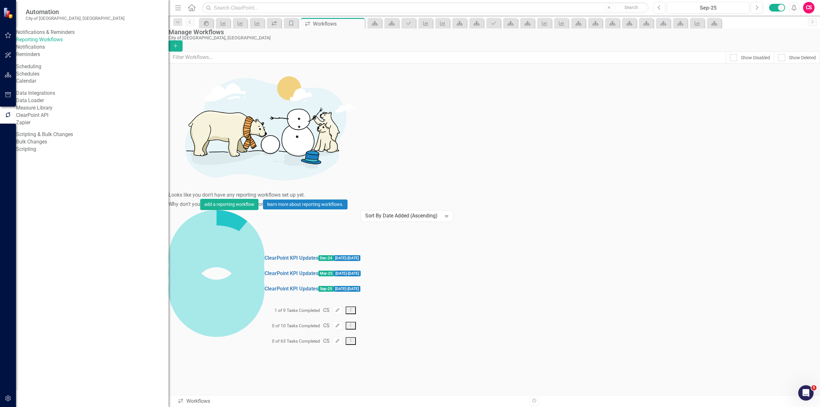
click at [361, 241] on div "ClearPoint KPI Updates Sep-25 [DATE] - [DATE] 0 of 63 Tasks Completed CS Edit D…" at bounding box center [264, 248] width 192 height 15
click at [342, 337] on button "Edit" at bounding box center [337, 341] width 9 height 8
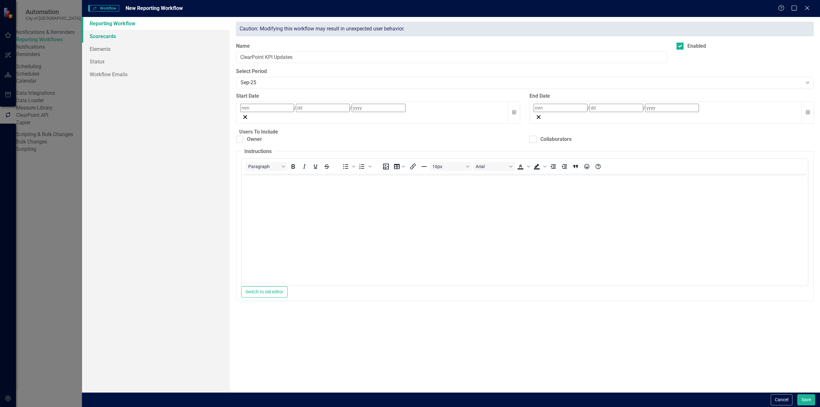
click at [164, 40] on link "Scorecards" at bounding box center [156, 36] width 148 height 13
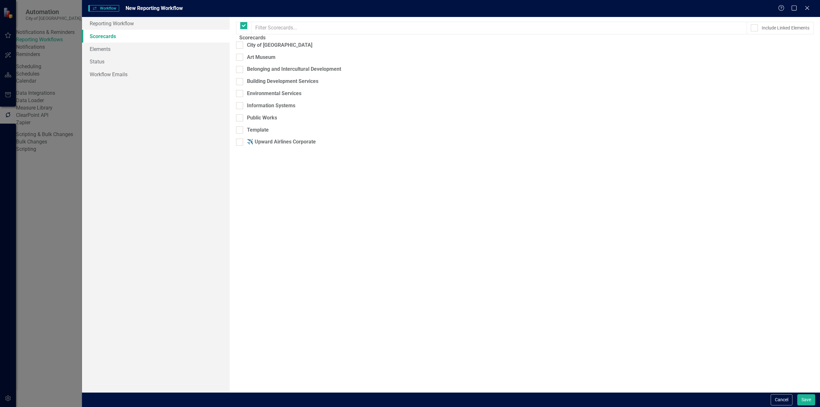
checkbox input "false"
checkbox input "true"
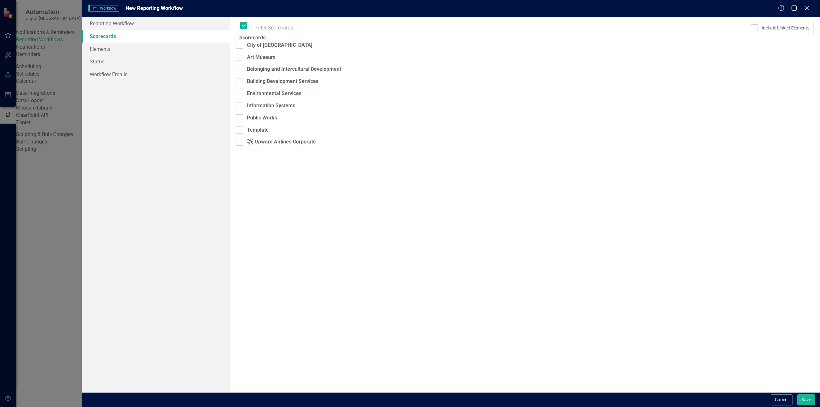
checkbox input "true"
click at [787, 402] on button "Cancel" at bounding box center [781, 399] width 22 height 11
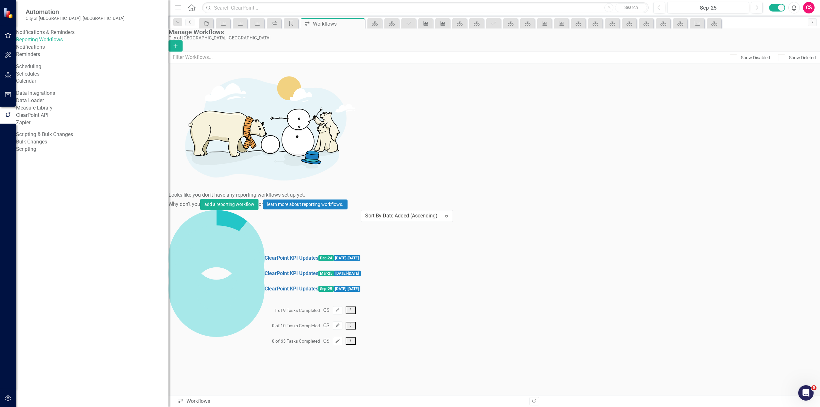
click at [342, 337] on button "Edit" at bounding box center [337, 341] width 9 height 8
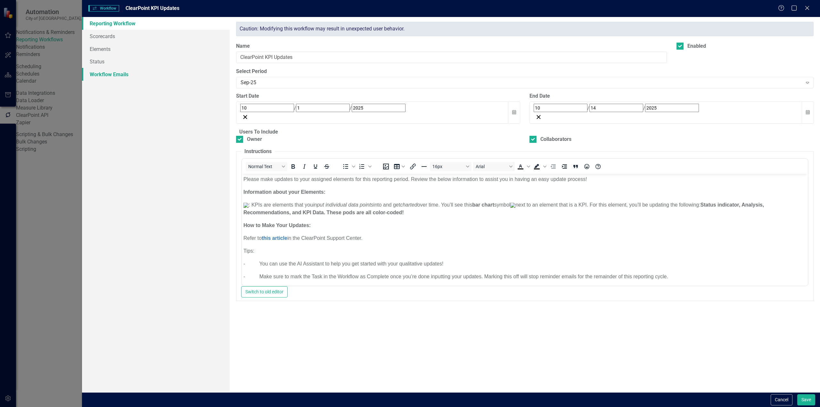
click at [159, 76] on link "Workflow Emails" at bounding box center [156, 74] width 148 height 13
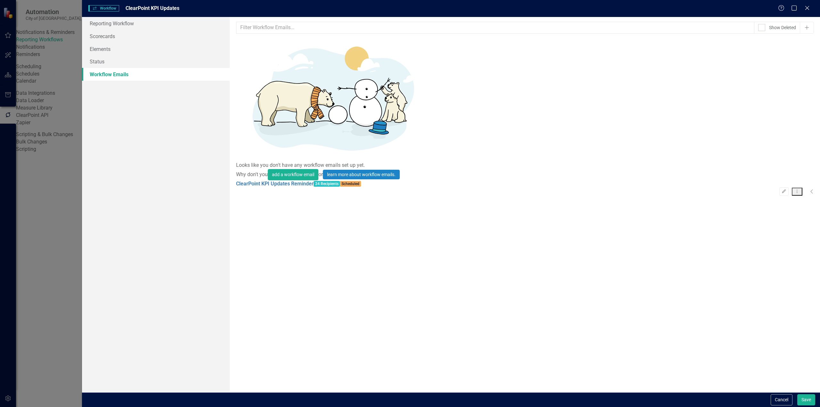
click at [810, 189] on icon "Collapse" at bounding box center [811, 191] width 3 height 5
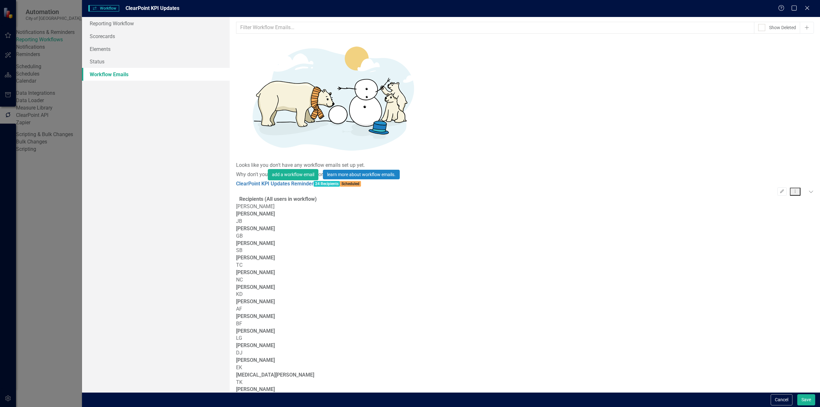
click at [808, 189] on icon "Expanded" at bounding box center [810, 191] width 5 height 5
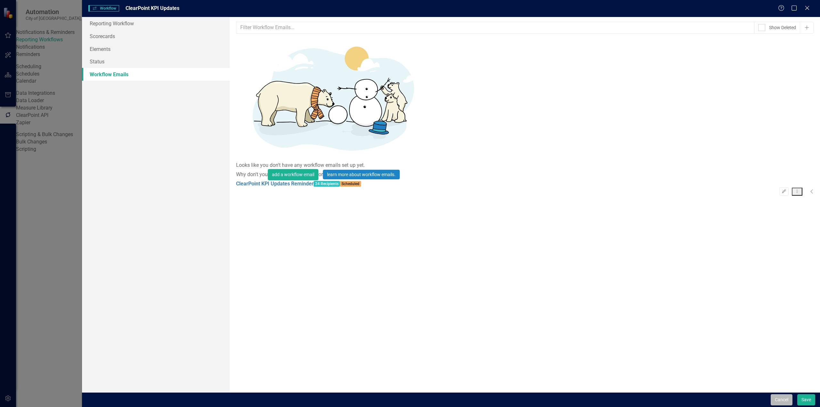
click at [788, 403] on button "Cancel" at bounding box center [781, 399] width 22 height 11
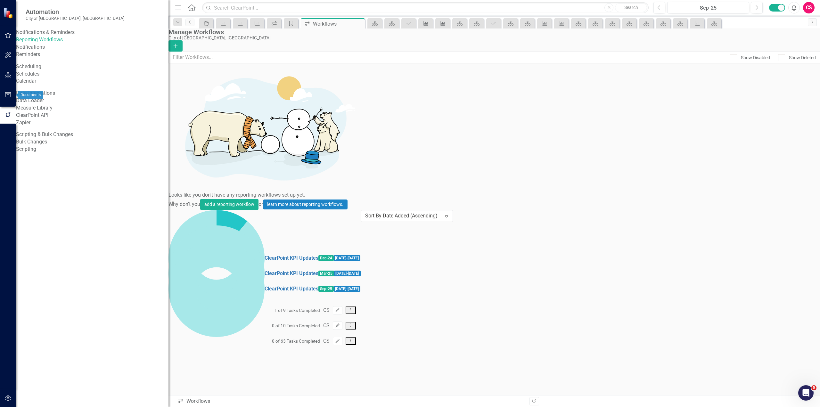
click at [9, 96] on icon "button" at bounding box center [8, 94] width 7 height 5
click at [41, 44] on link "Briefing Books" at bounding box center [92, 39] width 152 height 7
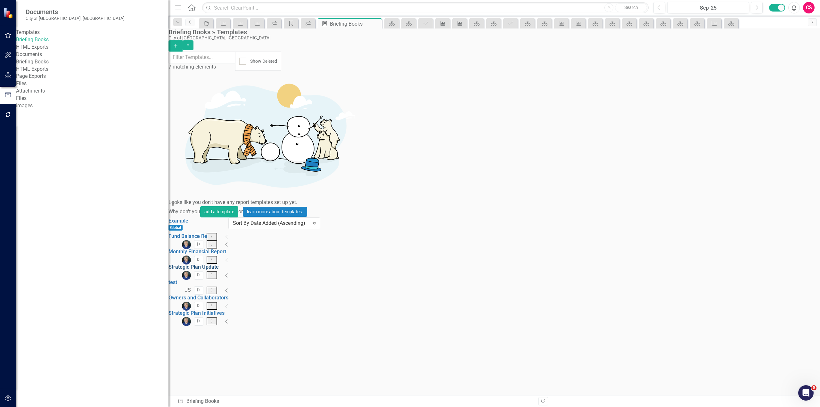
click at [218, 264] on link "Strategic Plan Update" at bounding box center [193, 267] width 50 height 6
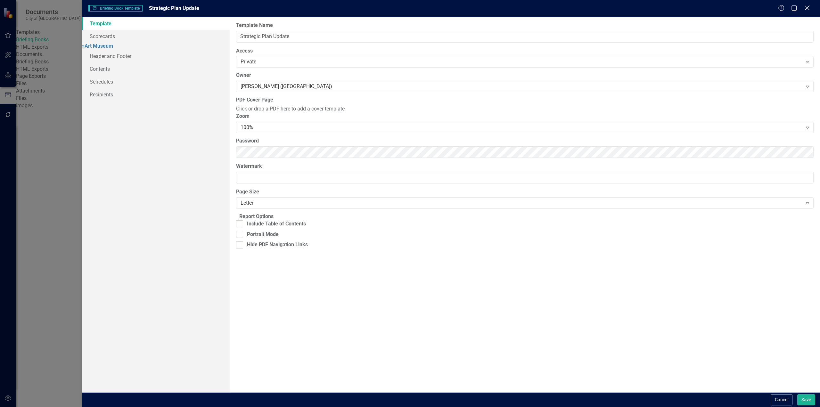
click at [810, 6] on icon "Close" at bounding box center [807, 8] width 8 height 6
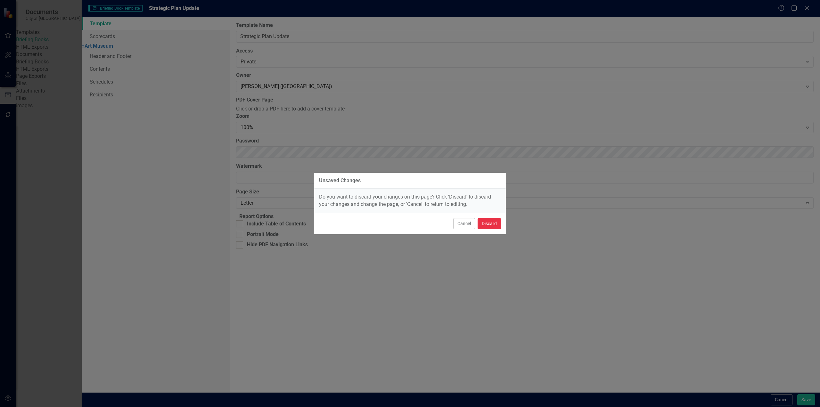
click at [484, 227] on button "Discard" at bounding box center [488, 223] width 23 height 11
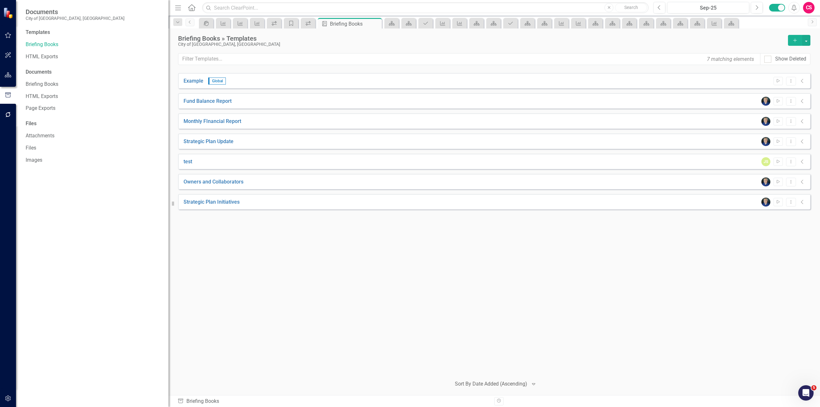
click at [635, 303] on div "Example Global Start Dropdown Menu Collapse Fund Balance Report Start Dropdown …" at bounding box center [494, 222] width 632 height 298
click at [662, 245] on div "Example Global Start Dropdown Menu Collapse Fund Balance Report Start Dropdown …" at bounding box center [494, 222] width 632 height 298
click at [708, 168] on div "test JS Start Dropdown Menu Collapse" at bounding box center [494, 161] width 632 height 15
